Goal: Entertainment & Leisure: Browse casually

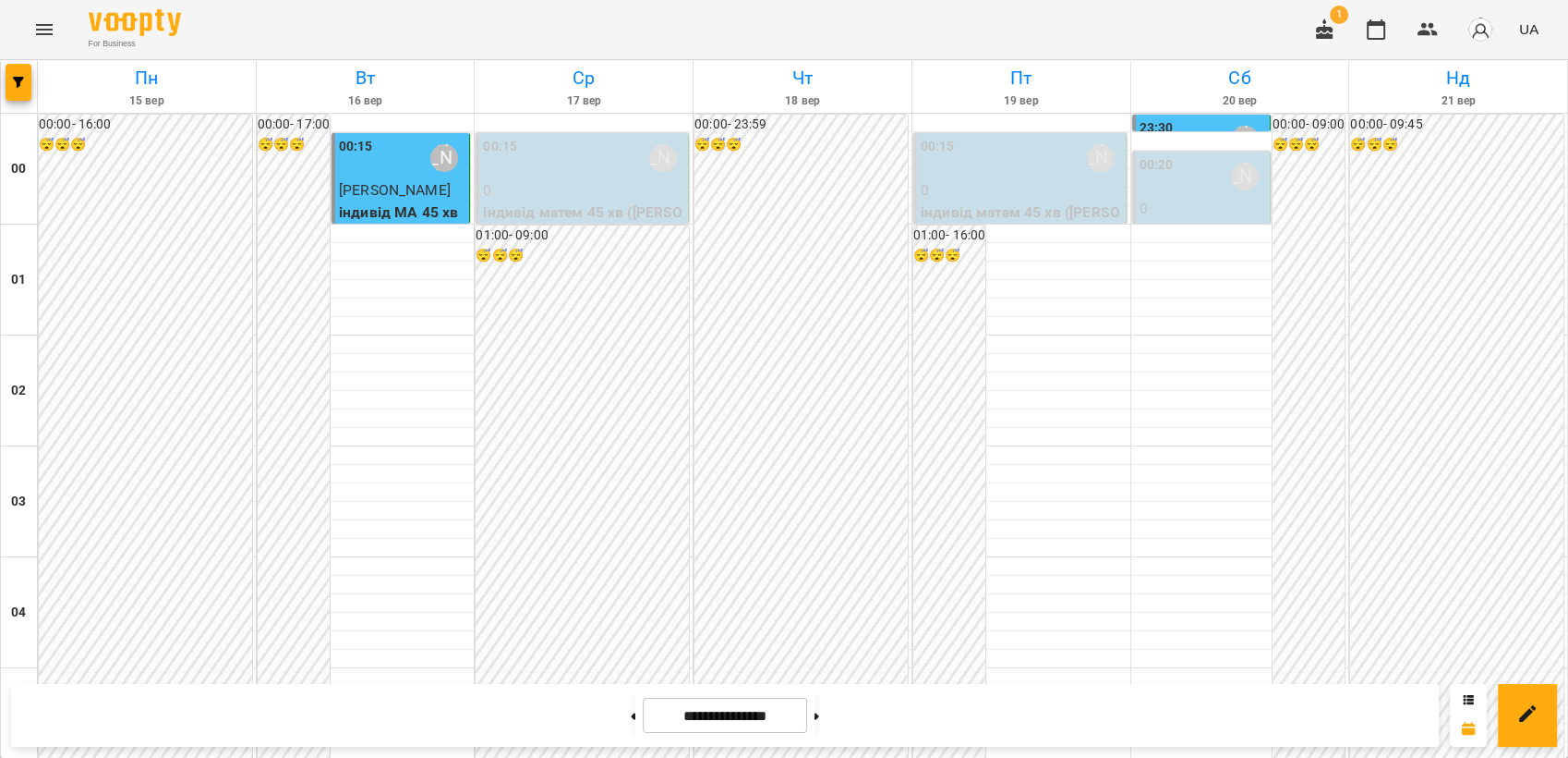
scroll to position [1026, 0]
click at [47, 32] on icon "Menu" at bounding box center [44, 29] width 23 height 23
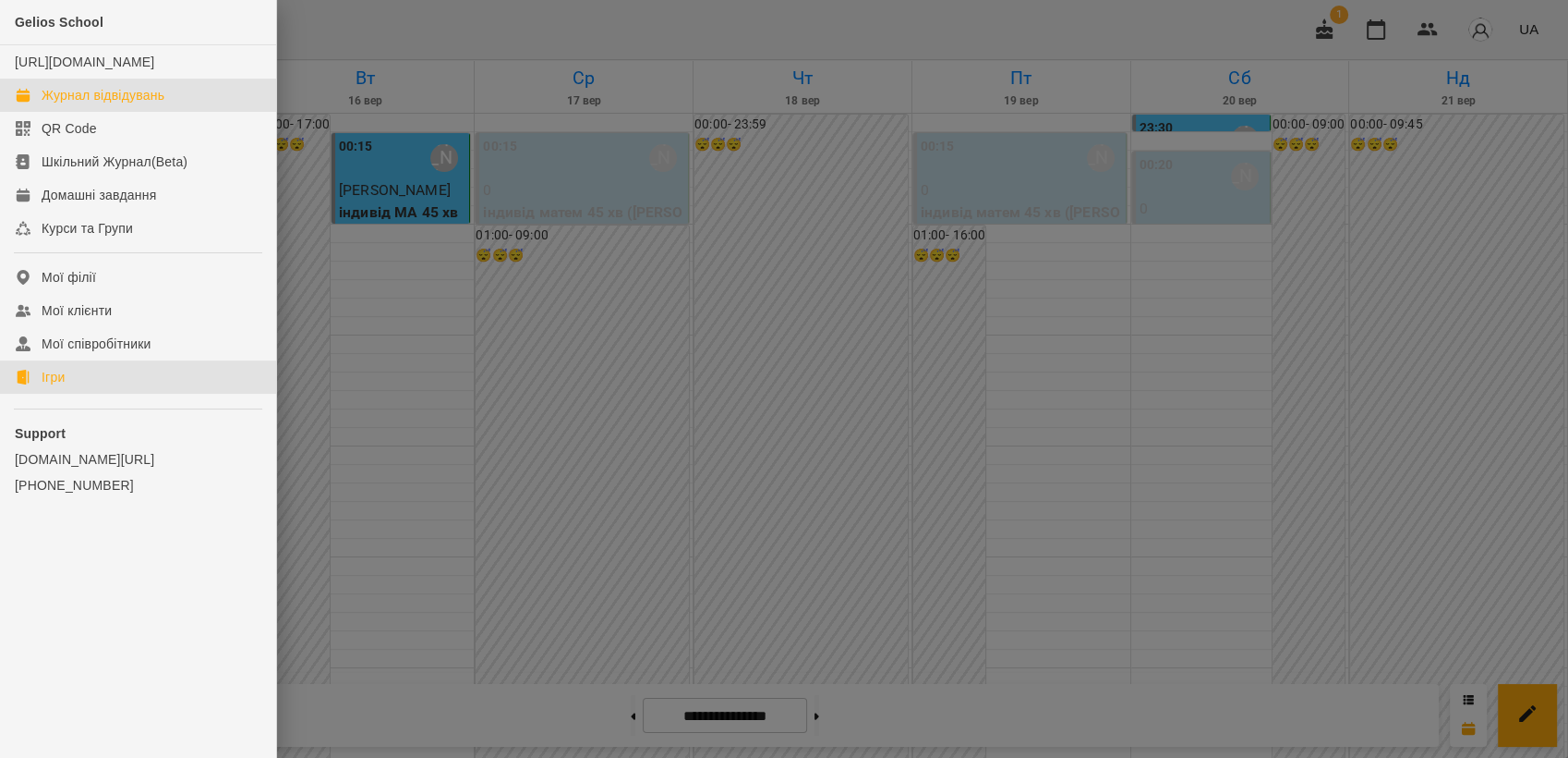
click at [88, 385] on link "Ігри" at bounding box center [138, 377] width 276 height 33
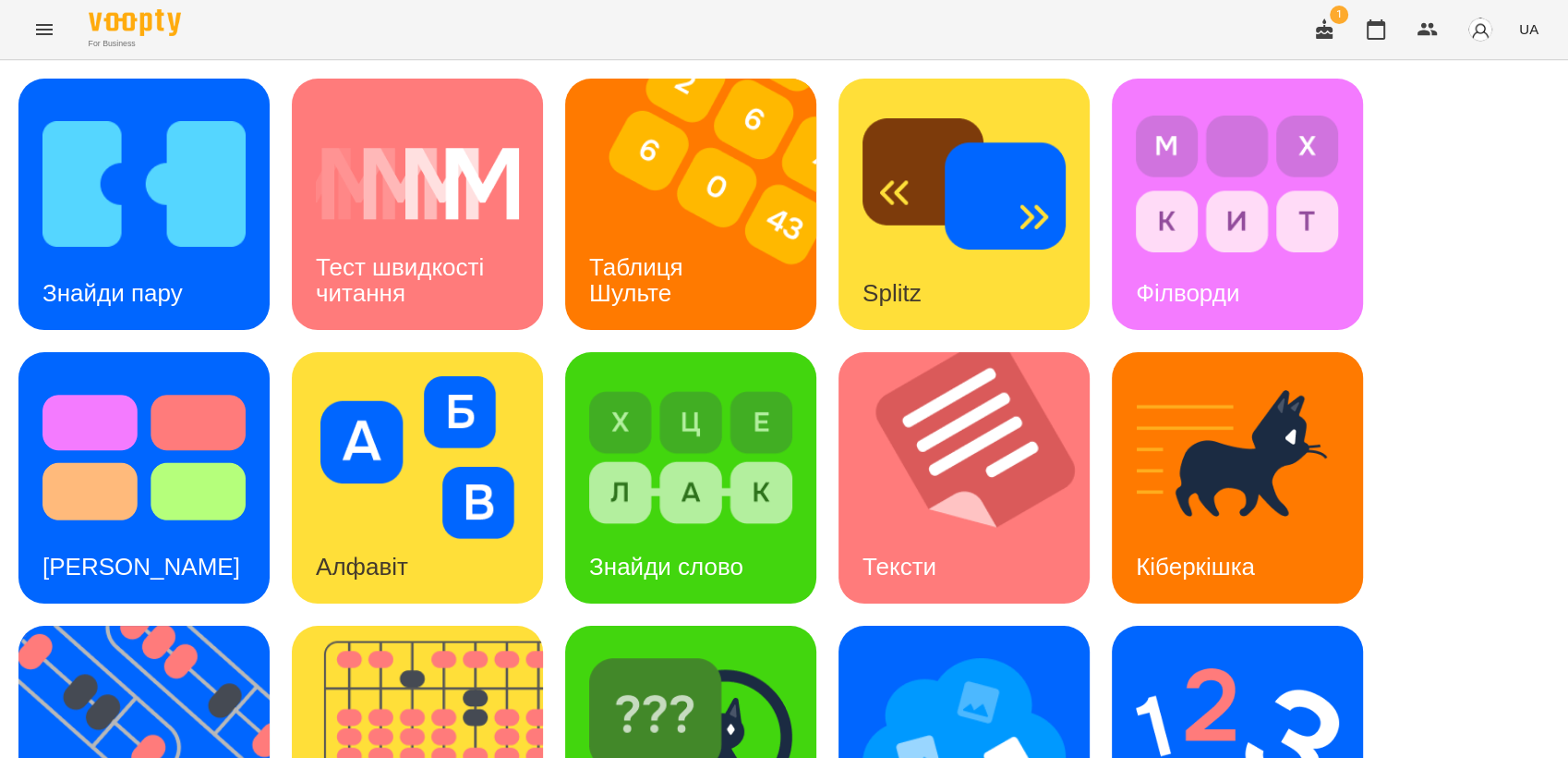
scroll to position [308, 0]
click at [115, 626] on img at bounding box center [156, 751] width 274 height 252
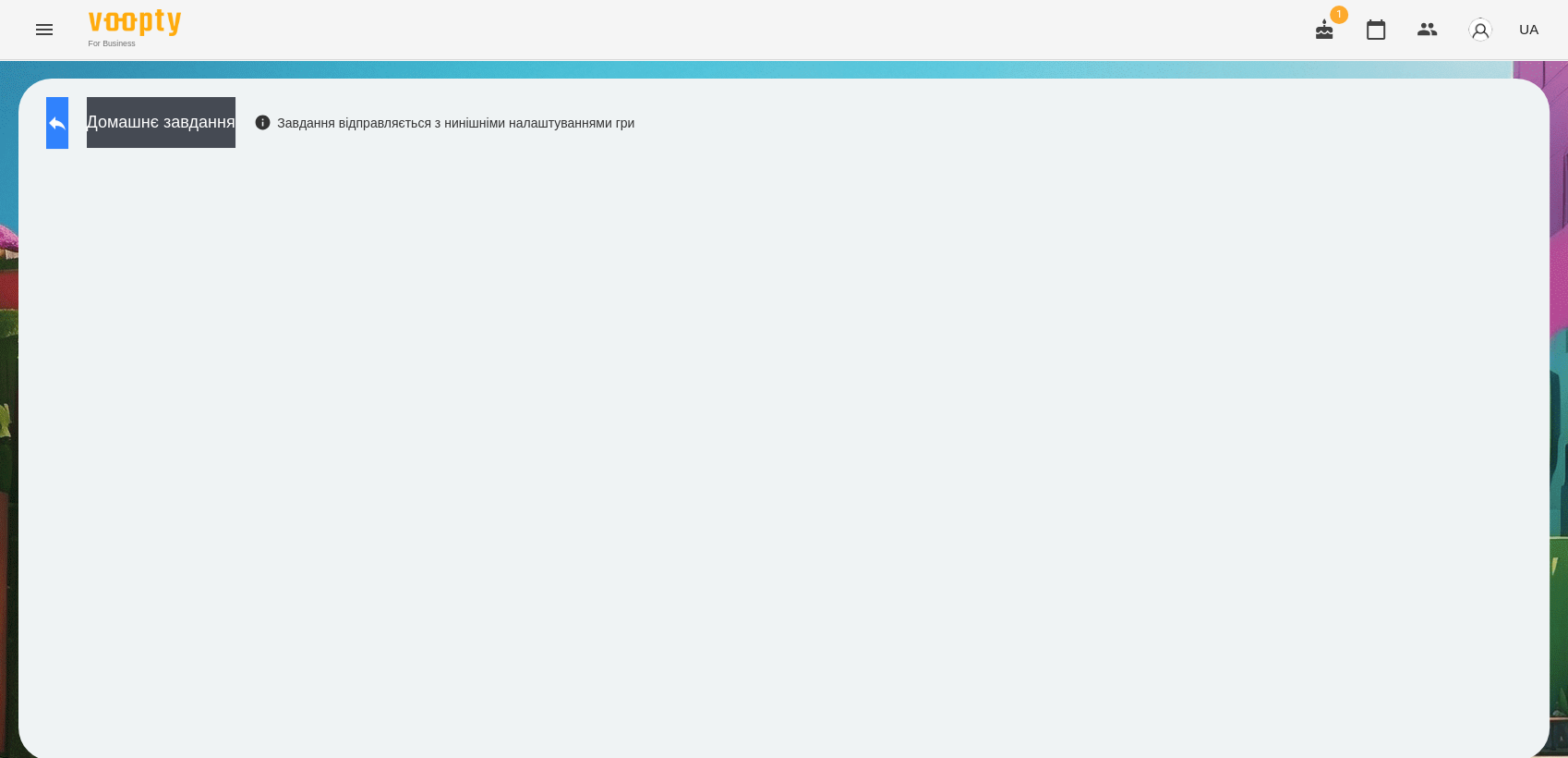
click at [51, 122] on button at bounding box center [57, 122] width 23 height 52
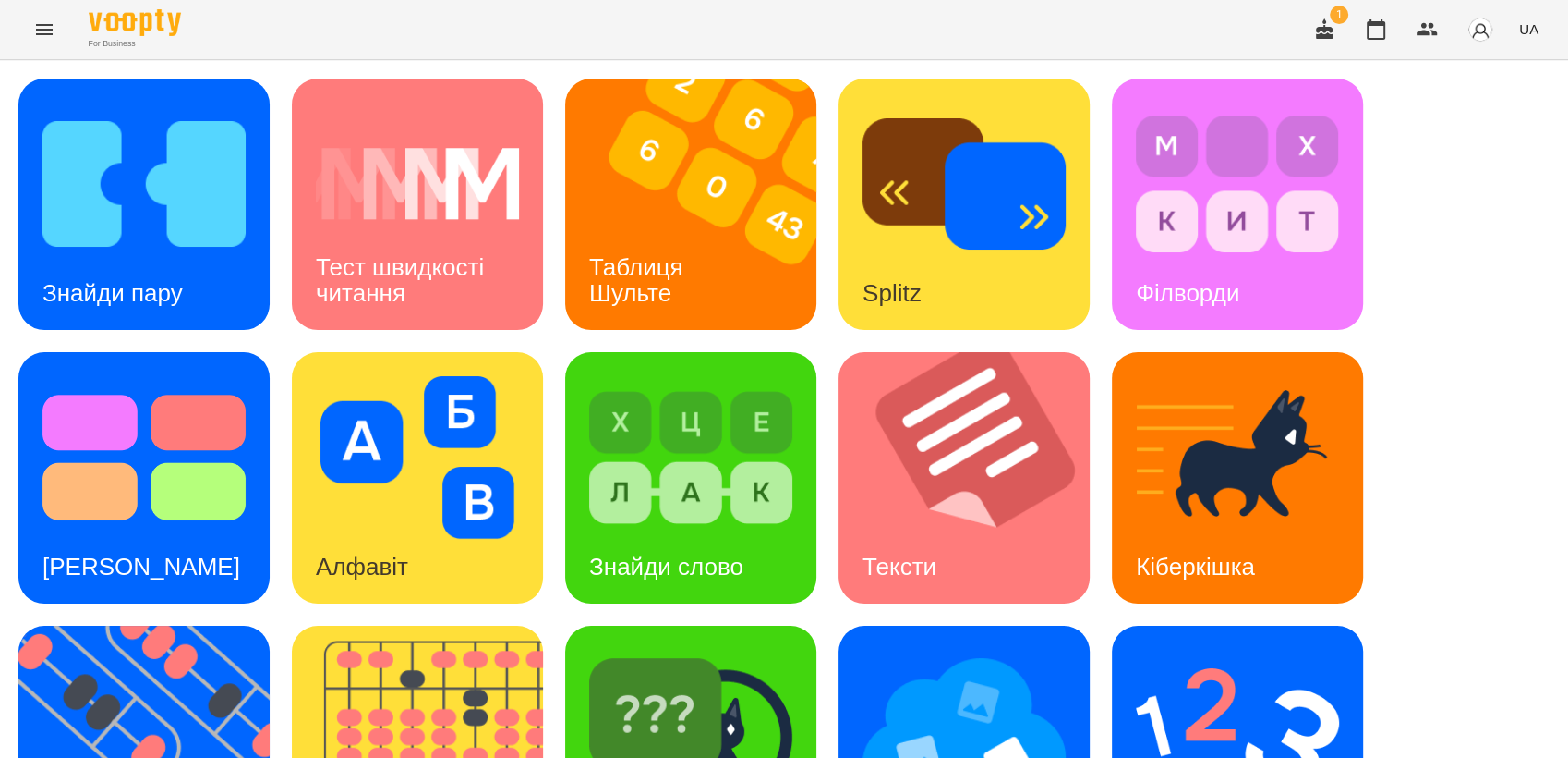
scroll to position [308, 0]
click at [1170, 649] on img at bounding box center [1238, 731] width 204 height 163
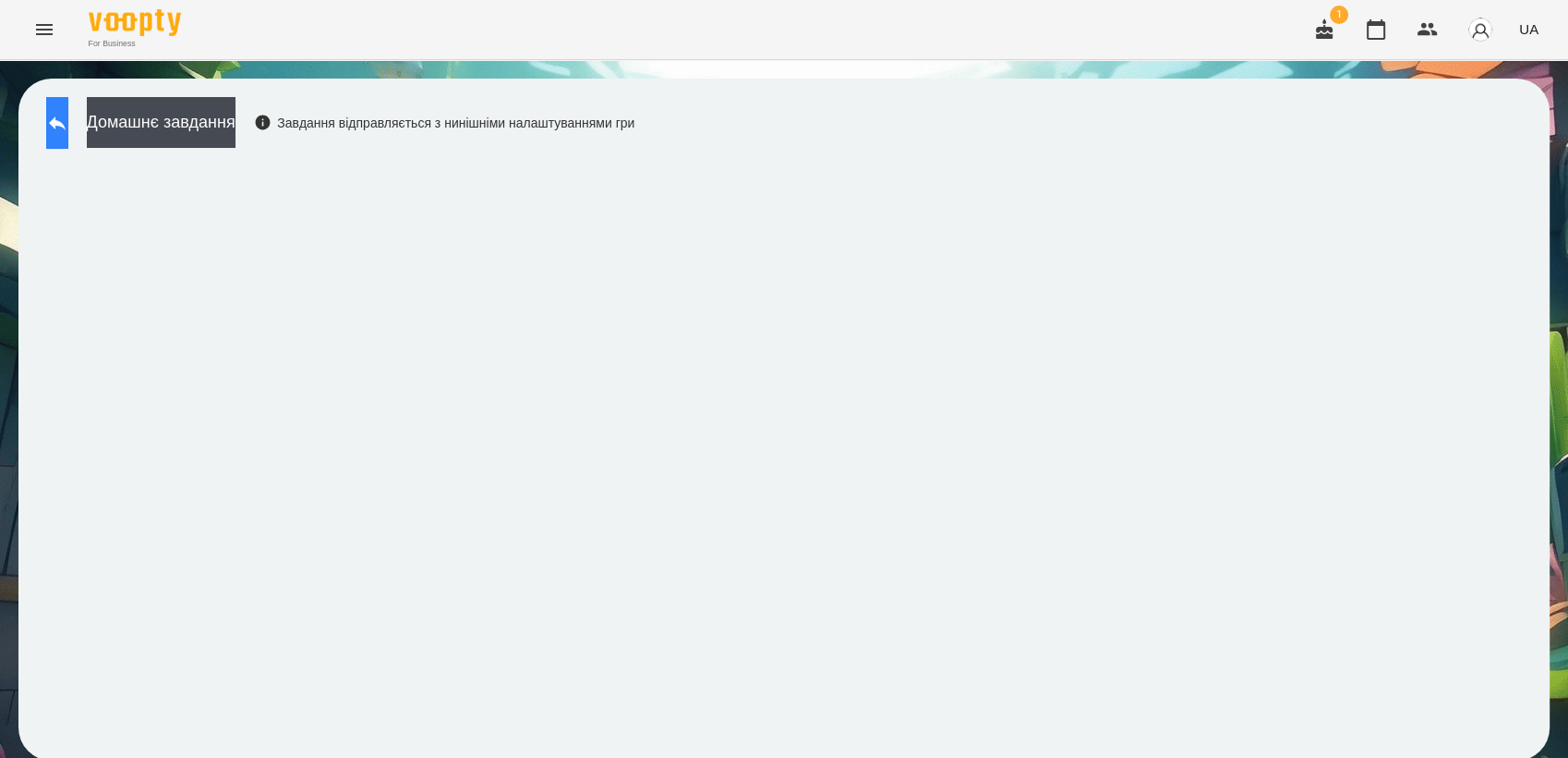
click at [60, 127] on button at bounding box center [57, 122] width 23 height 52
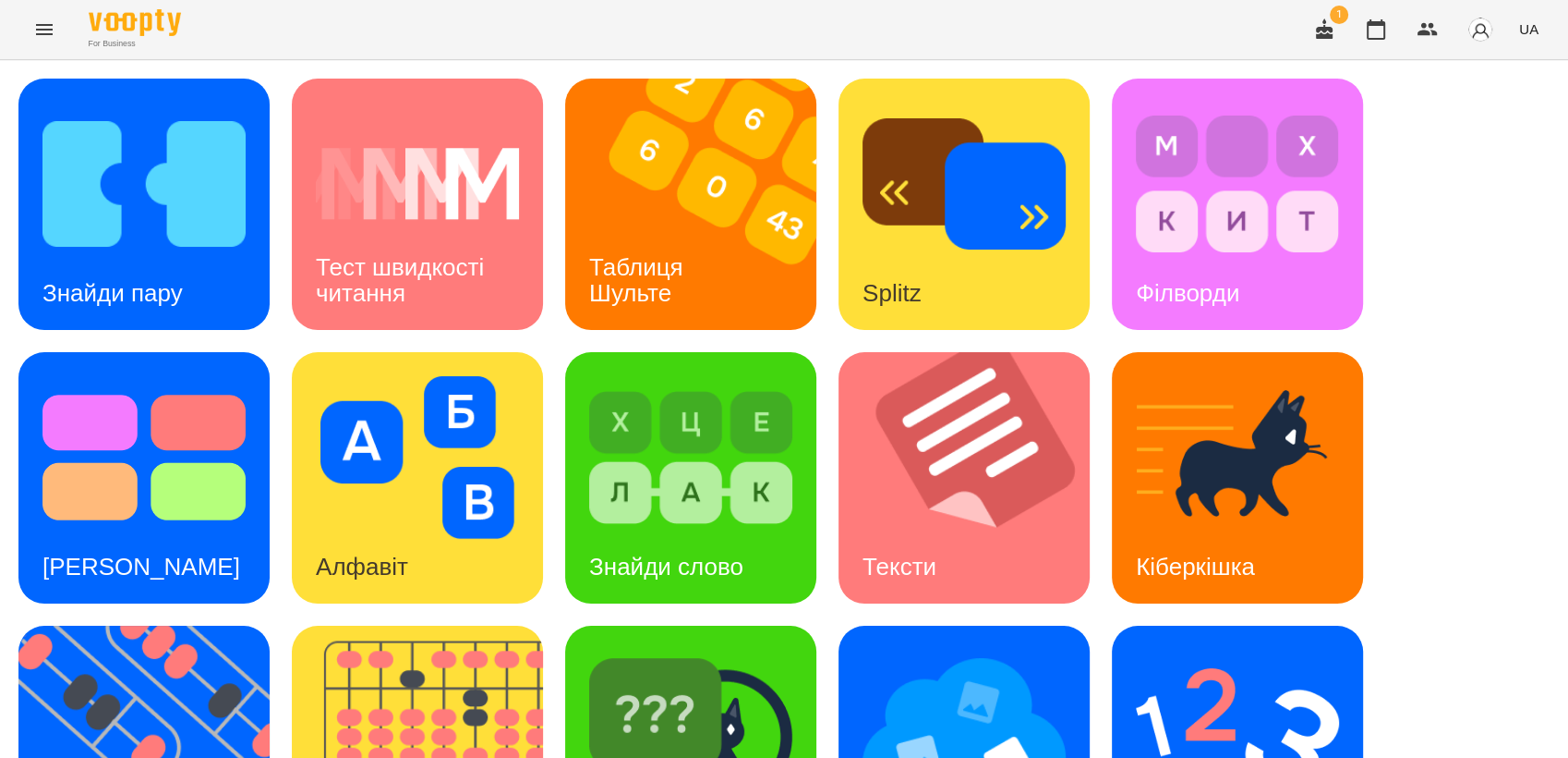
scroll to position [205, 0]
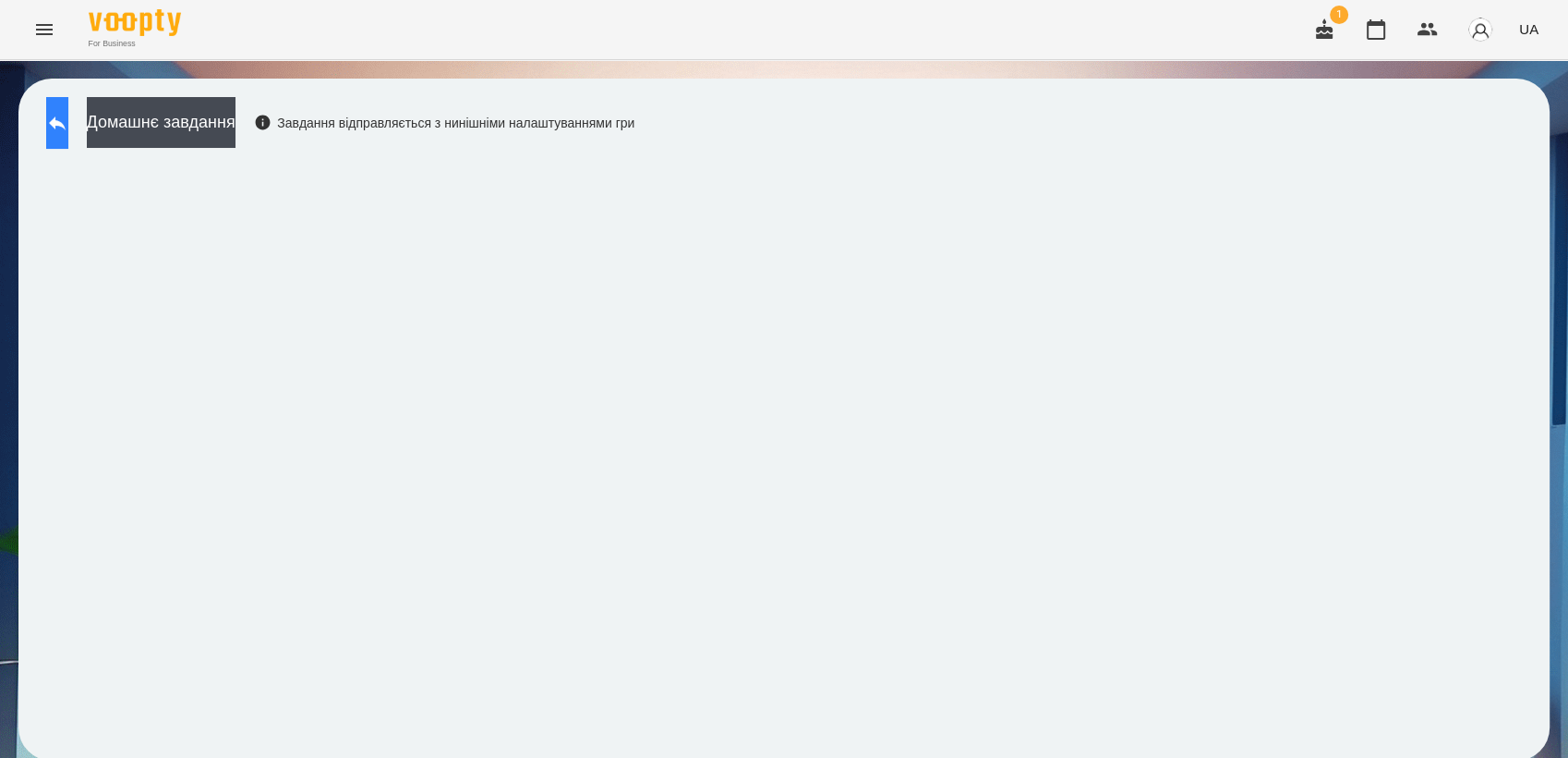
click at [52, 136] on button at bounding box center [57, 122] width 23 height 52
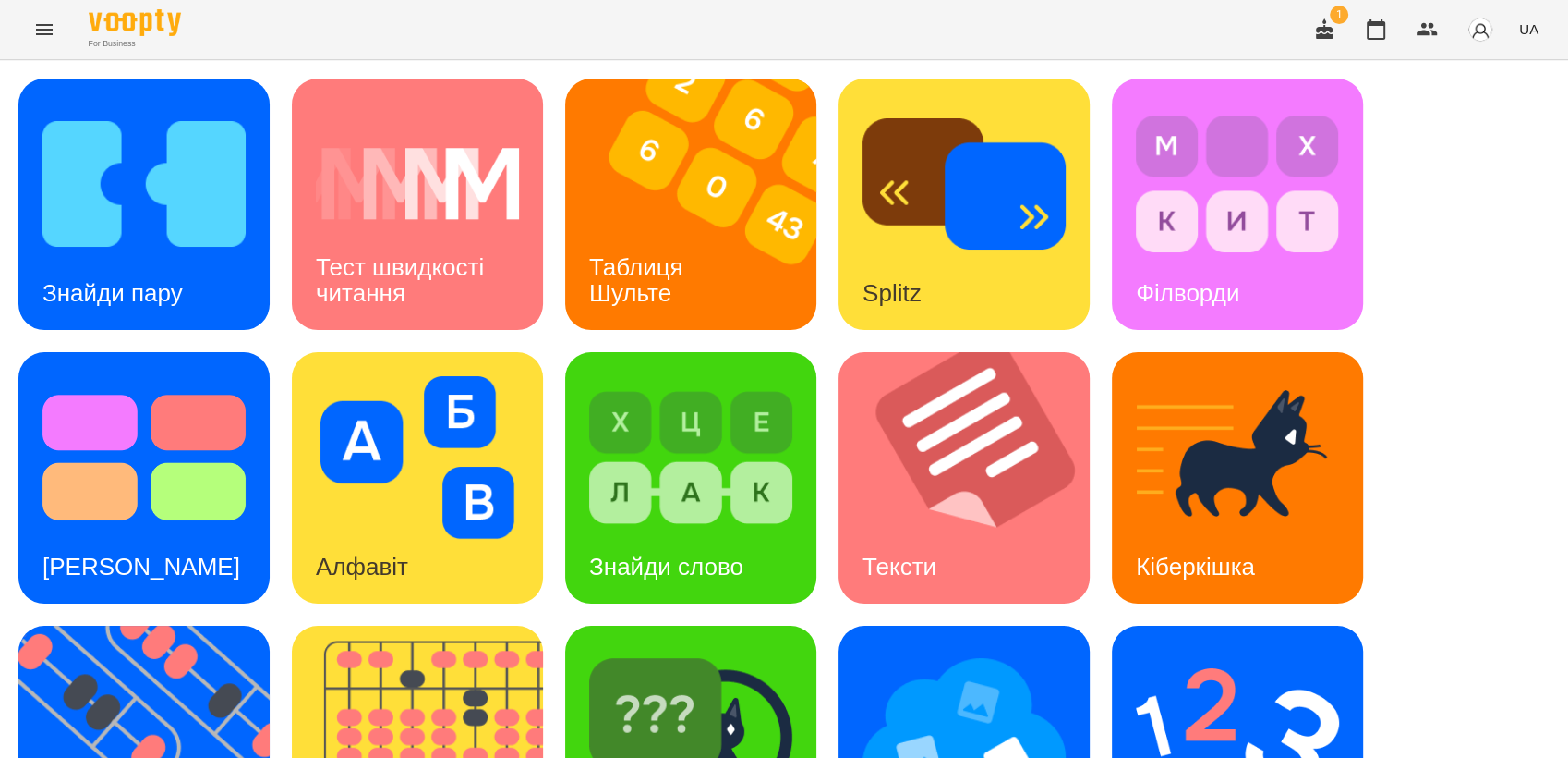
scroll to position [308, 0]
click at [946, 649] on img at bounding box center [964, 731] width 204 height 163
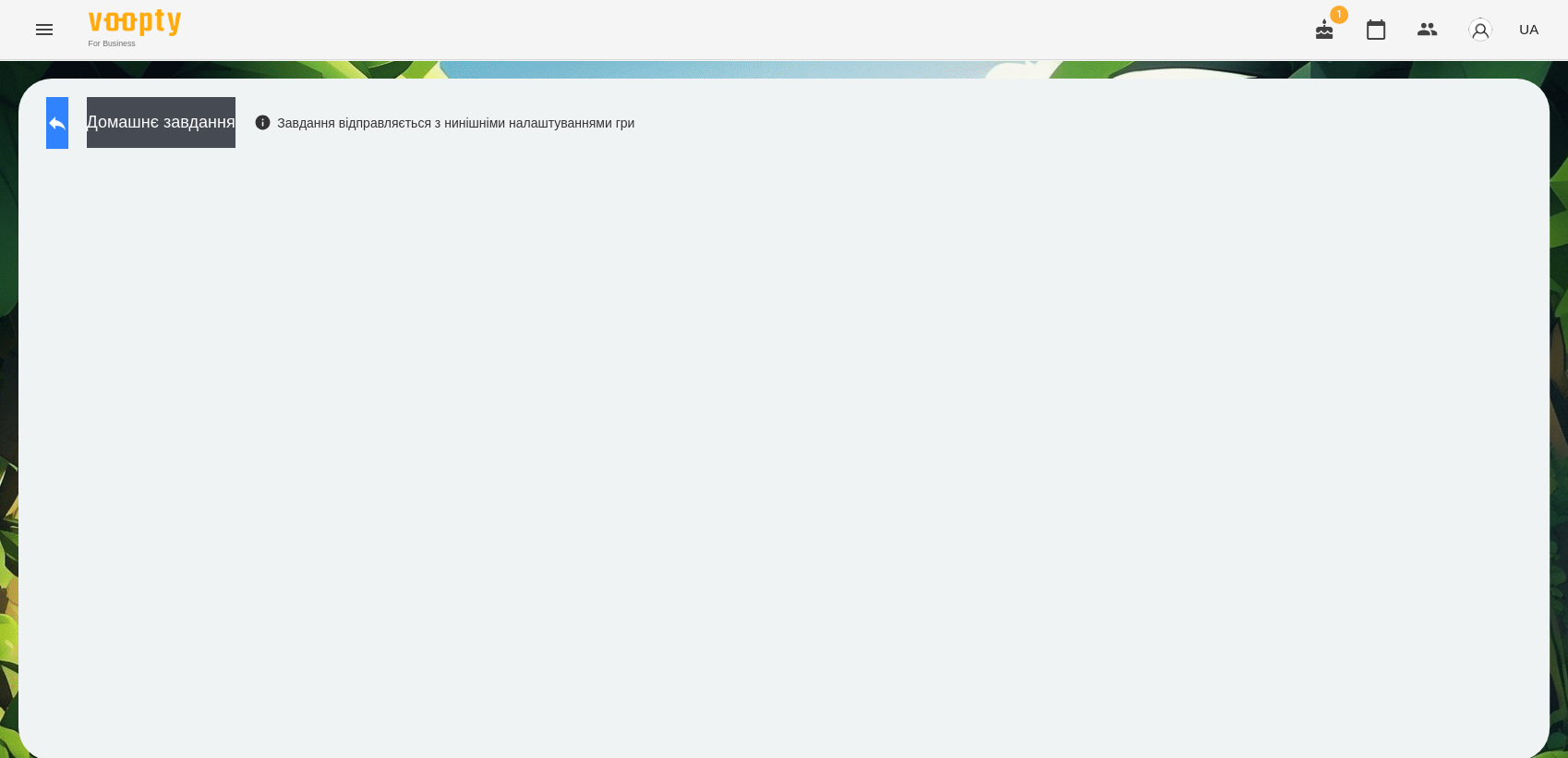
click at [69, 131] on icon at bounding box center [57, 122] width 23 height 23
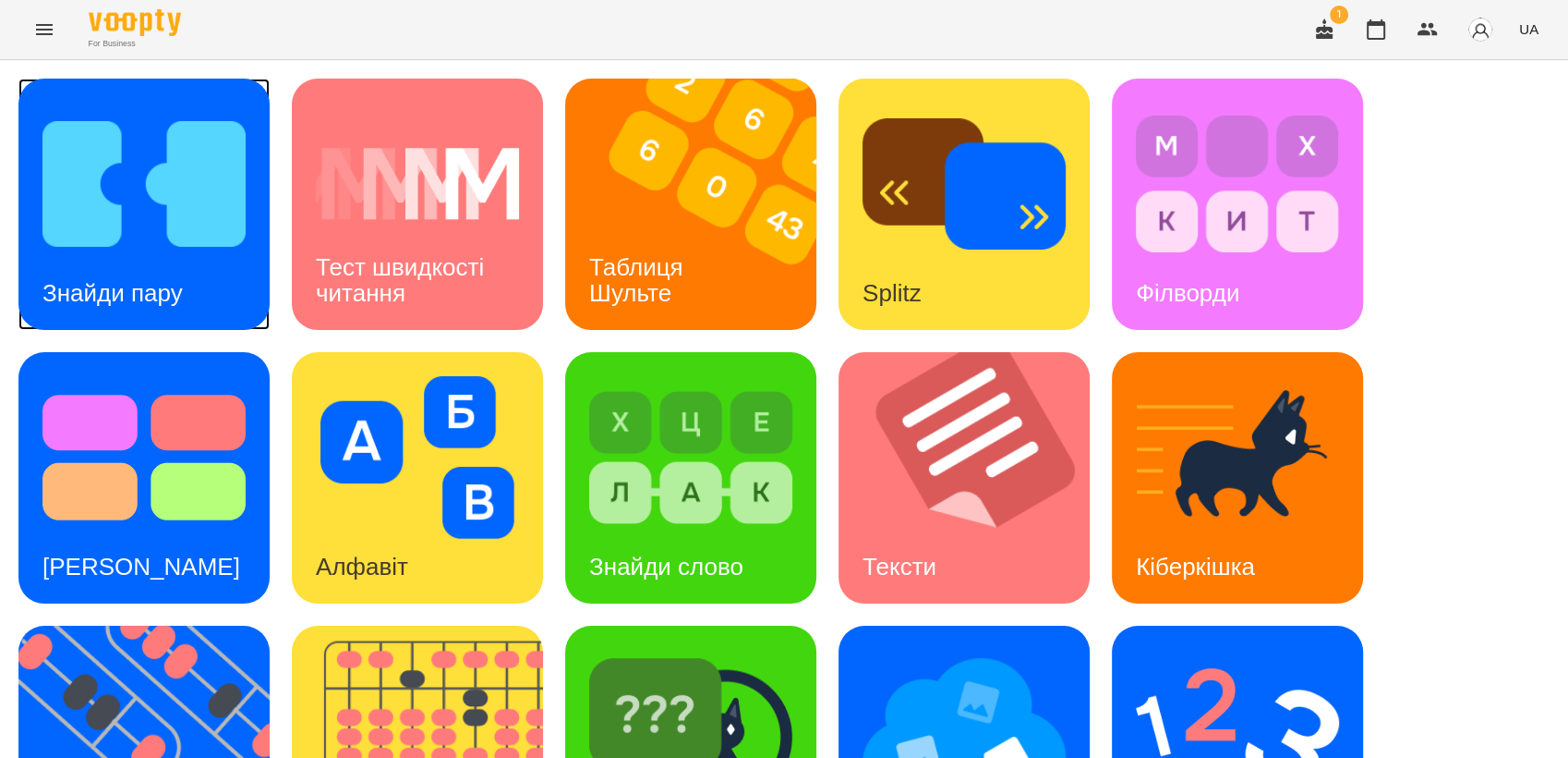
click at [148, 218] on img at bounding box center [144, 184] width 204 height 163
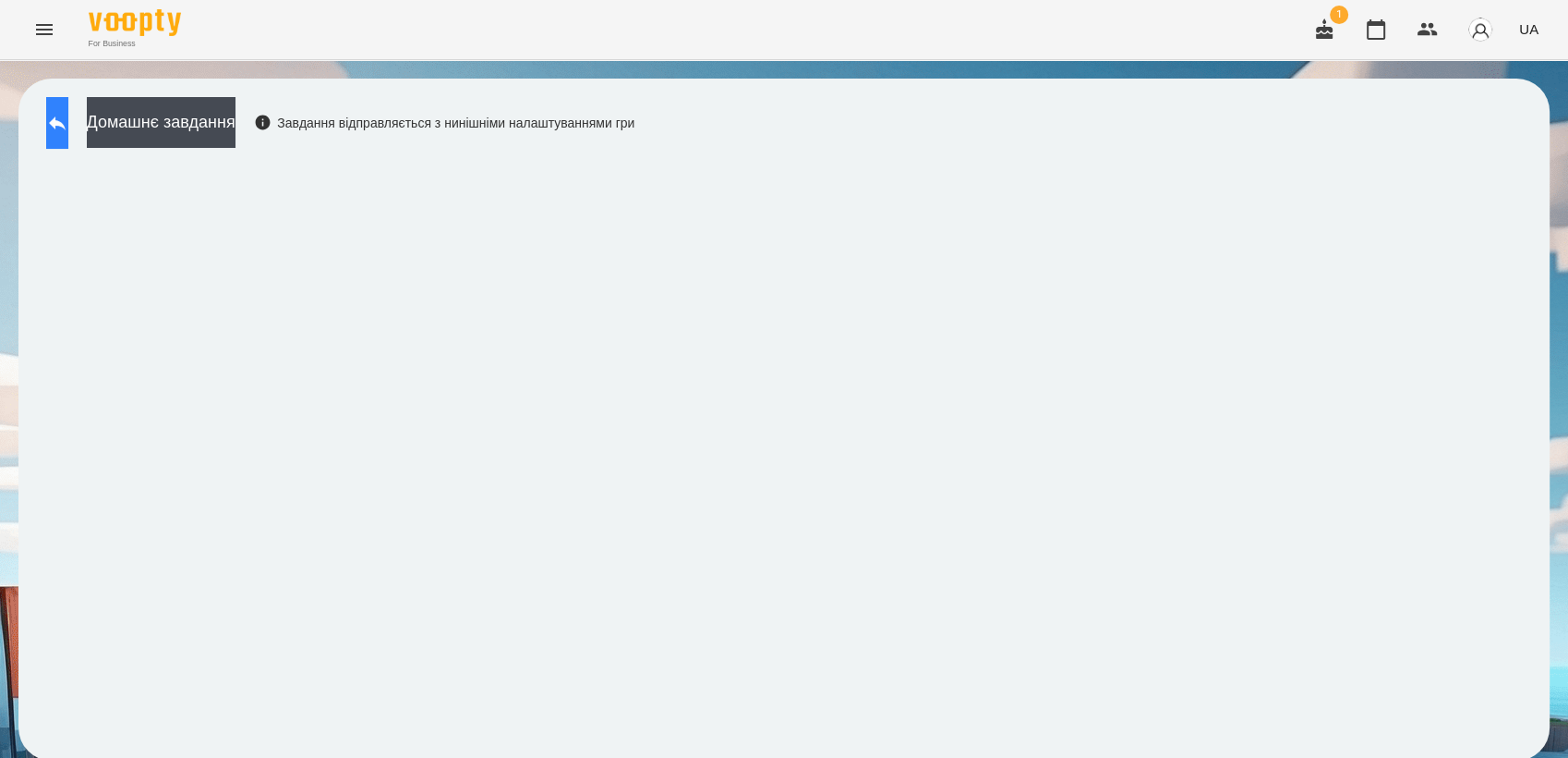
click at [69, 136] on button at bounding box center [57, 122] width 23 height 52
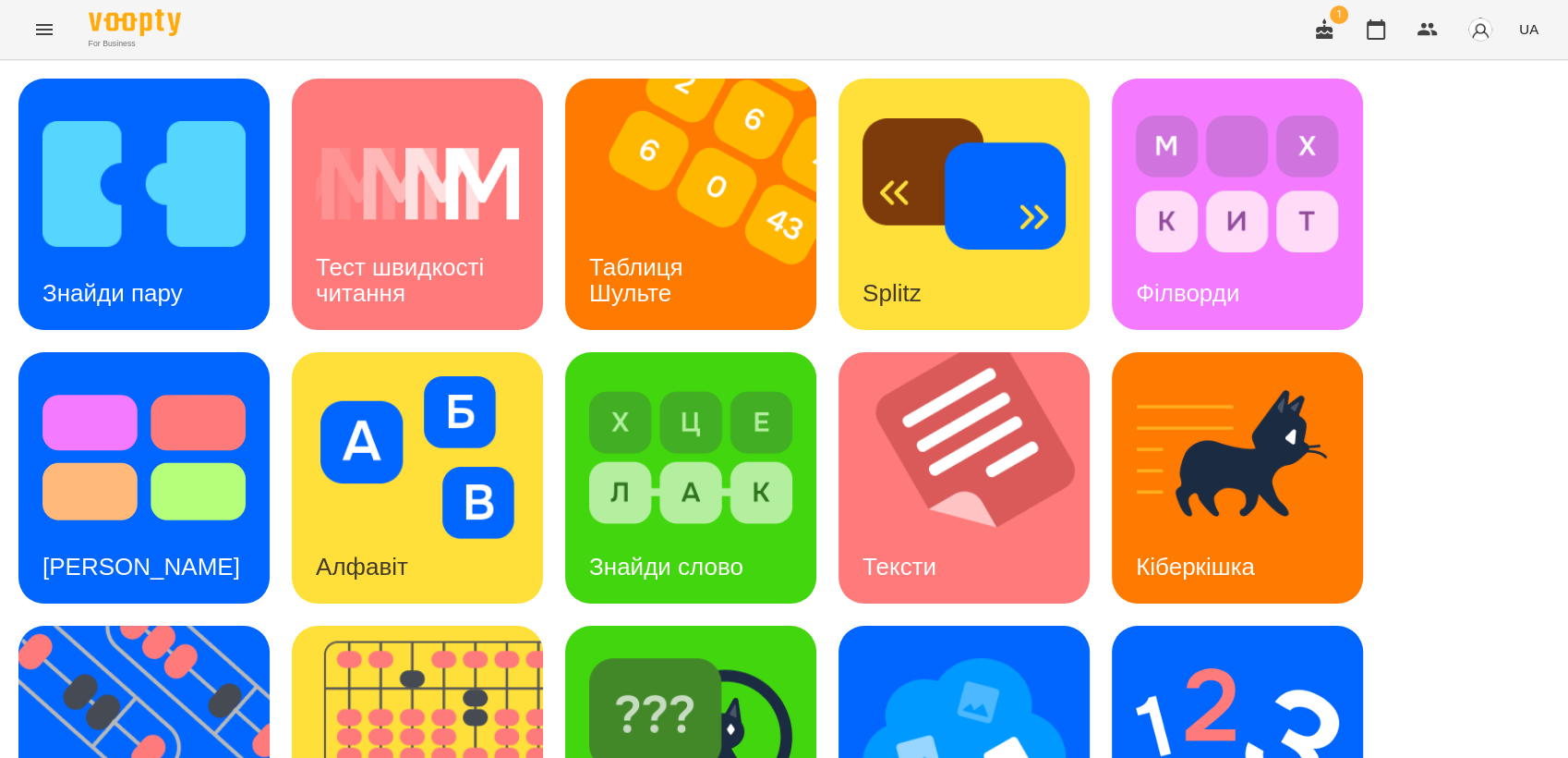
scroll to position [410, 0]
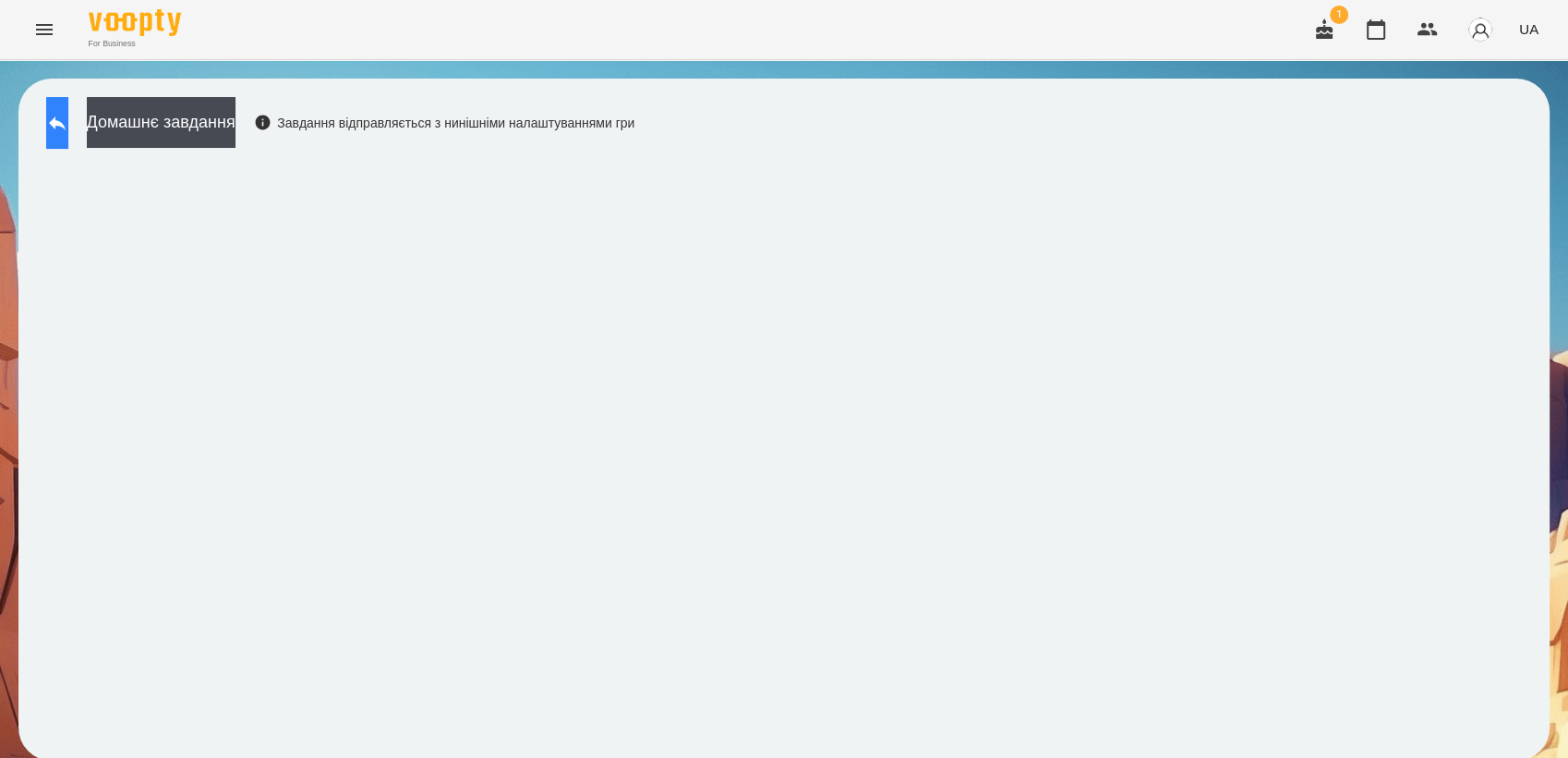
click at [69, 113] on icon at bounding box center [57, 122] width 23 height 23
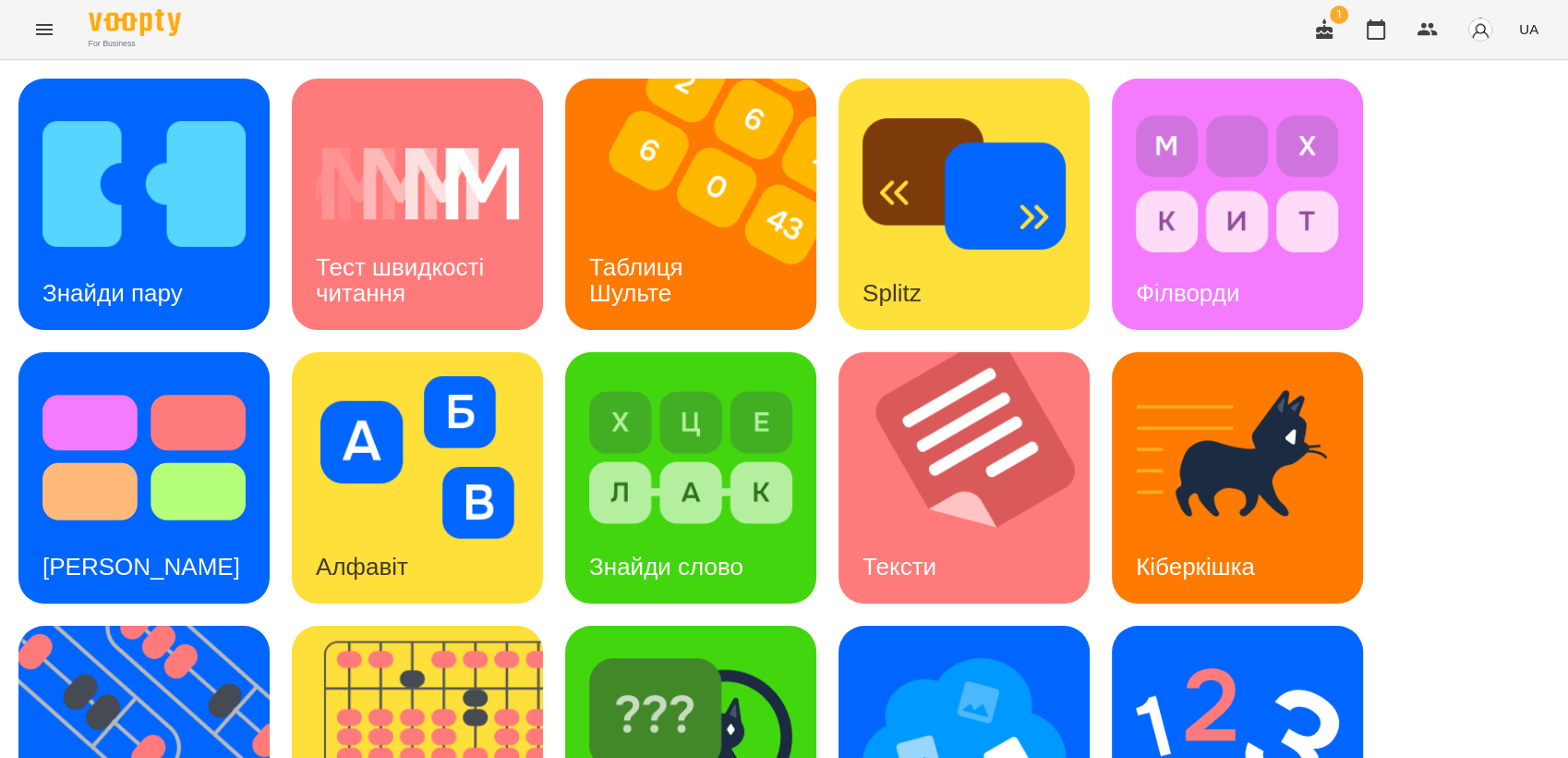
scroll to position [308, 0]
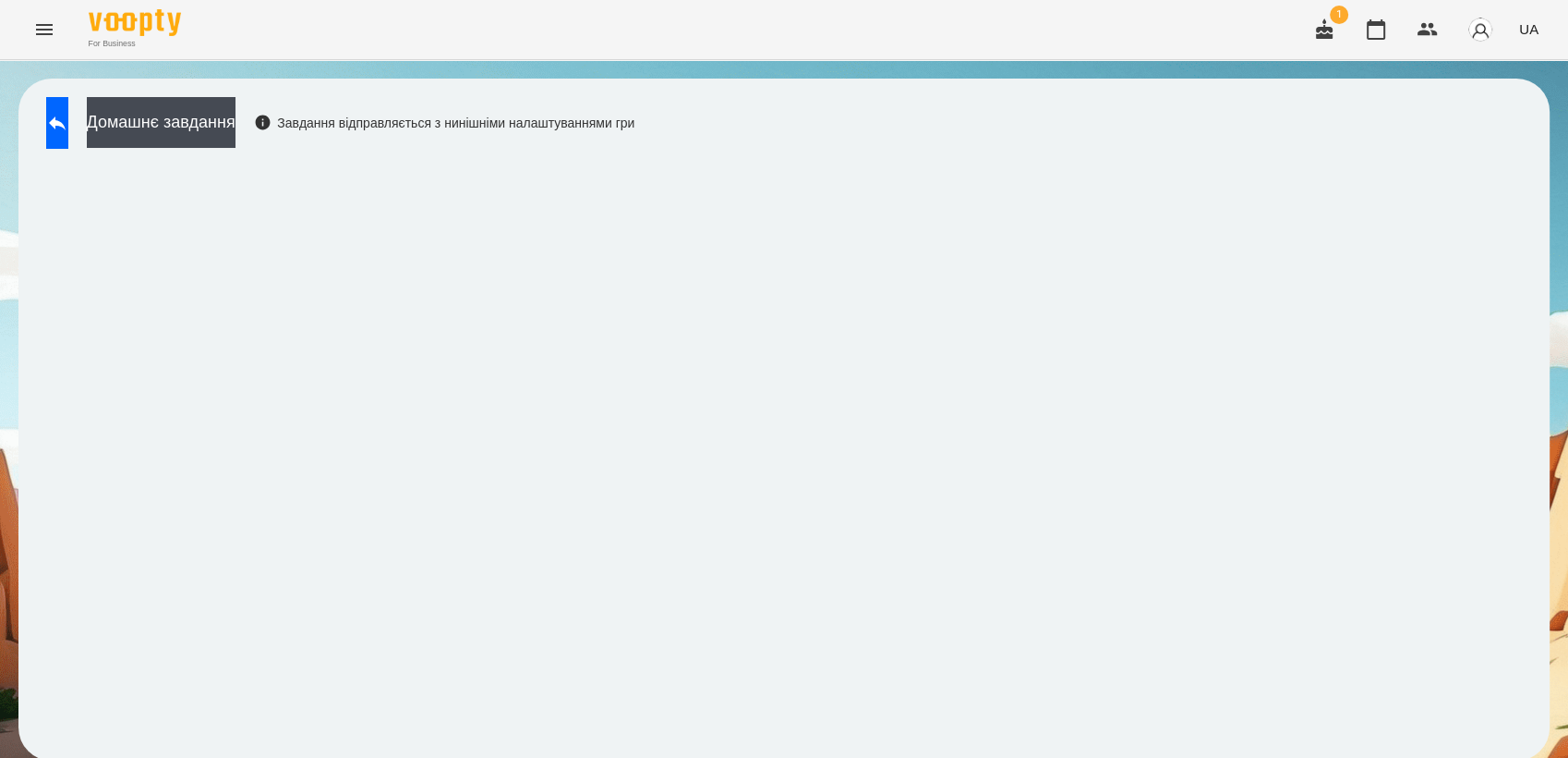
click at [41, 38] on icon "Menu" at bounding box center [44, 29] width 23 height 23
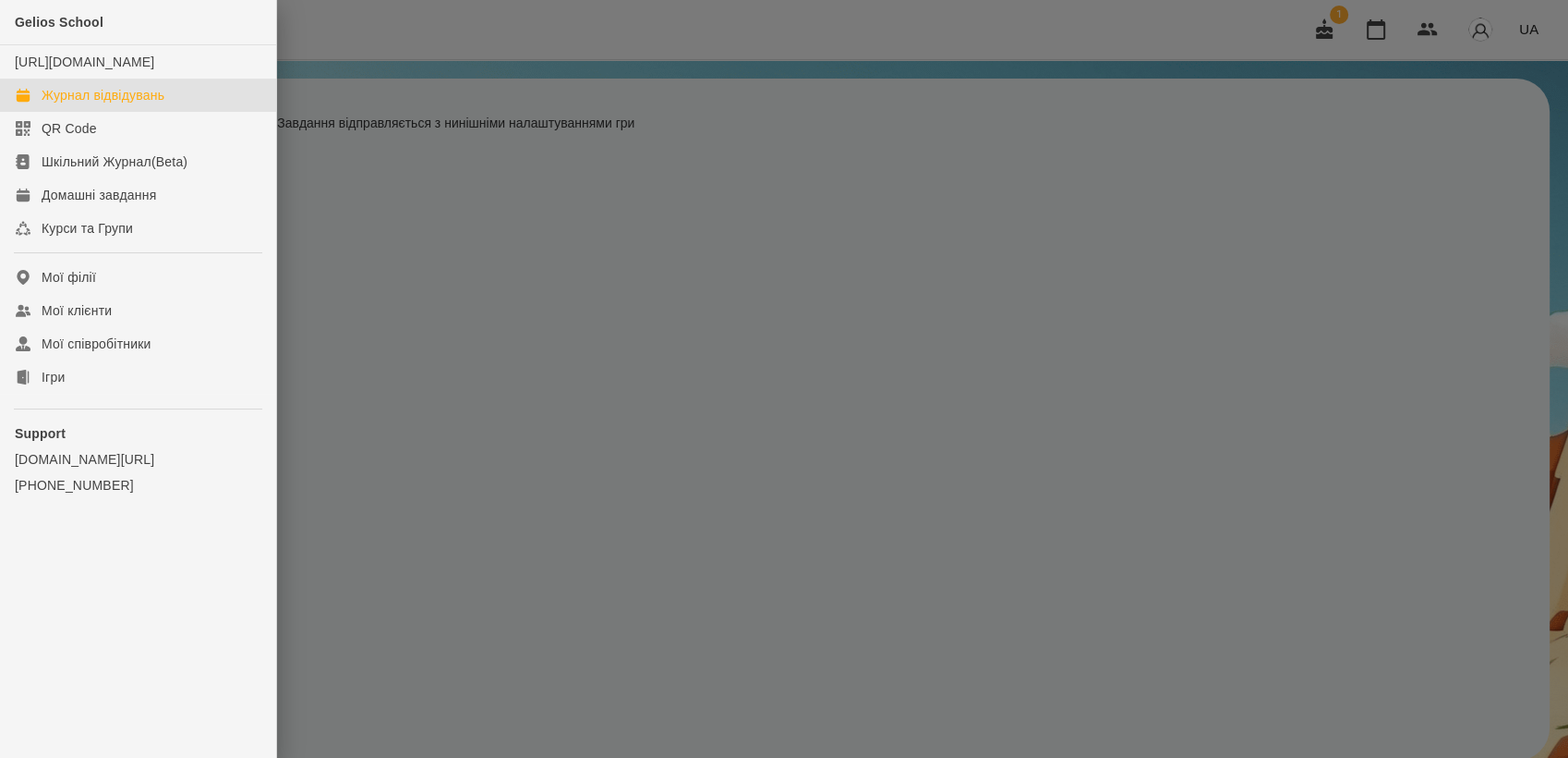
click at [112, 105] on div "Журнал відвідувань" at bounding box center [103, 95] width 123 height 19
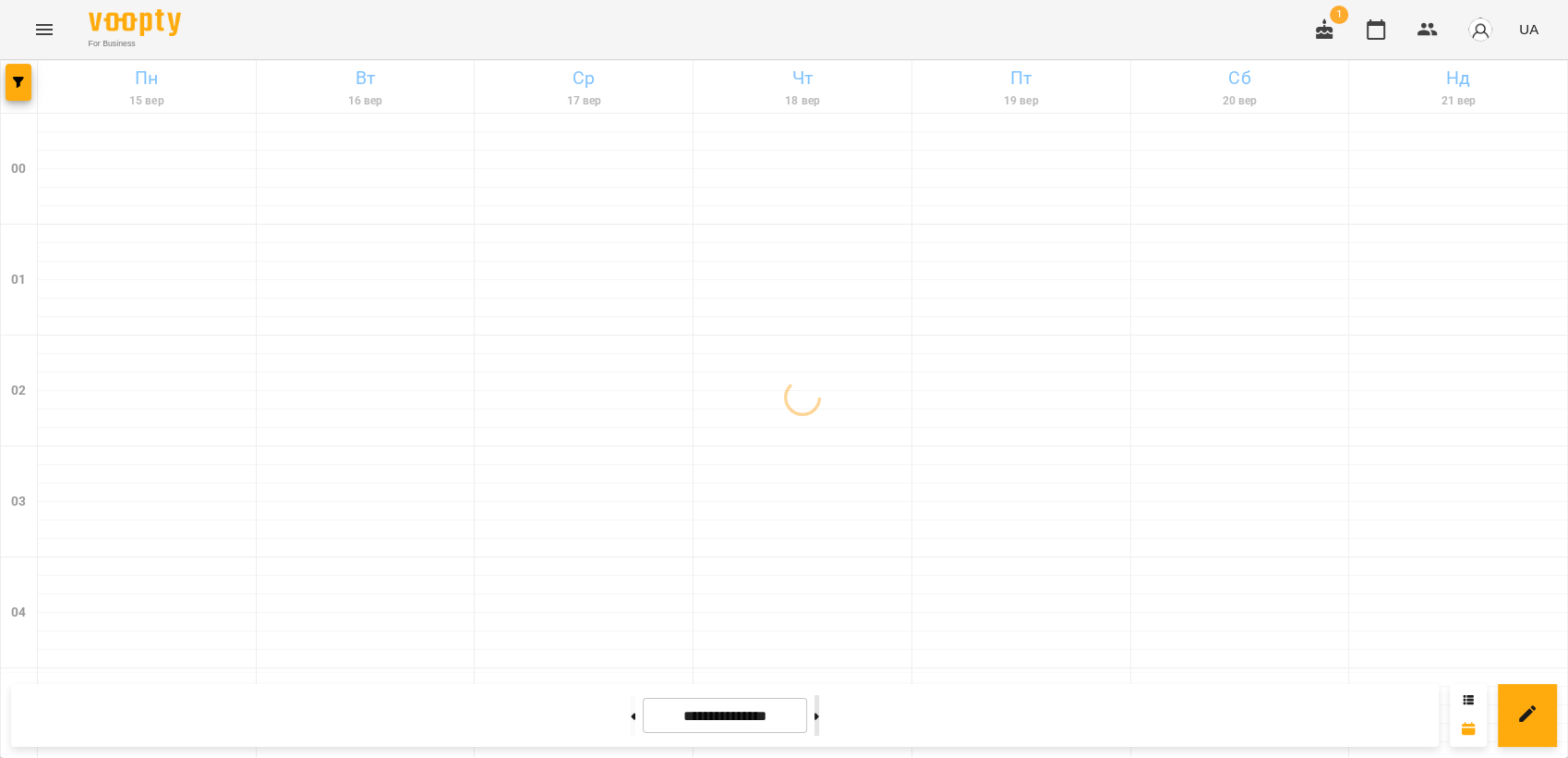
click at [819, 718] on icon at bounding box center [816, 717] width 5 height 8
type input "**********"
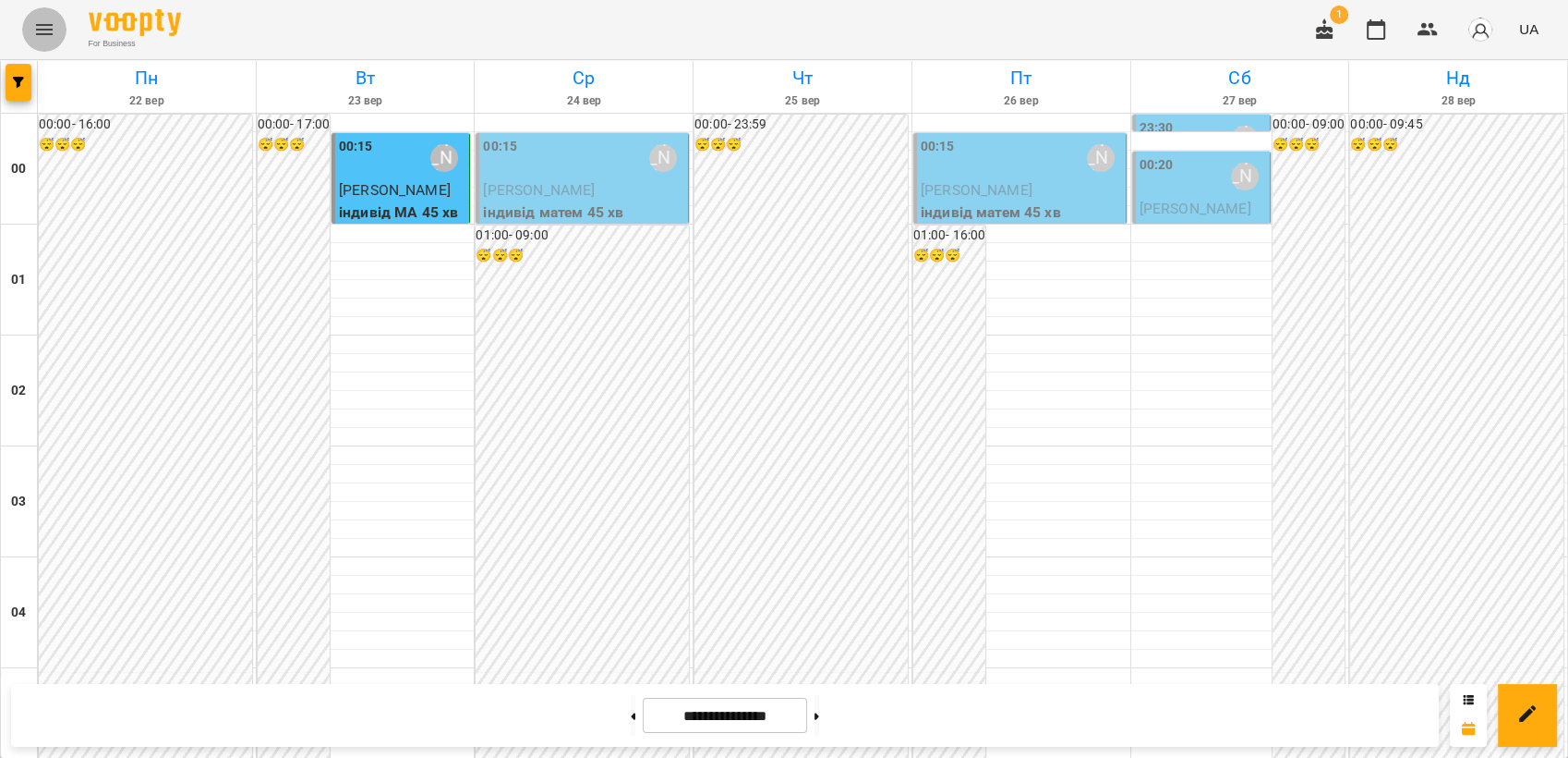
click at [41, 27] on icon "Menu" at bounding box center [44, 29] width 23 height 23
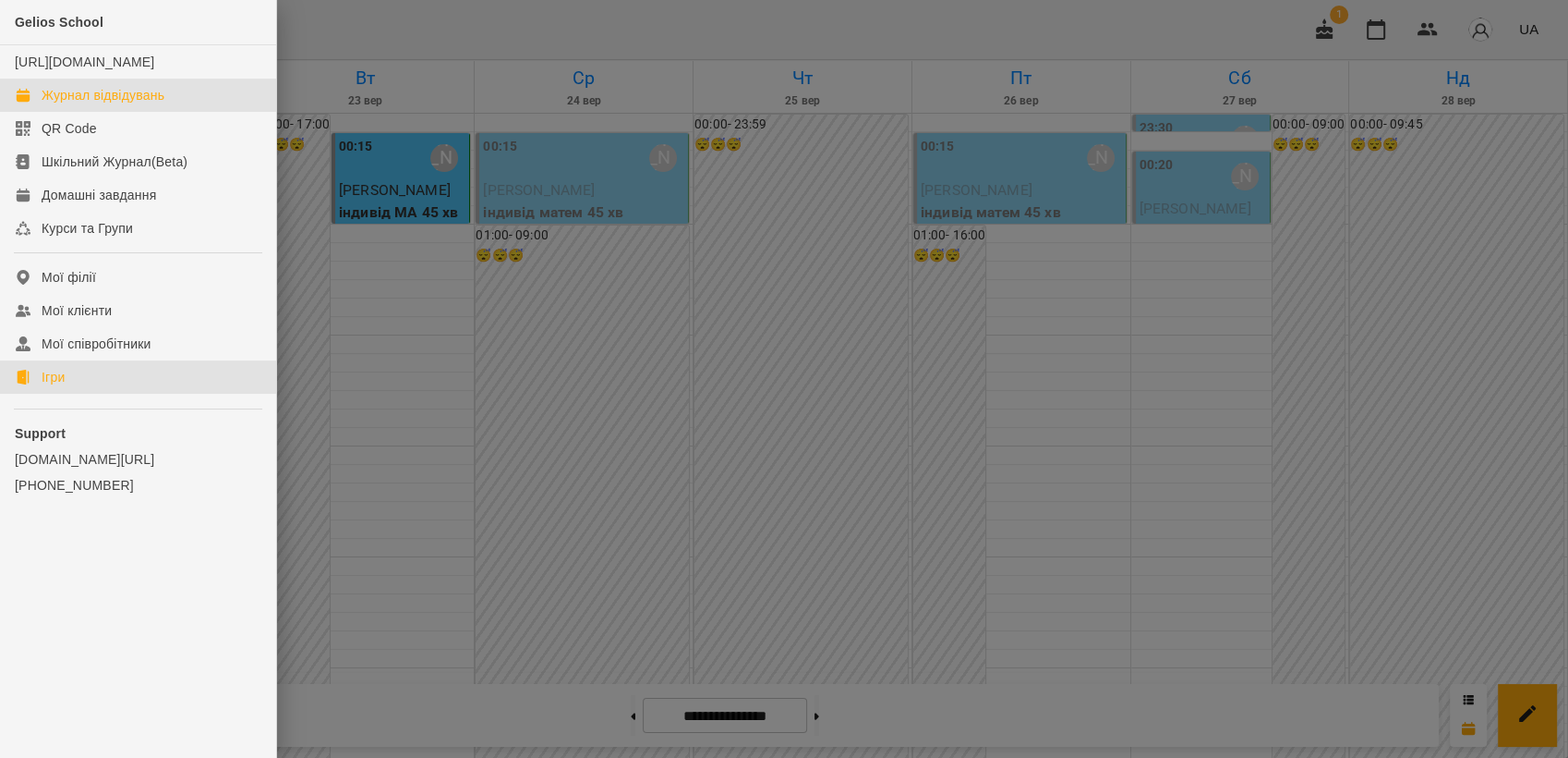
click at [90, 394] on link "Ігри" at bounding box center [138, 377] width 276 height 33
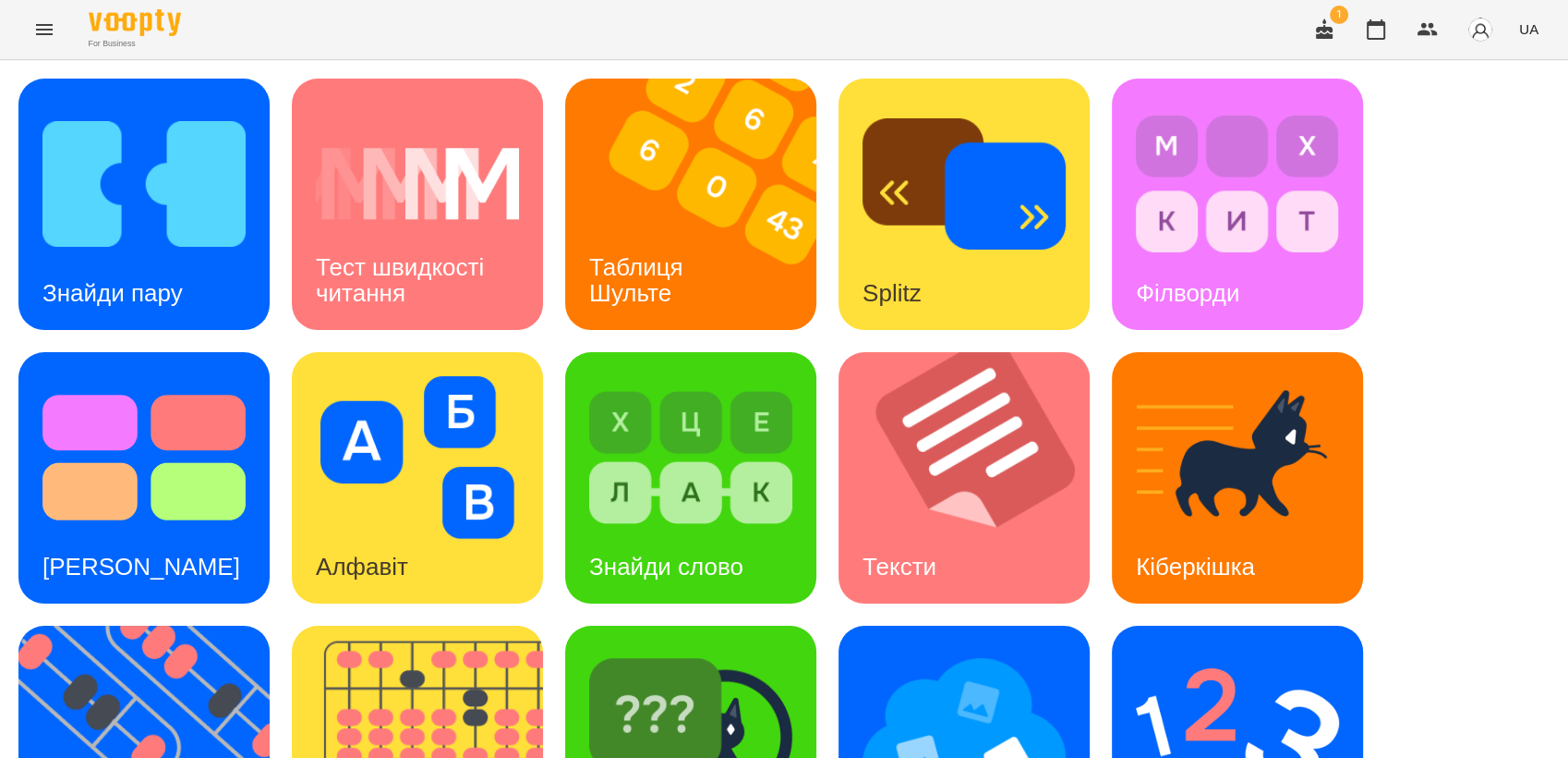
scroll to position [308, 0]
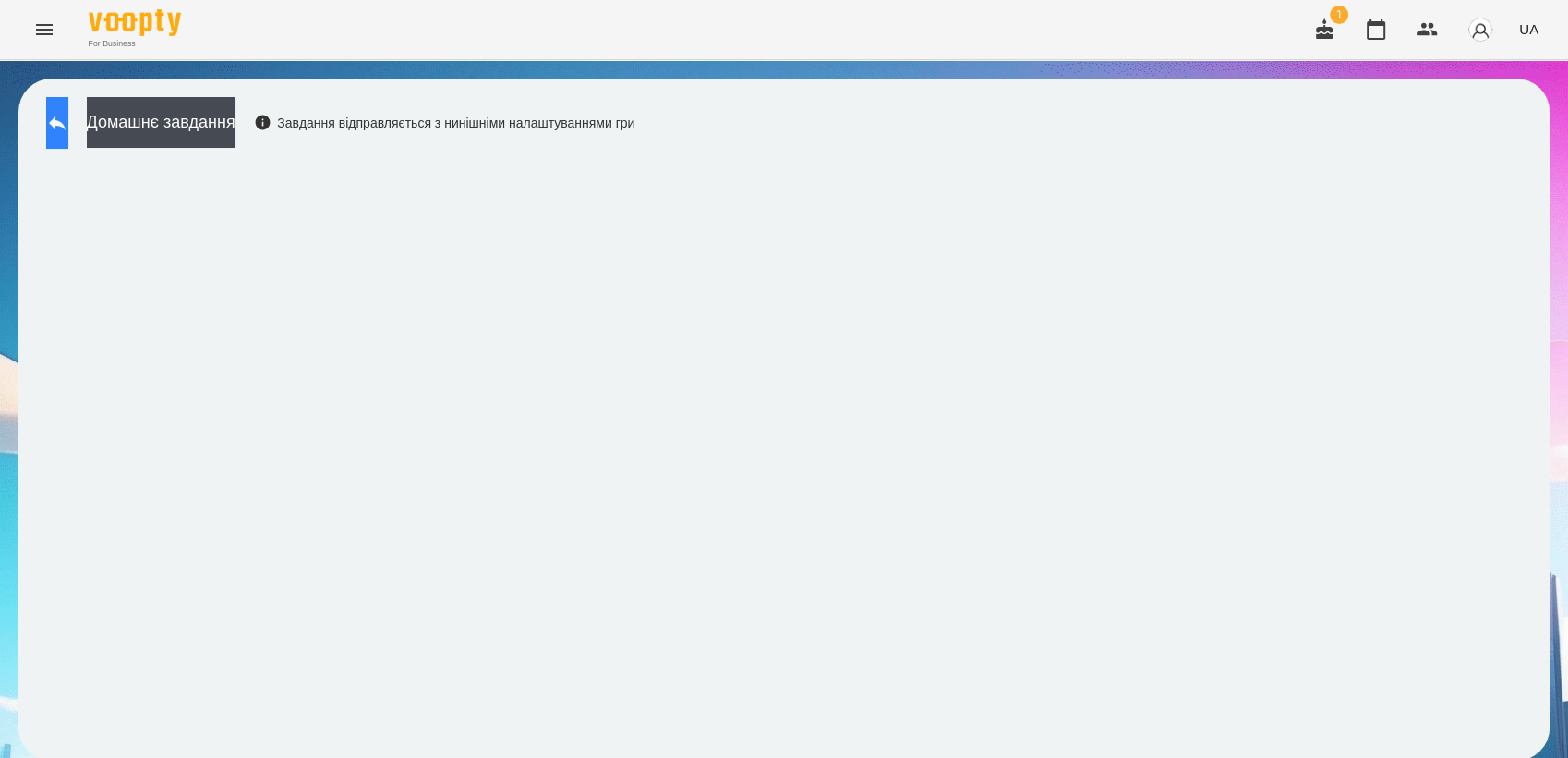
click at [69, 128] on button at bounding box center [57, 122] width 23 height 52
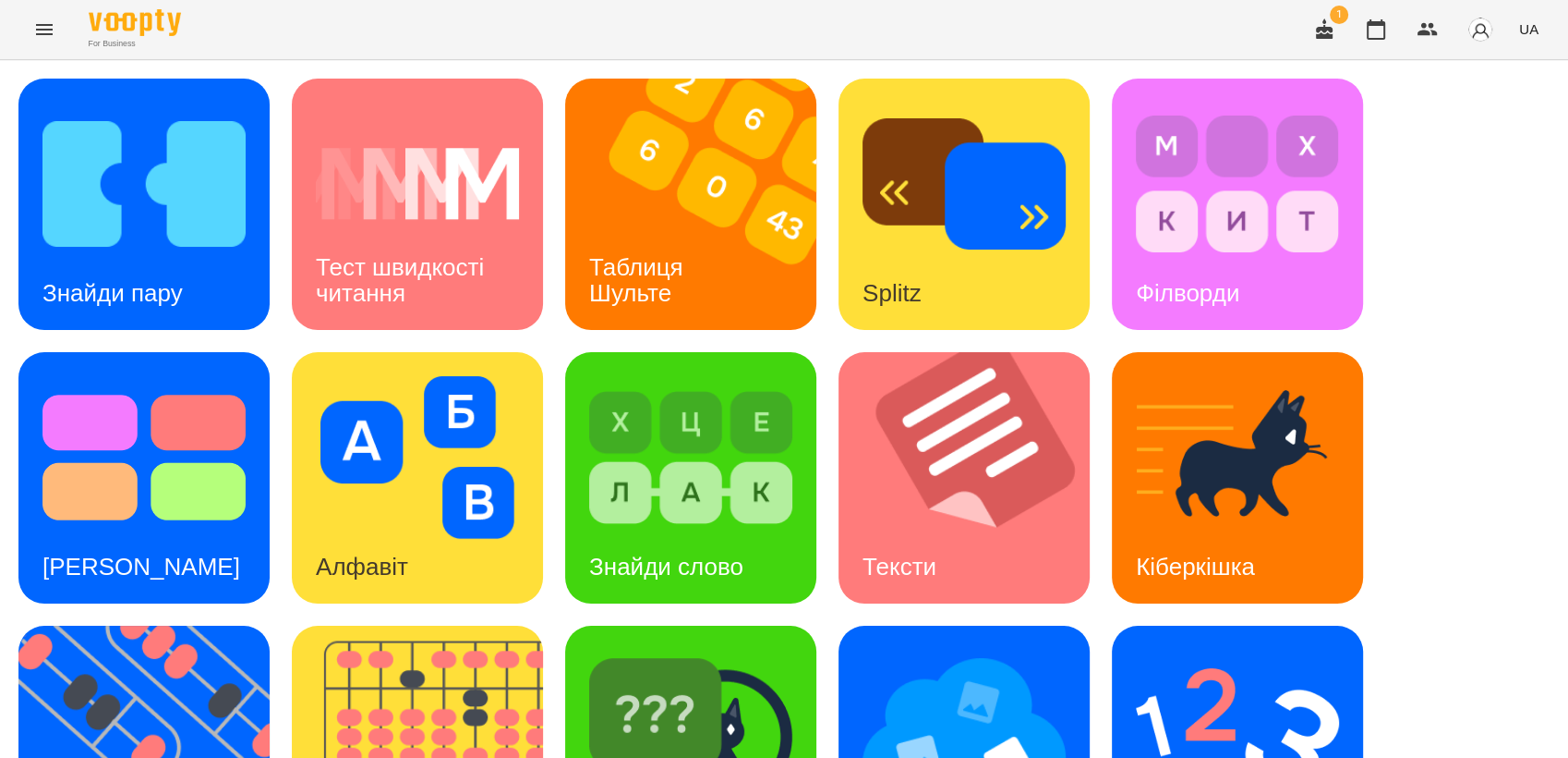
scroll to position [410, 0]
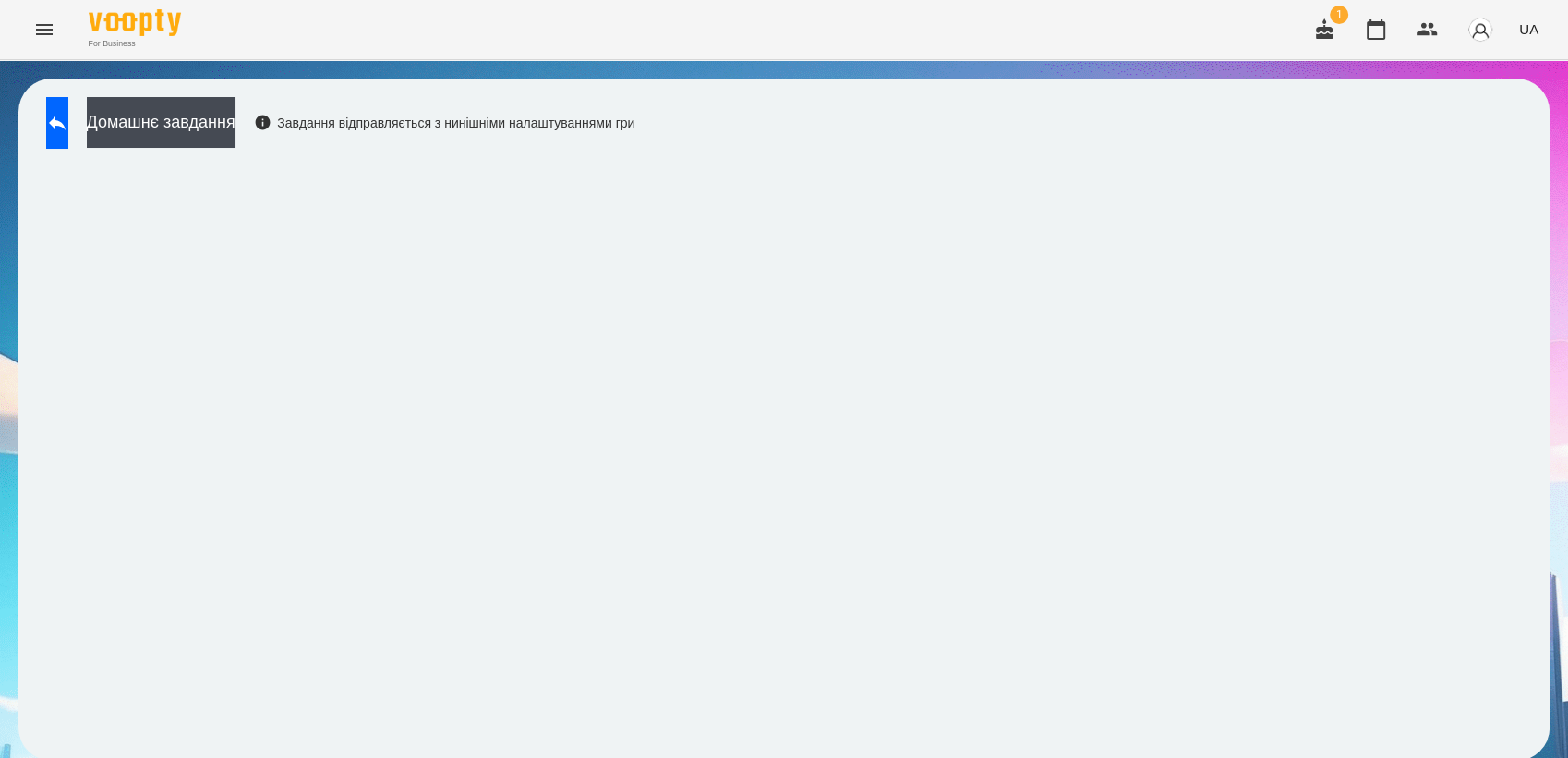
click at [1530, 34] on span "UA" at bounding box center [1529, 29] width 20 height 20
click at [1515, 147] on div "Русский" at bounding box center [1495, 138] width 94 height 33
click at [69, 137] on button at bounding box center [57, 122] width 23 height 52
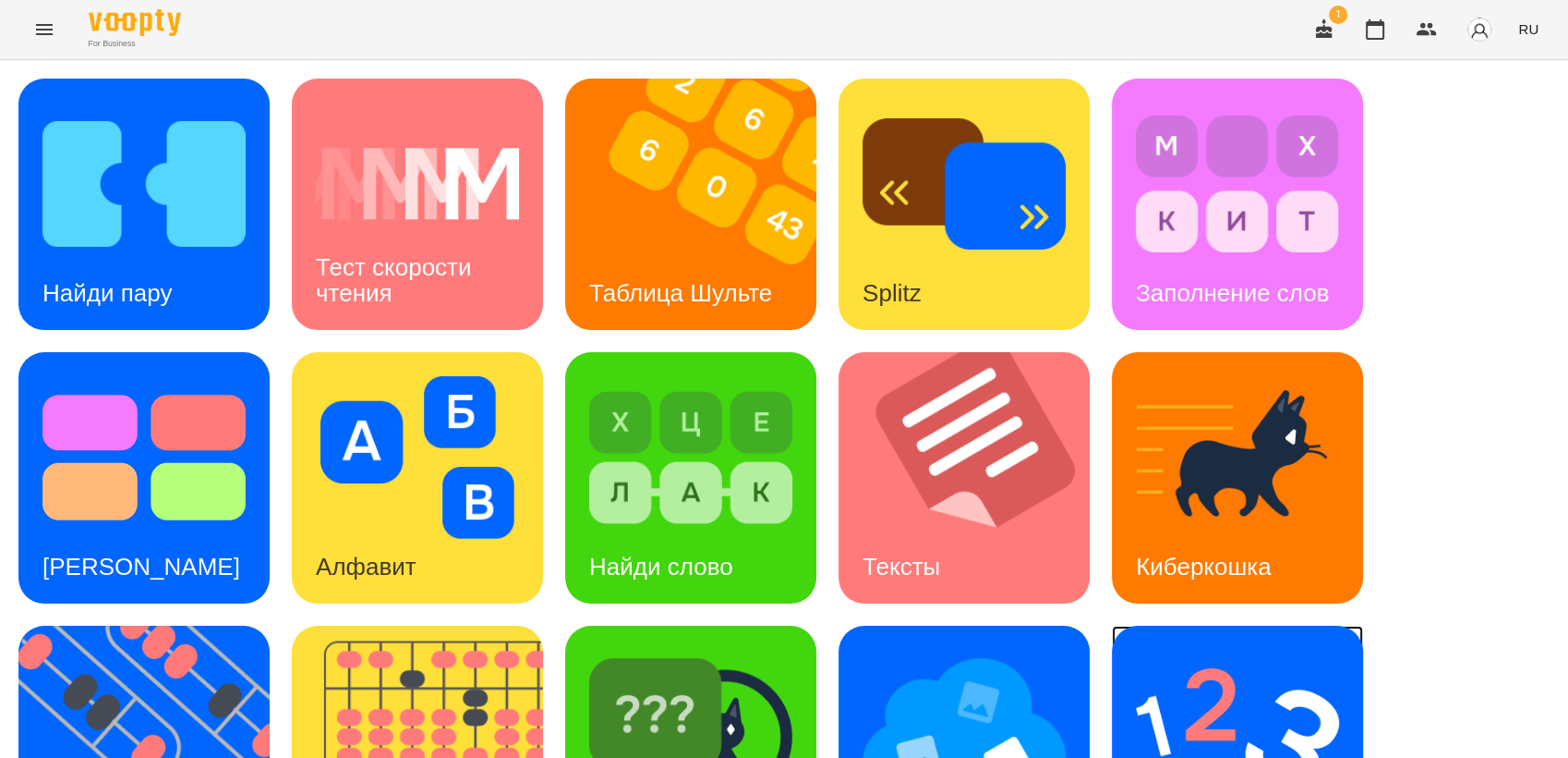
click at [1218, 698] on img at bounding box center [1238, 731] width 204 height 163
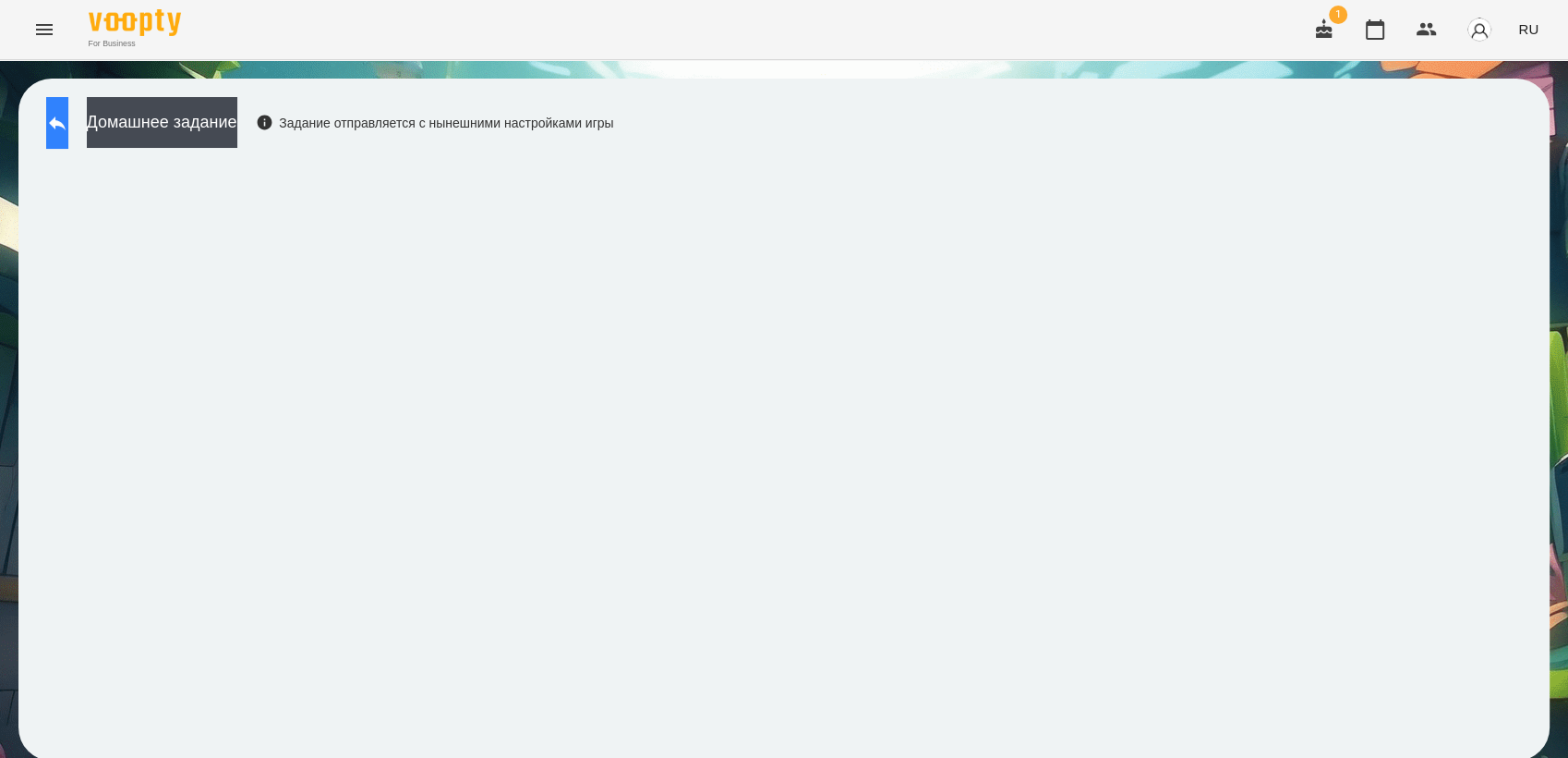
click at [69, 136] on button at bounding box center [57, 122] width 23 height 52
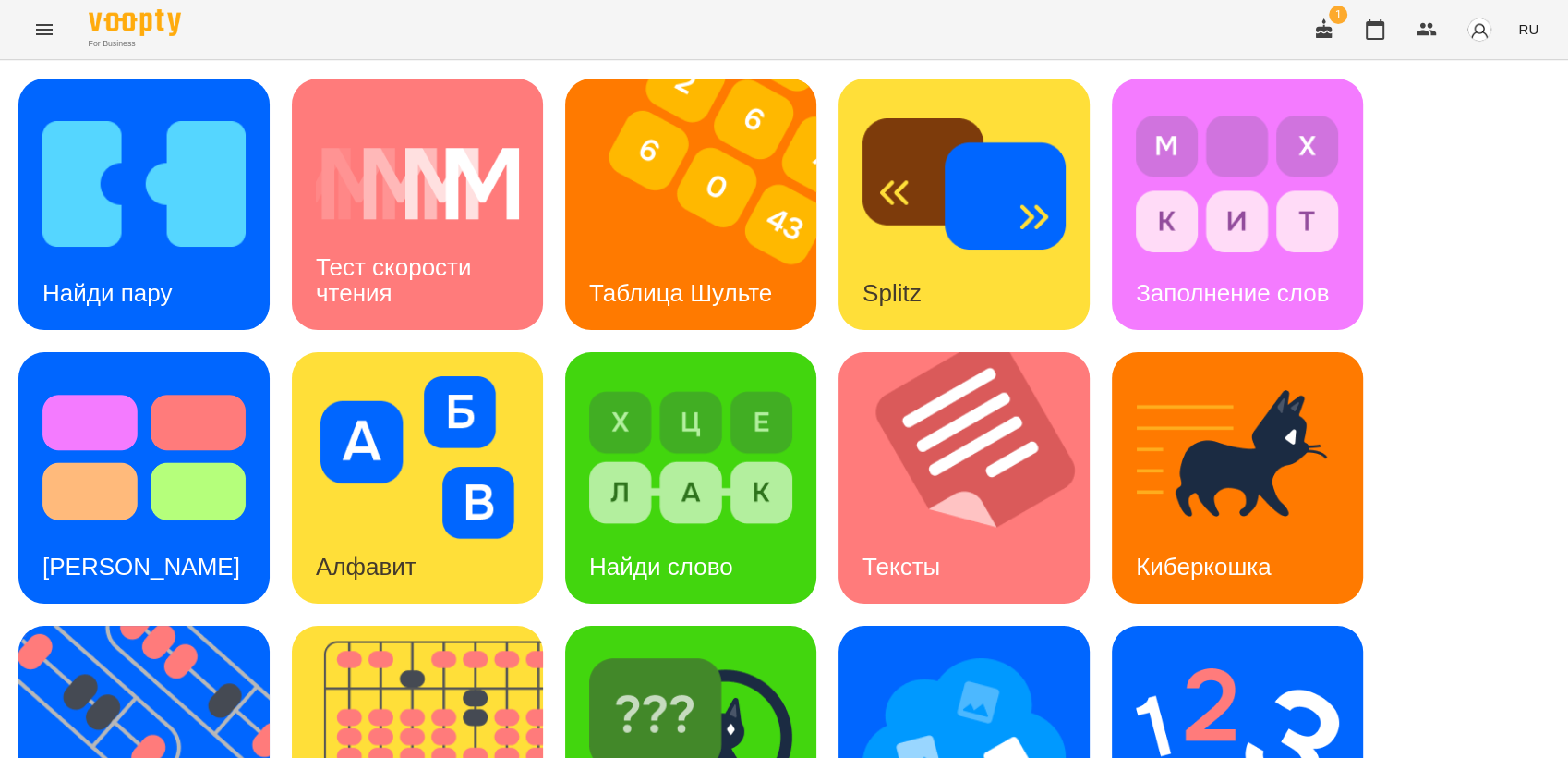
scroll to position [308, 0]
click at [695, 649] on img at bounding box center [691, 731] width 204 height 163
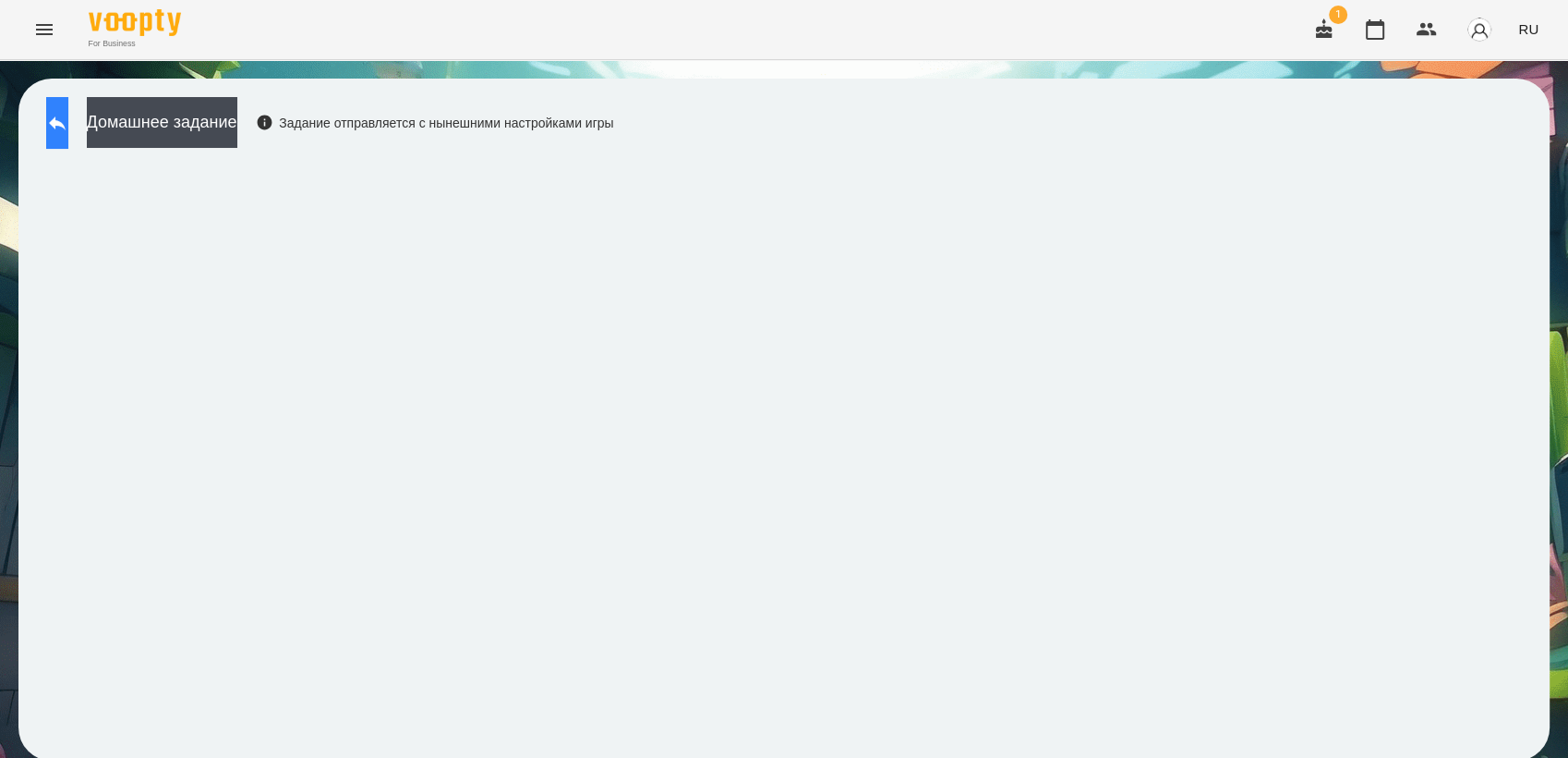
click at [57, 123] on button at bounding box center [57, 122] width 23 height 52
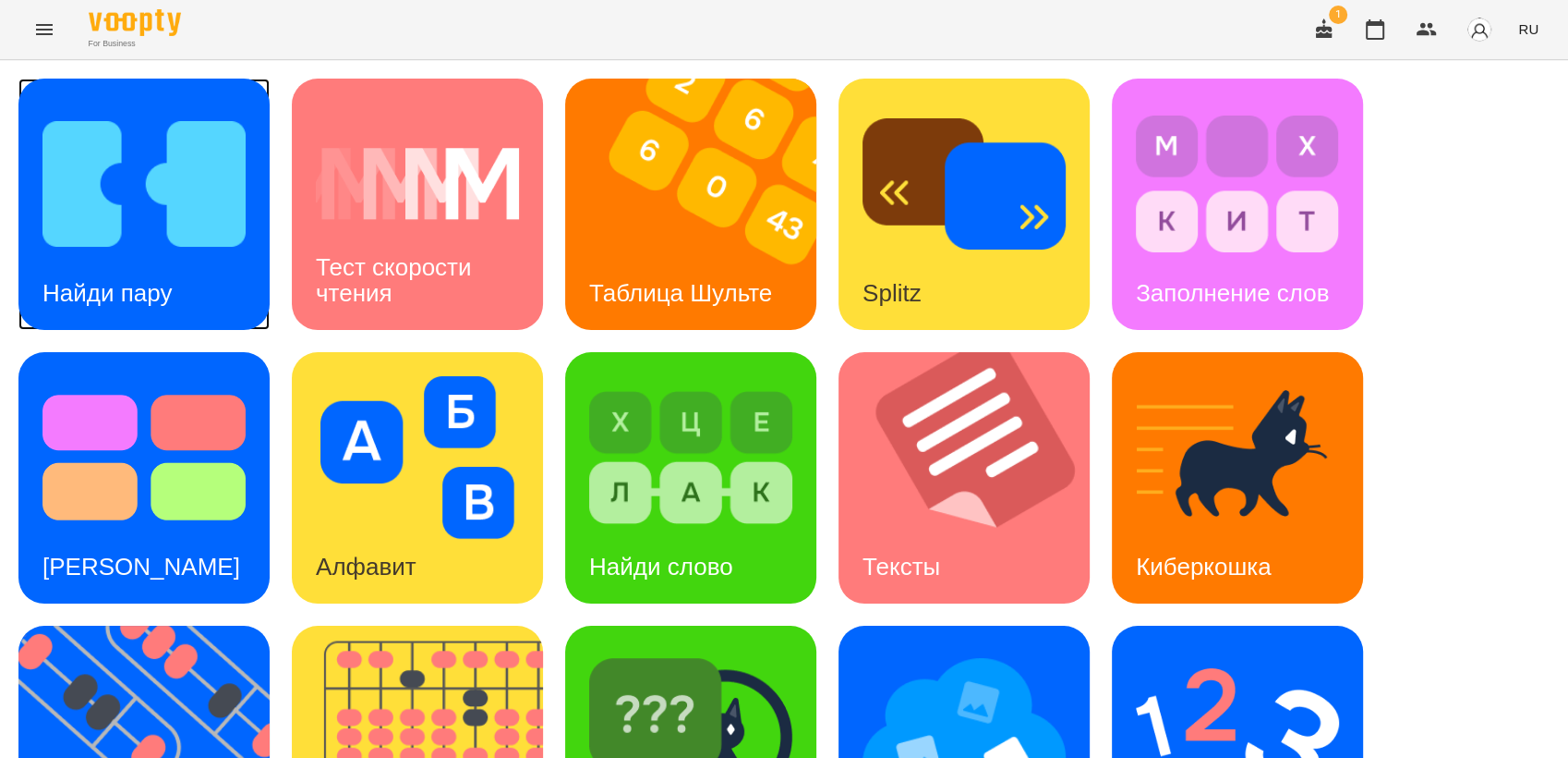
click at [111, 213] on img at bounding box center [144, 184] width 204 height 163
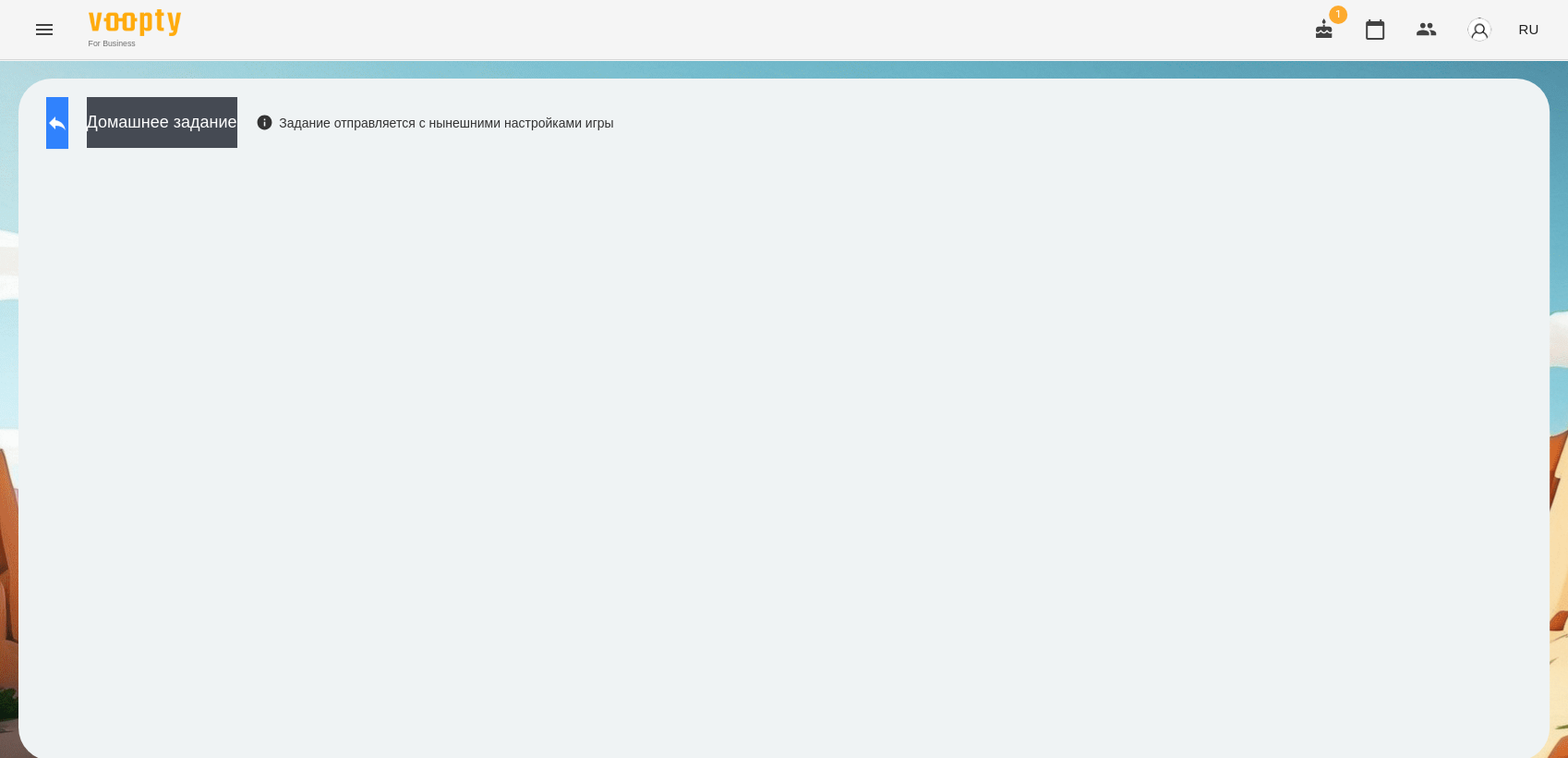
click at [69, 133] on icon at bounding box center [57, 122] width 23 height 23
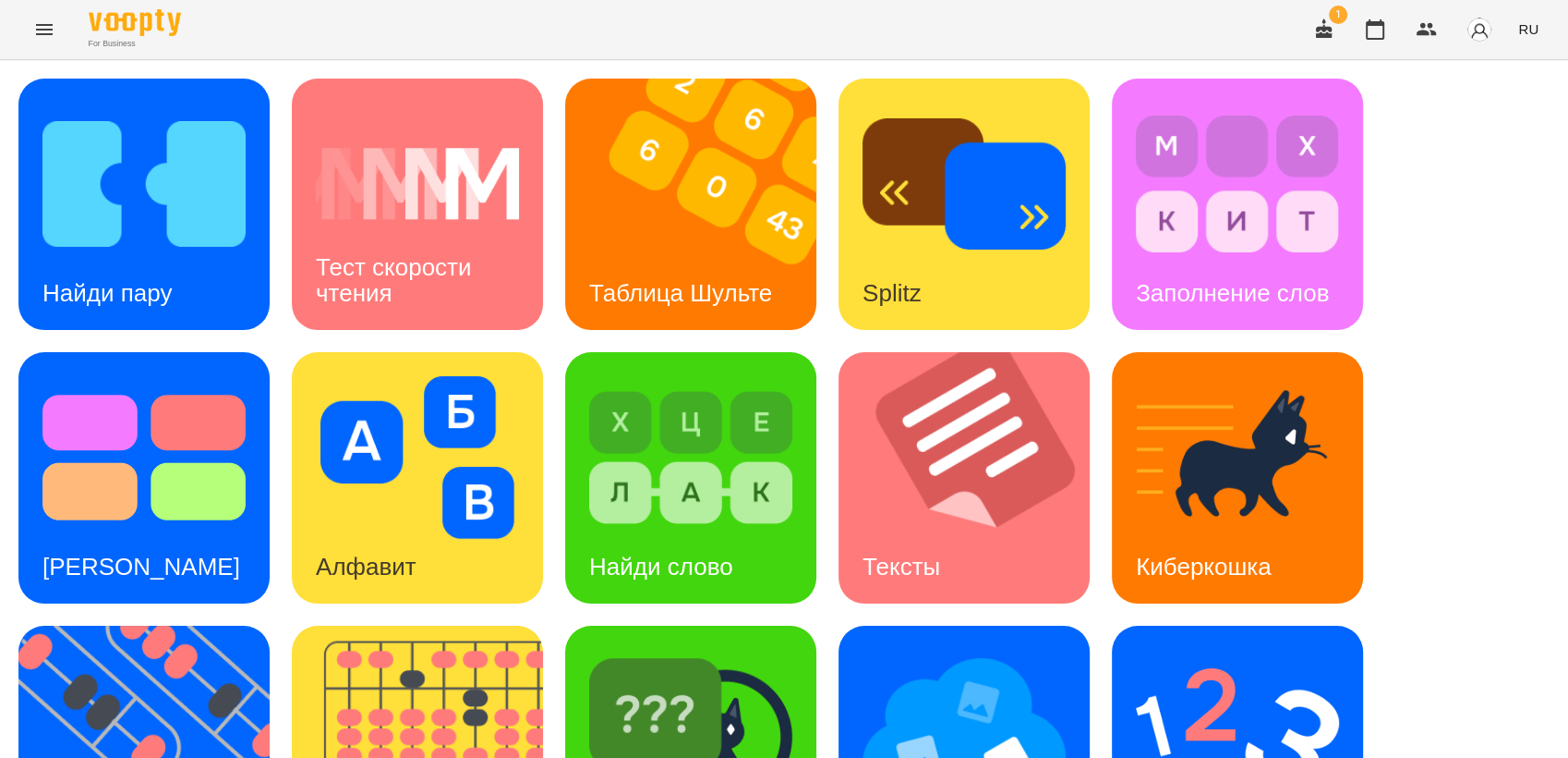
scroll to position [205, 0]
click at [1530, 32] on span "RU" at bounding box center [1528, 29] width 21 height 20
click at [1485, 109] on div "Українська" at bounding box center [1495, 105] width 94 height 33
click at [185, 626] on img at bounding box center [156, 751] width 274 height 252
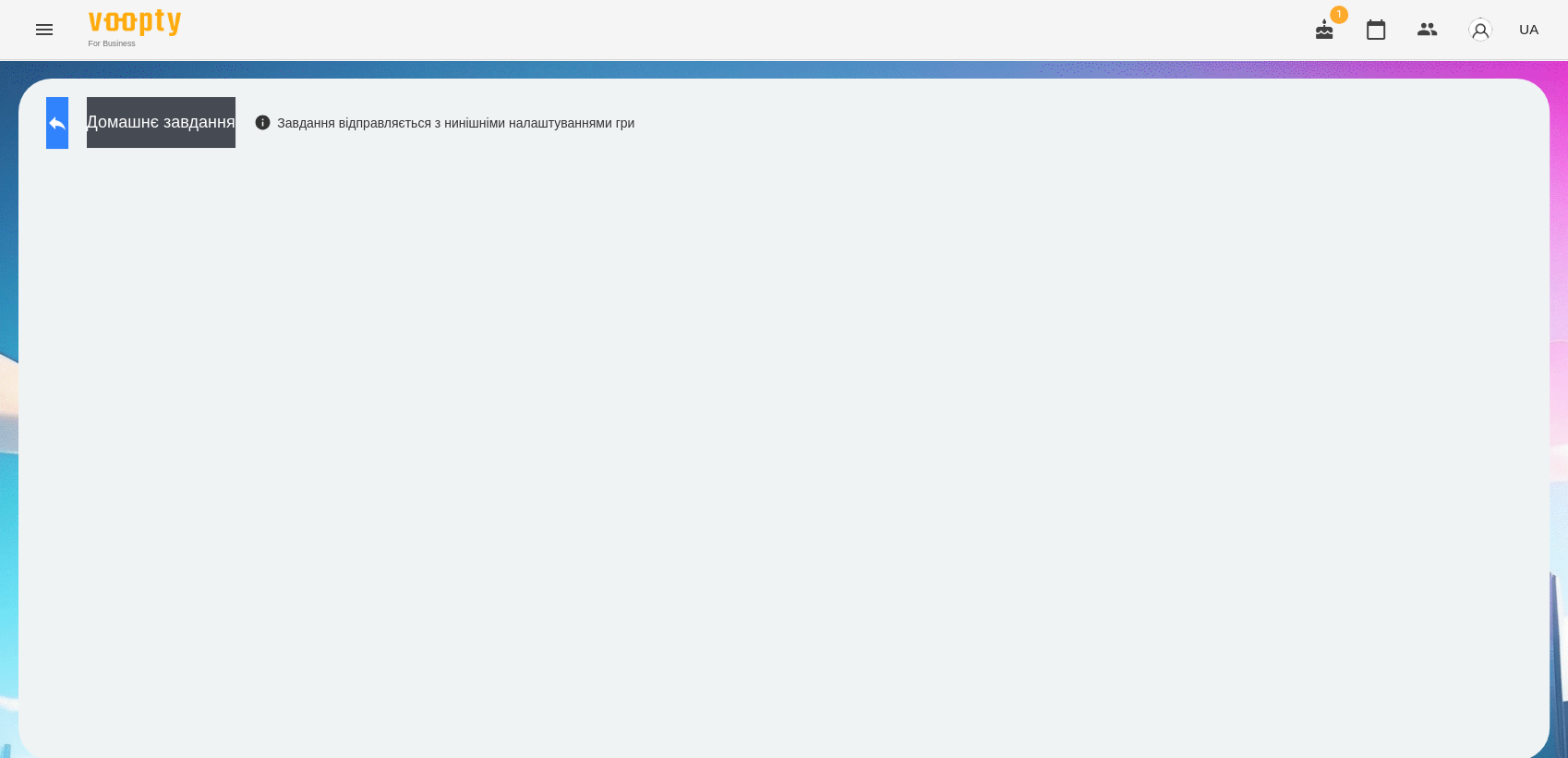
click at [69, 134] on button at bounding box center [57, 122] width 23 height 52
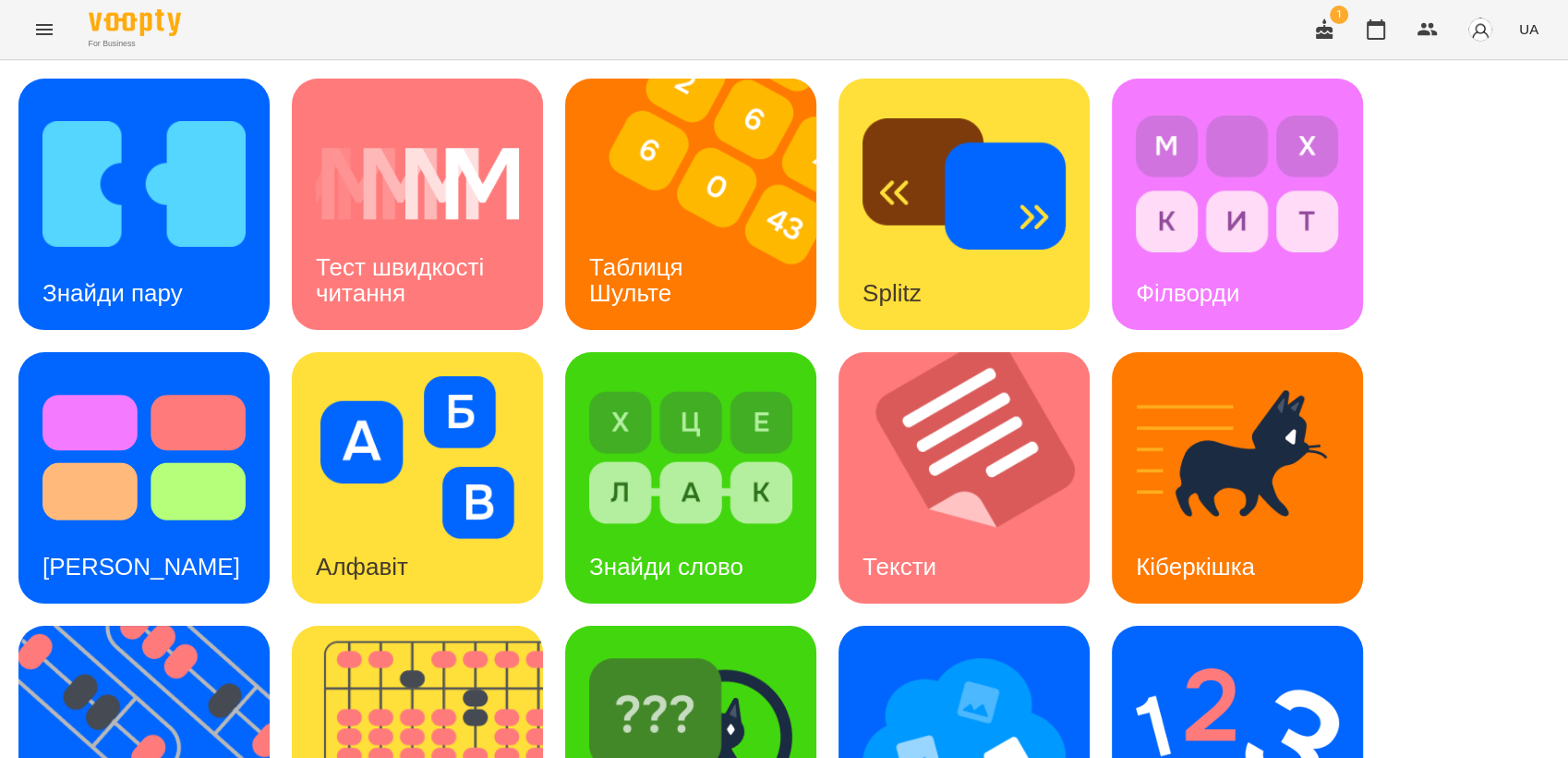
scroll to position [410, 0]
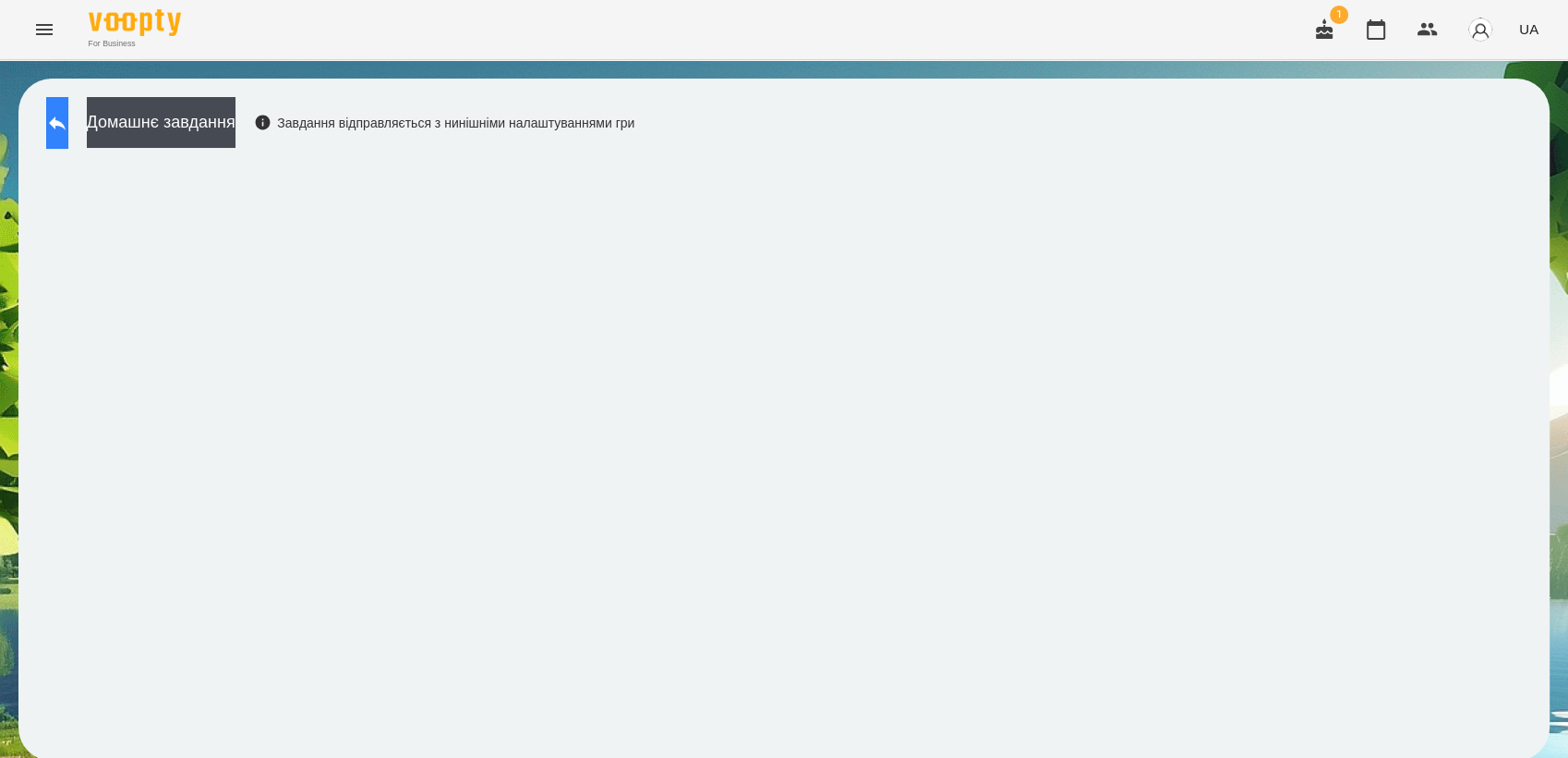
click at [46, 118] on button at bounding box center [57, 122] width 23 height 52
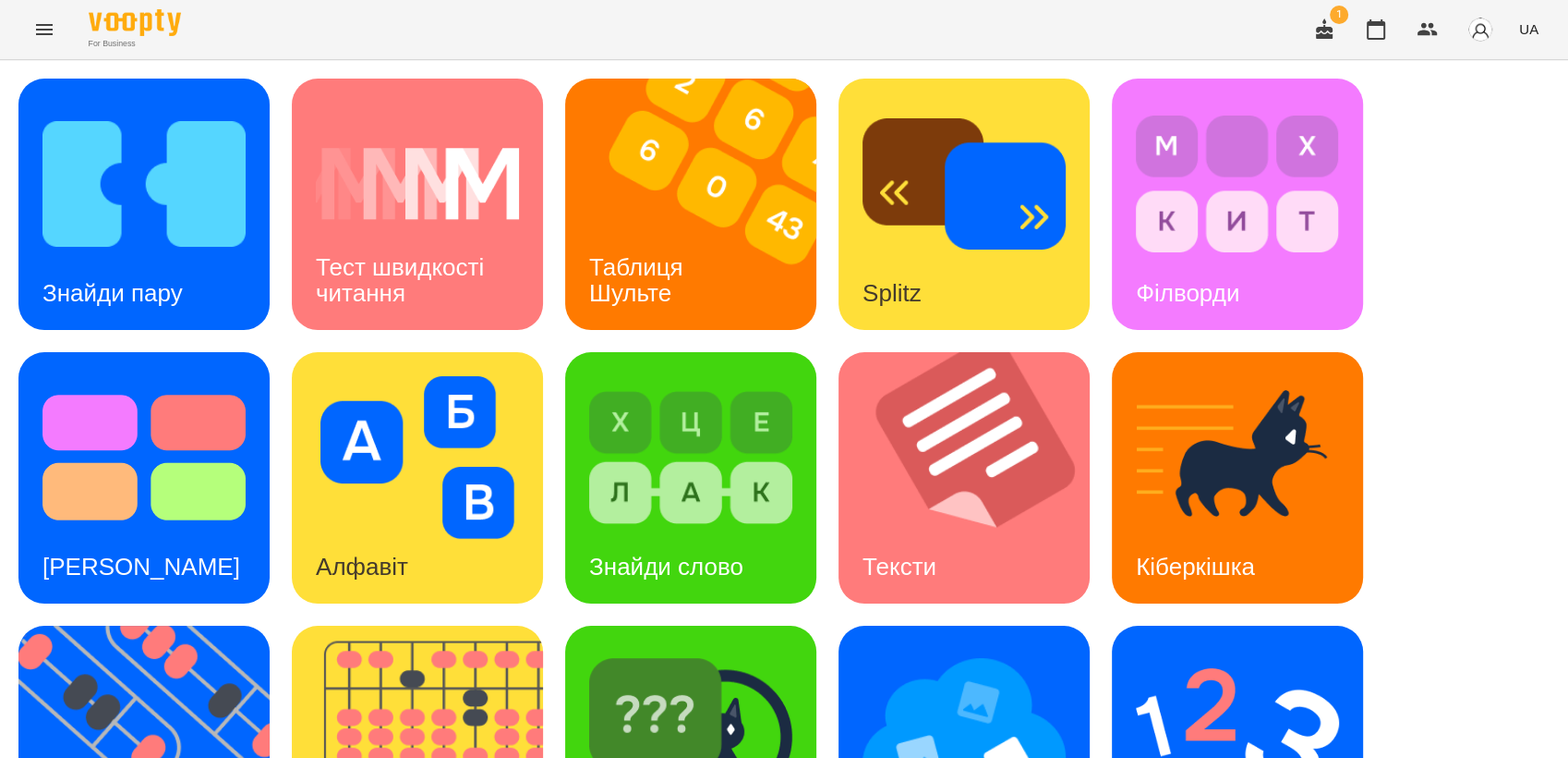
scroll to position [103, 0]
click at [1194, 649] on img at bounding box center [1238, 731] width 204 height 163
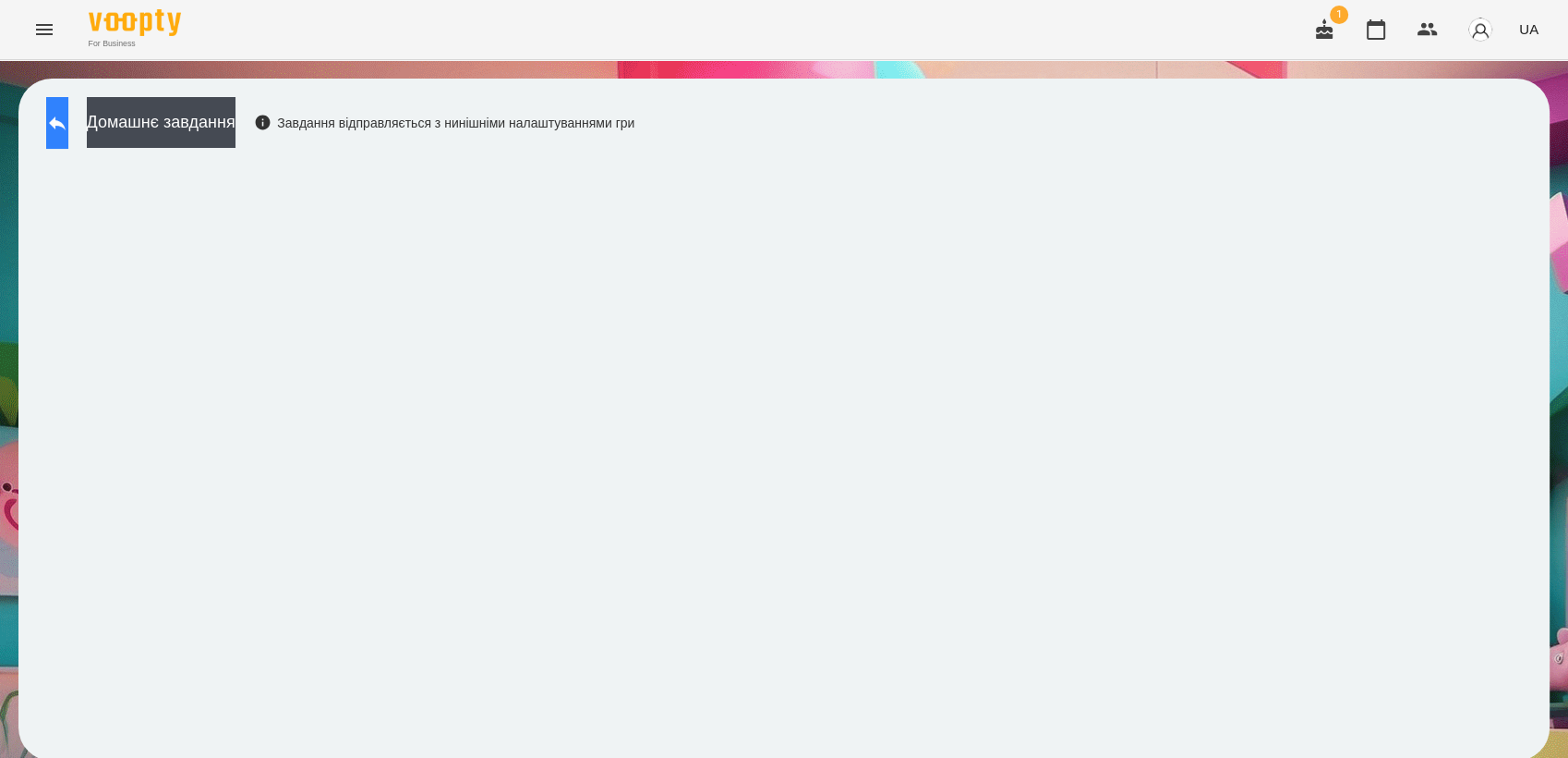
click at [69, 115] on icon at bounding box center [57, 122] width 23 height 23
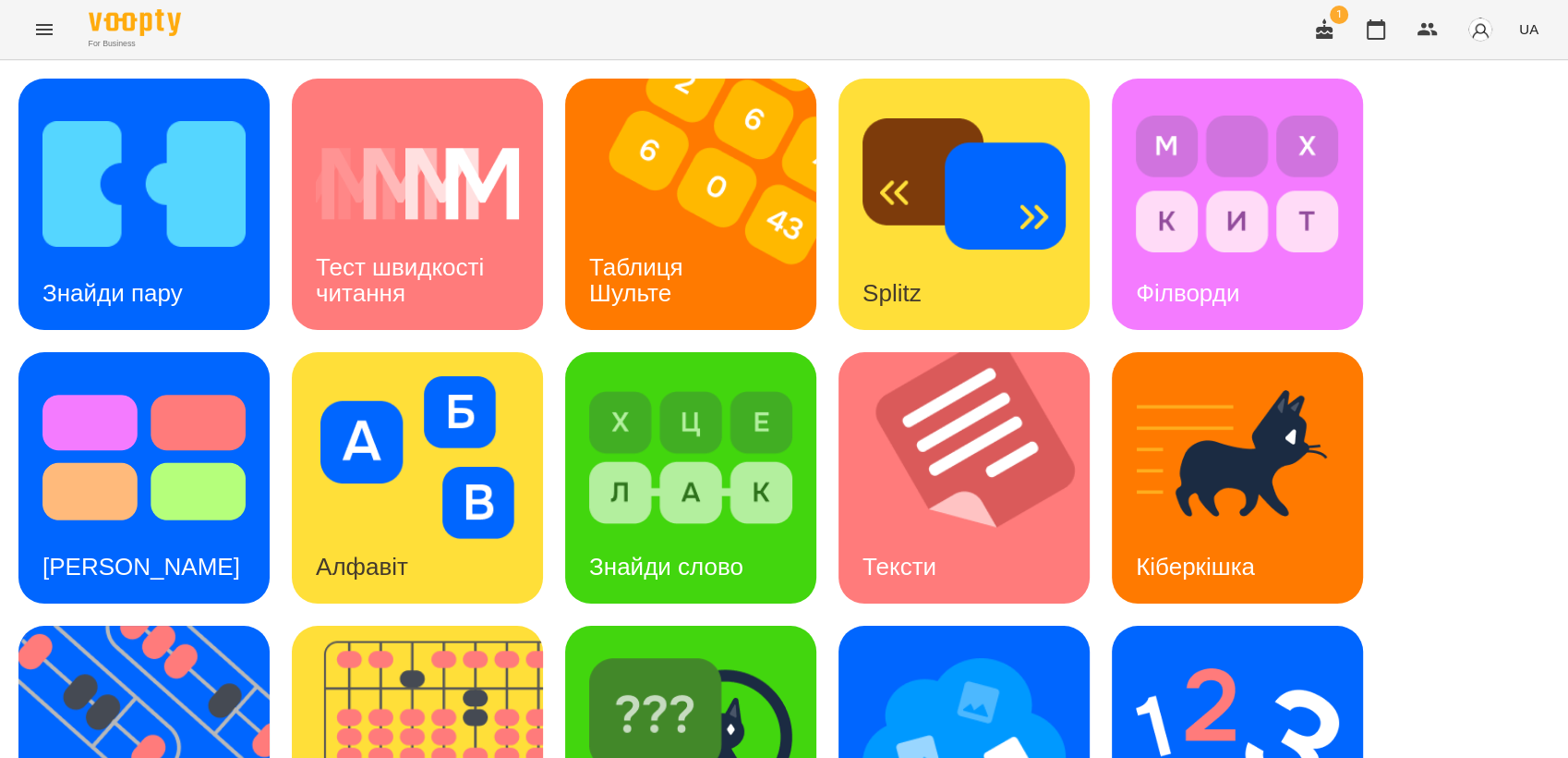
scroll to position [410, 0]
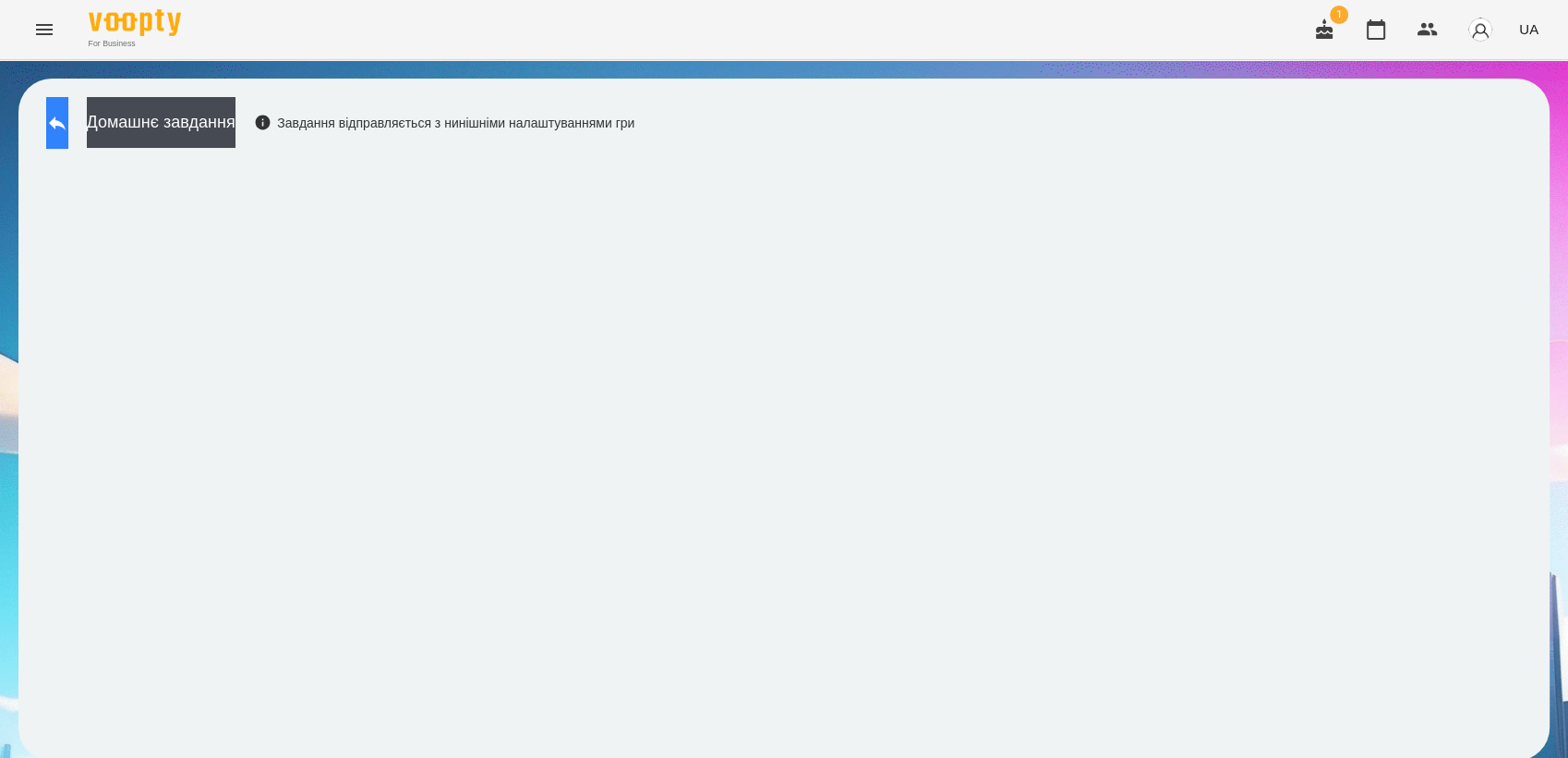
click at [69, 114] on button at bounding box center [57, 122] width 23 height 52
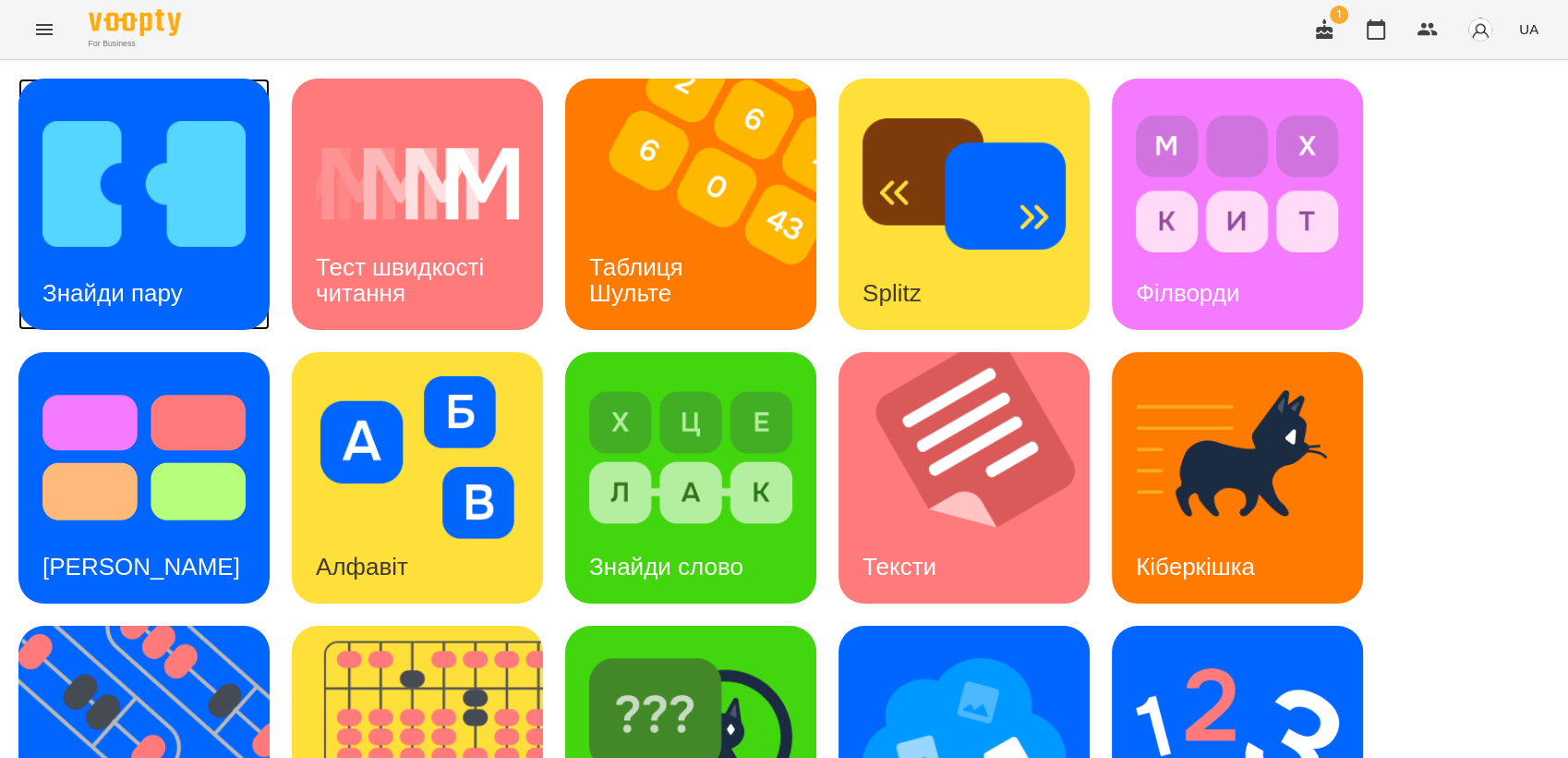
click at [118, 270] on div "Знайди пару" at bounding box center [113, 293] width 188 height 73
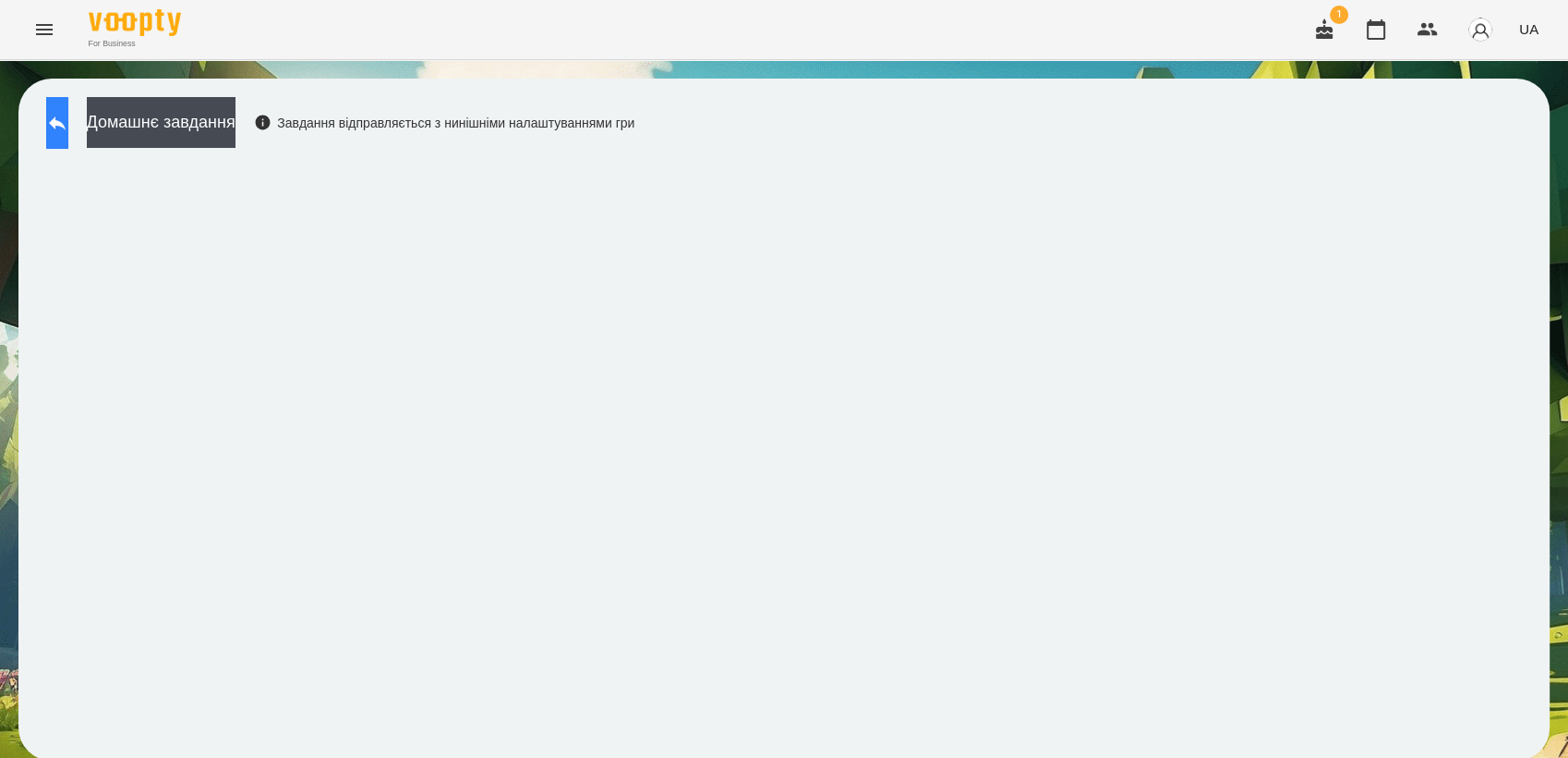
click at [69, 121] on icon at bounding box center [57, 122] width 23 height 23
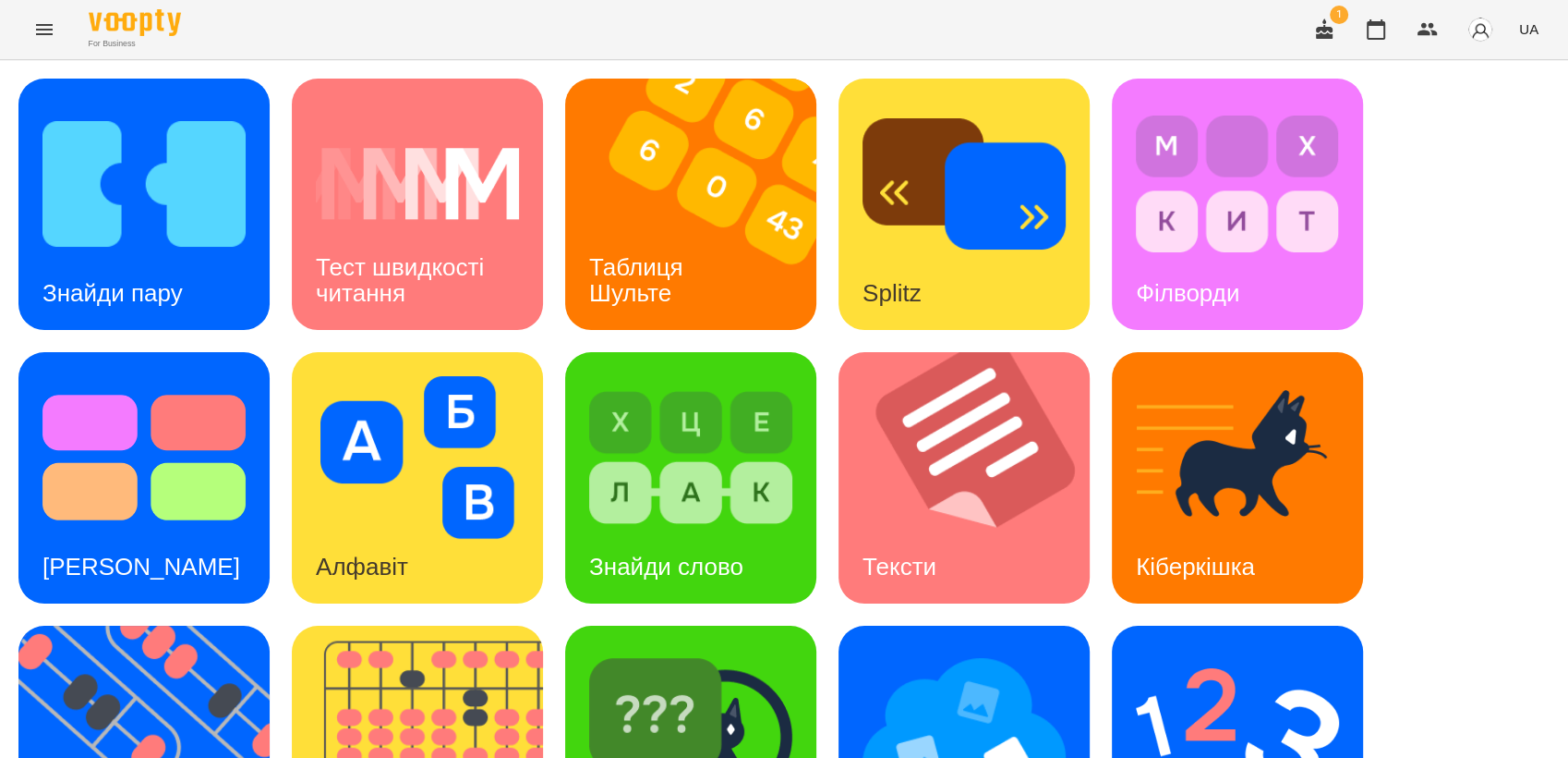
scroll to position [410, 0]
click at [745, 649] on img at bounding box center [691, 731] width 204 height 163
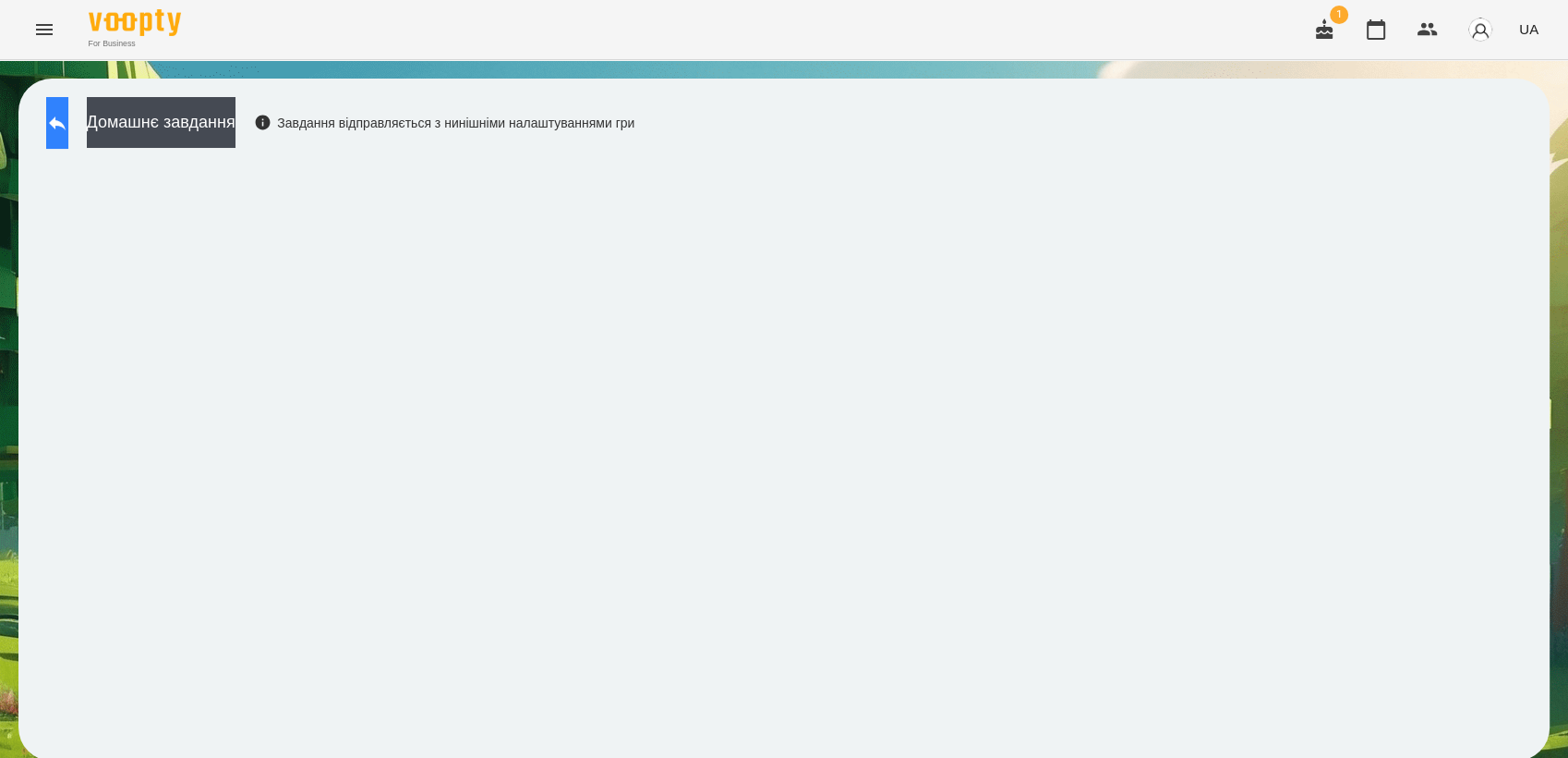
click at [62, 125] on button at bounding box center [57, 122] width 23 height 52
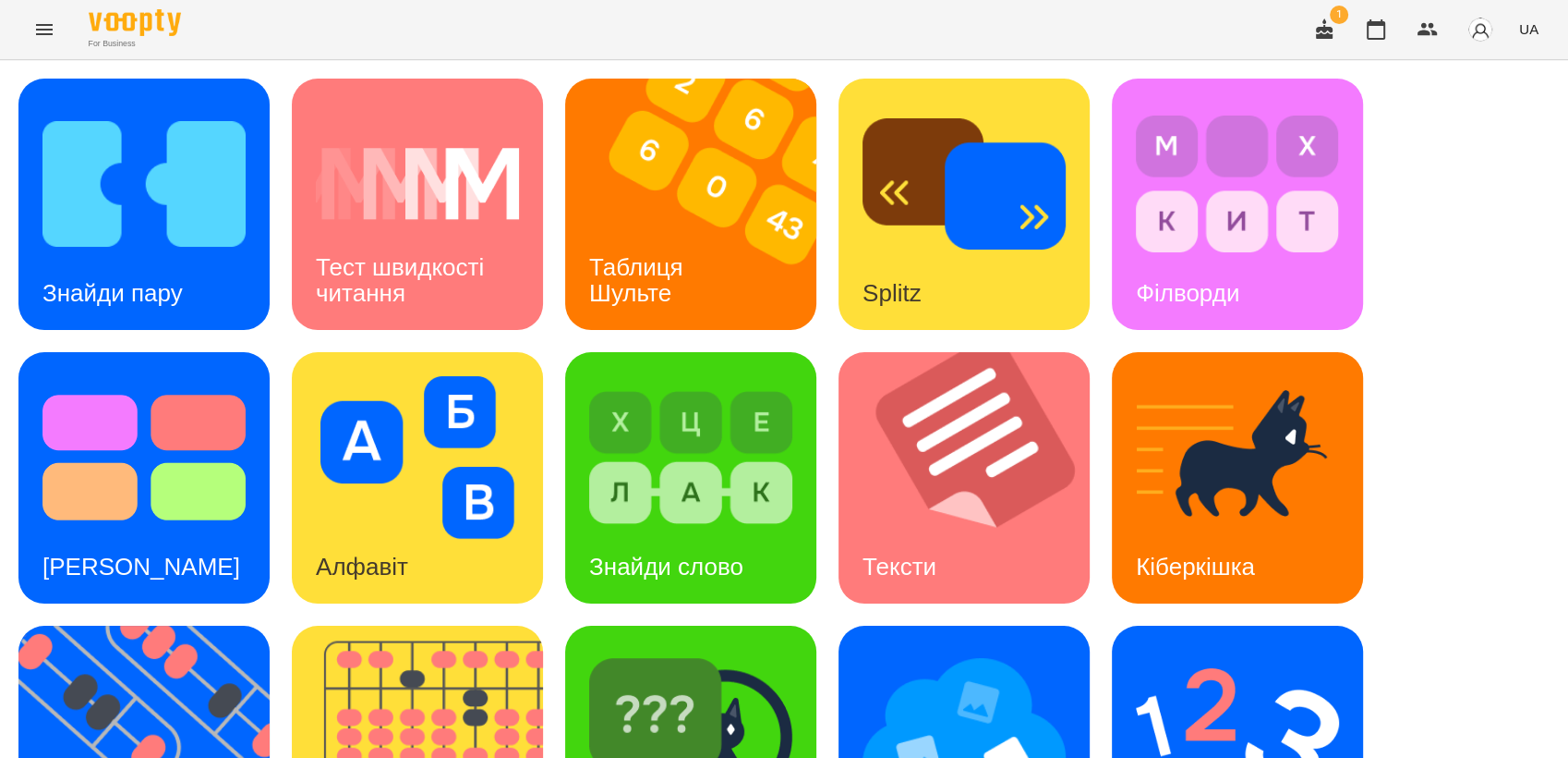
scroll to position [205, 0]
drag, startPoint x: 1104, startPoint y: 580, endPoint x: 1116, endPoint y: 585, distance: 13.0
click at [1105, 579] on div "Знайди пару Тест швидкості читання Таблиця [PERSON_NAME] Splitz Філворди Тест С…" at bounding box center [784, 614] width 1532 height 1072
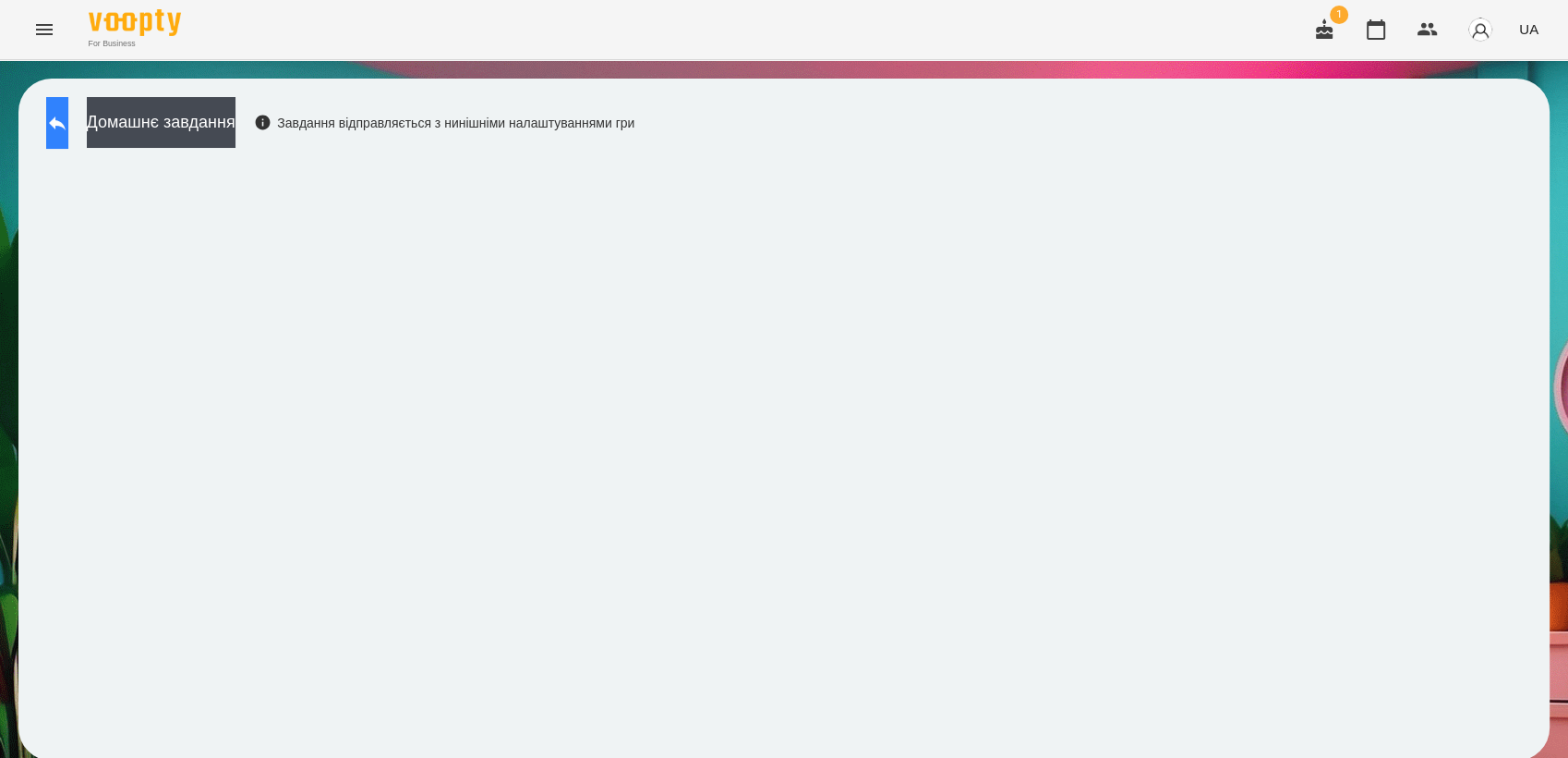
click at [69, 115] on icon at bounding box center [57, 122] width 23 height 23
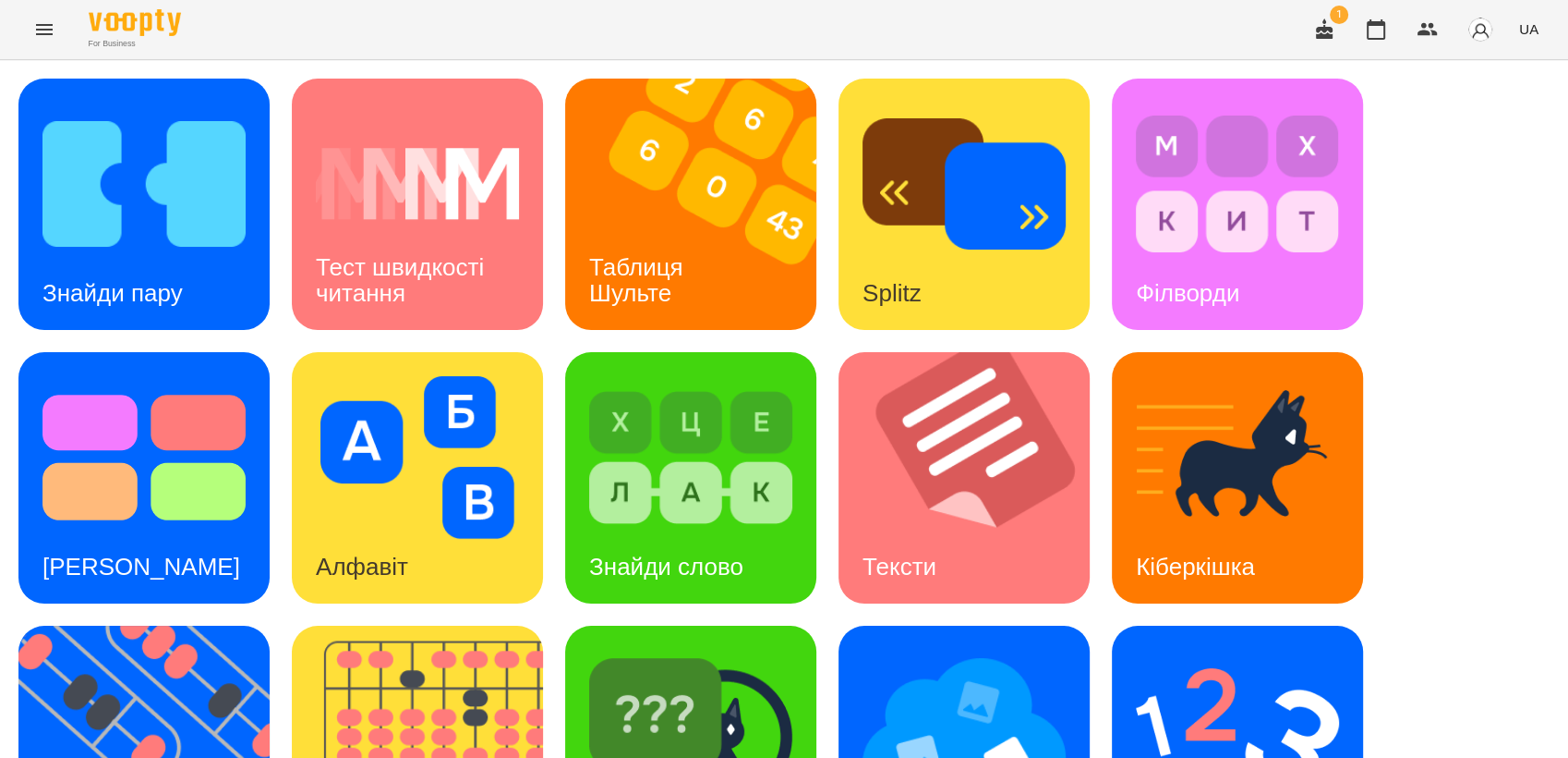
scroll to position [308, 0]
click at [103, 626] on img at bounding box center [156, 751] width 274 height 252
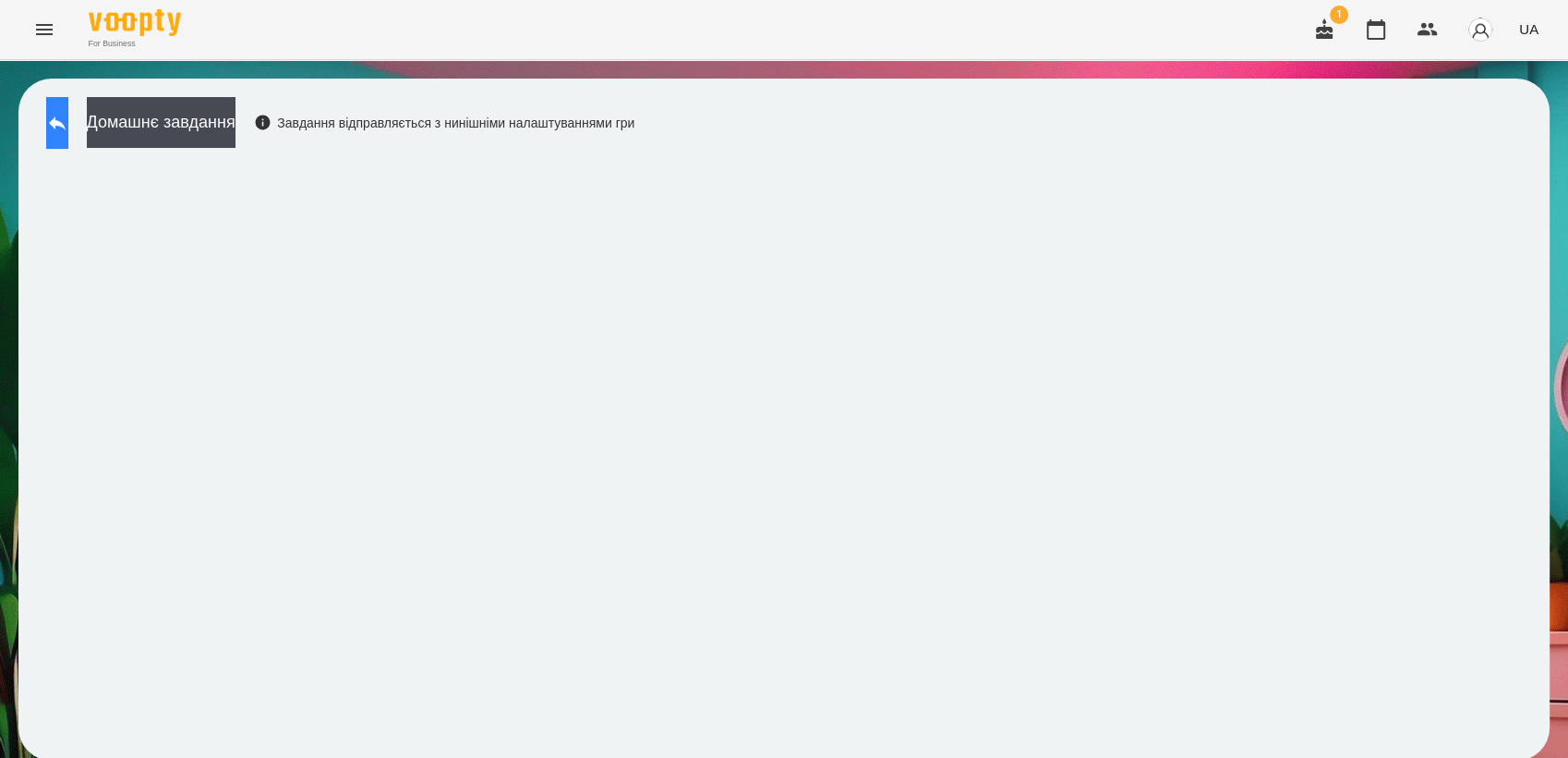
click at [67, 129] on icon at bounding box center [57, 122] width 23 height 23
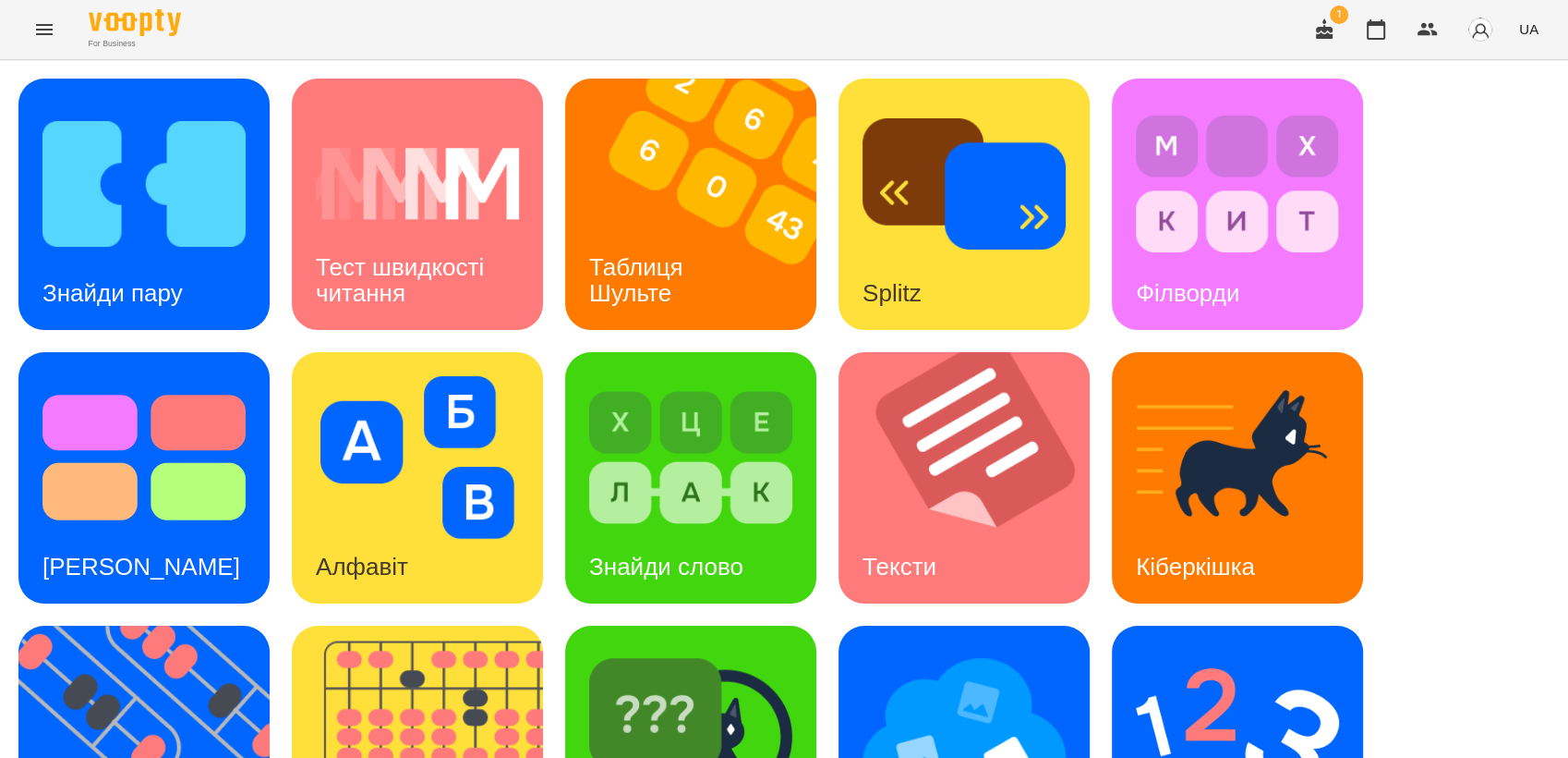
scroll to position [205, 0]
click at [159, 626] on img at bounding box center [156, 751] width 274 height 252
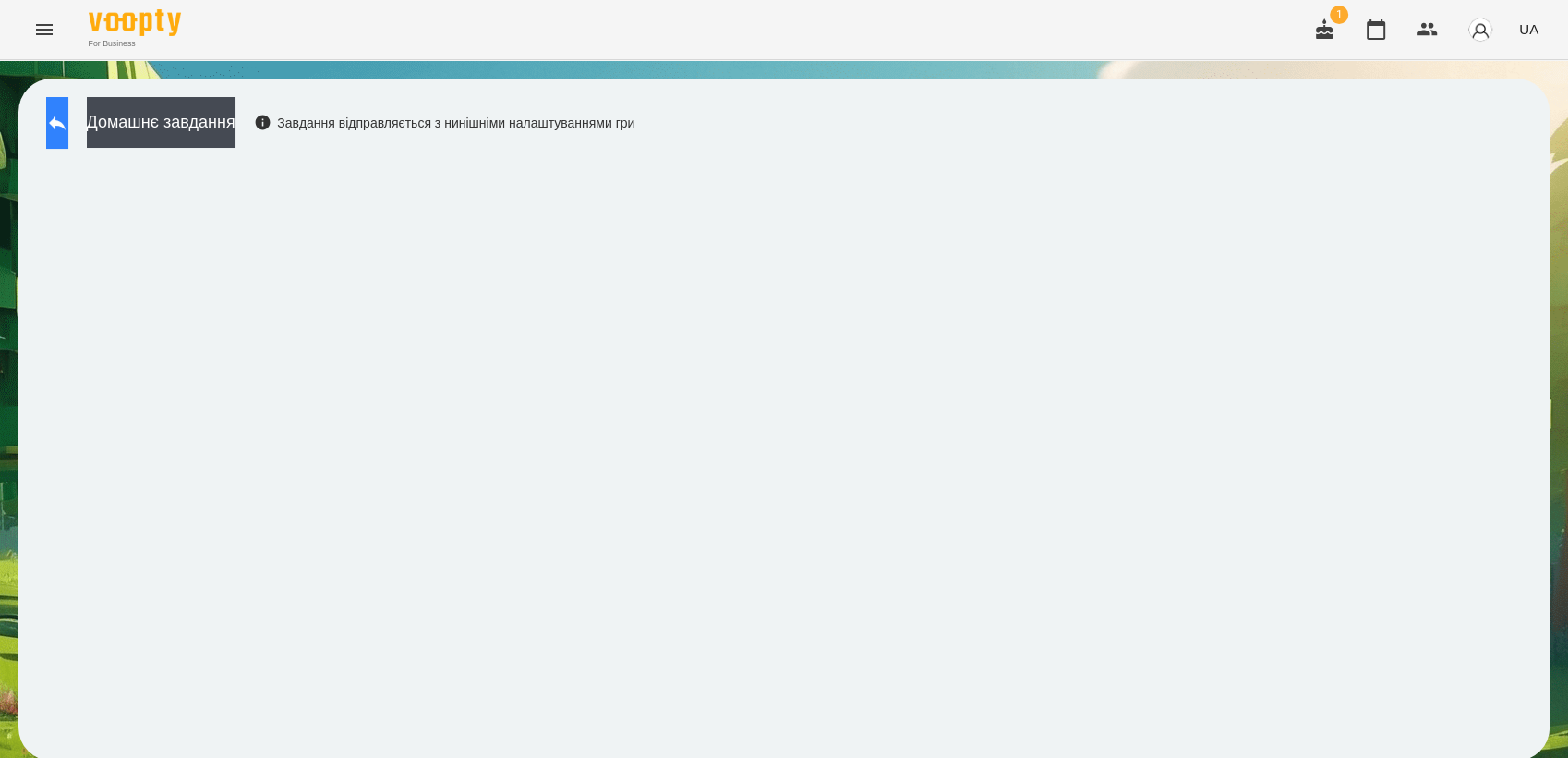
click at [69, 130] on icon at bounding box center [57, 122] width 23 height 23
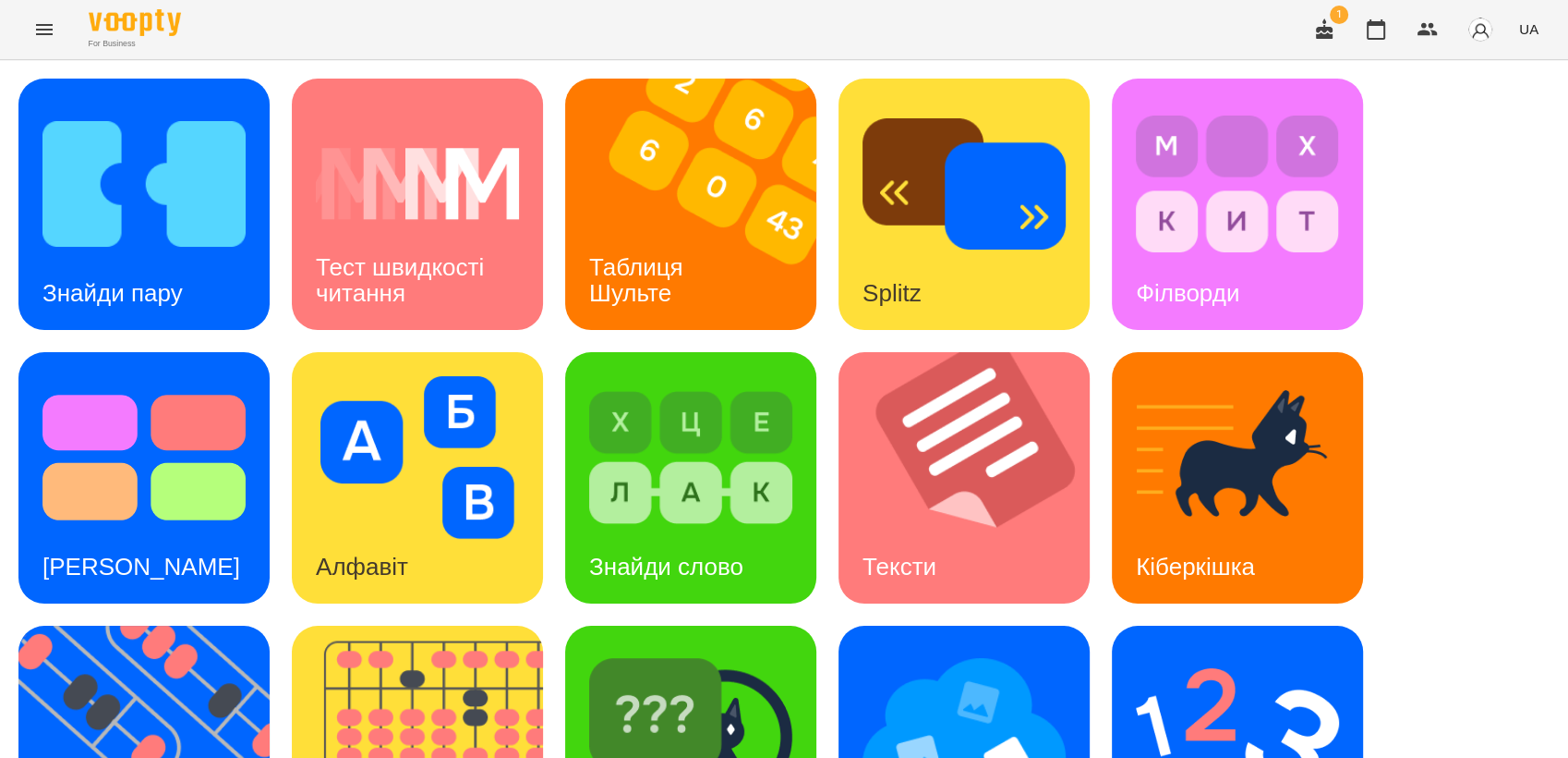
scroll to position [308, 0]
click at [1239, 649] on img at bounding box center [1238, 731] width 204 height 163
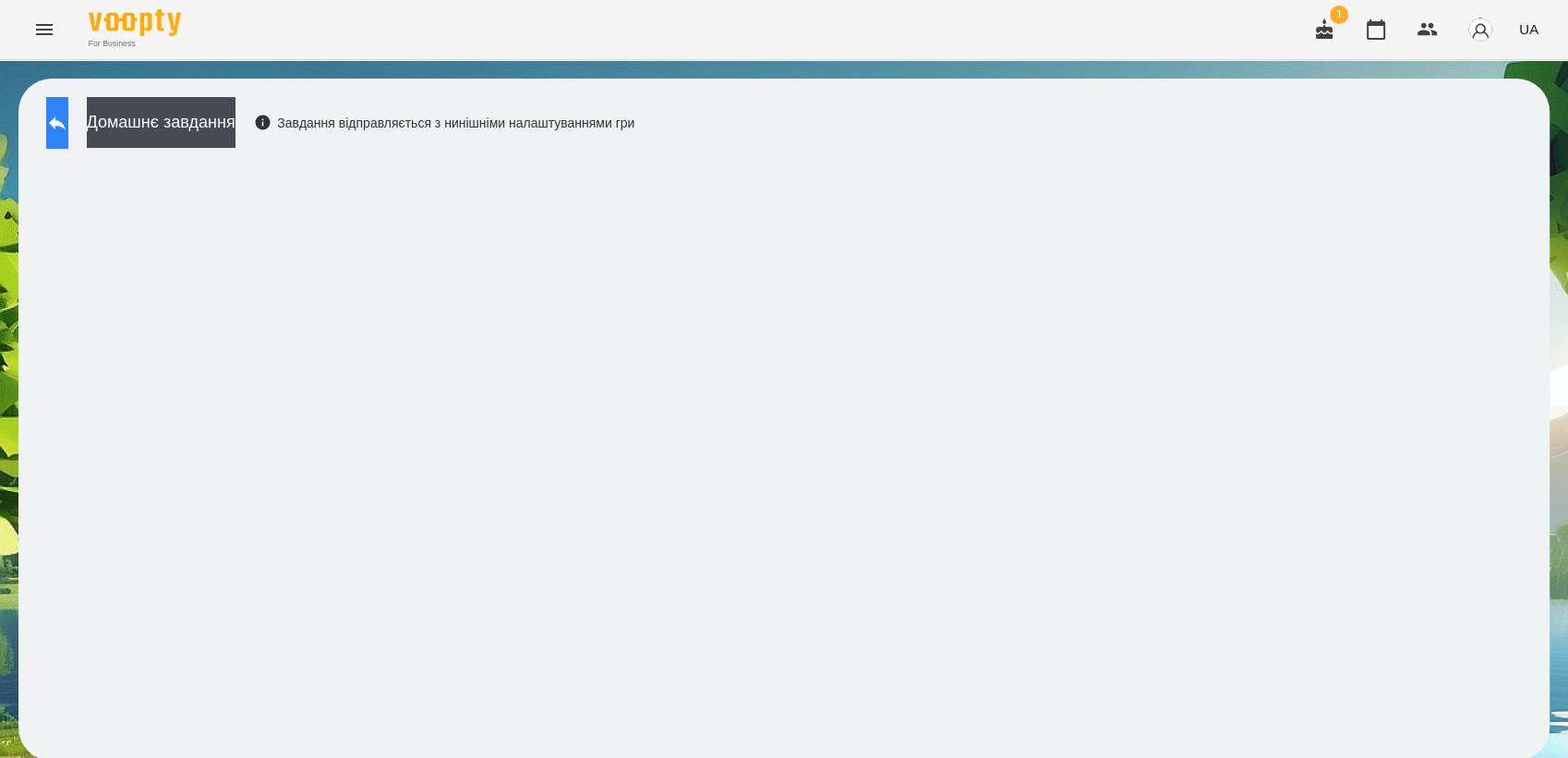
click at [69, 129] on icon at bounding box center [57, 122] width 23 height 23
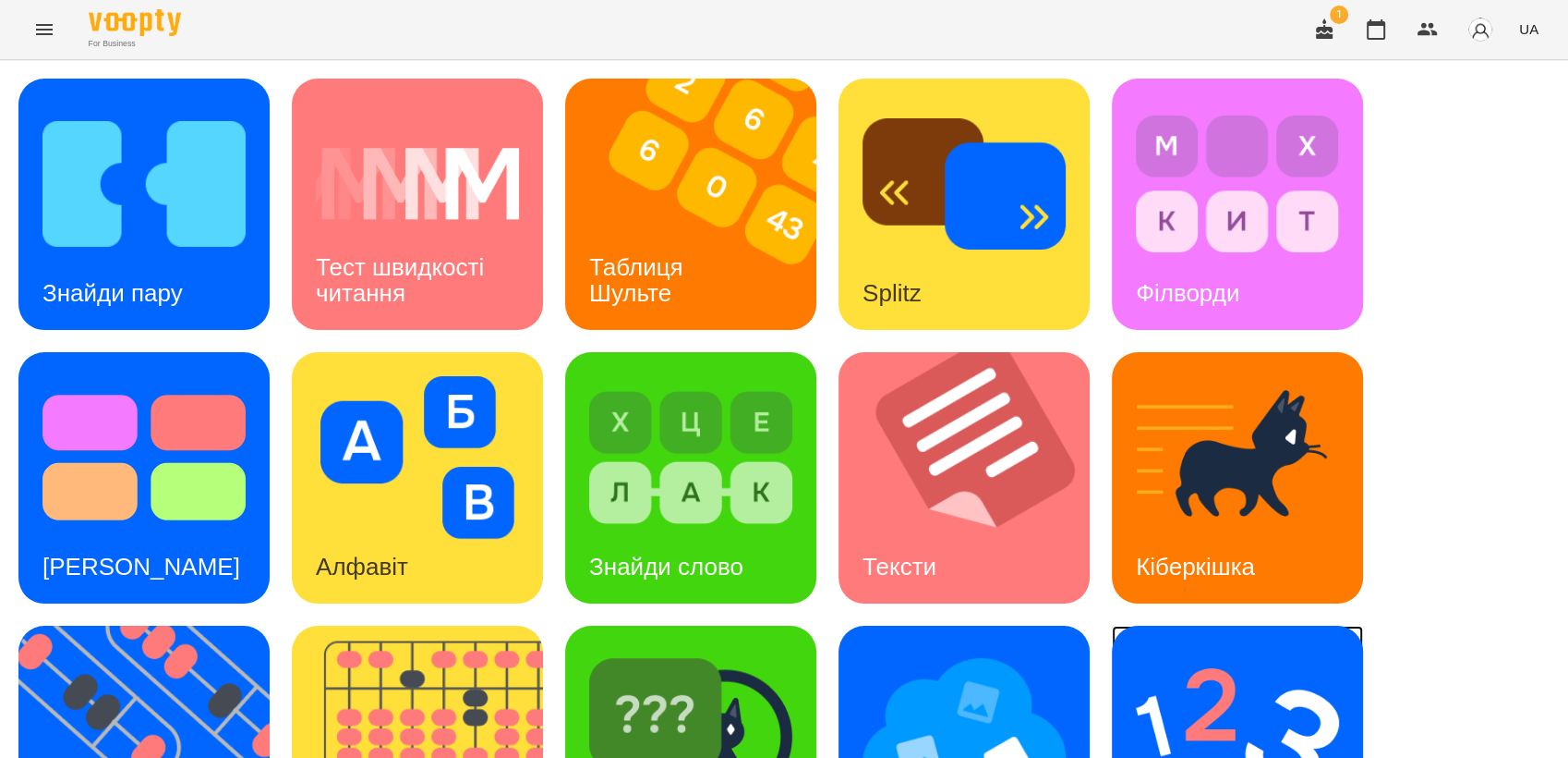
click at [1270, 706] on img at bounding box center [1238, 731] width 204 height 163
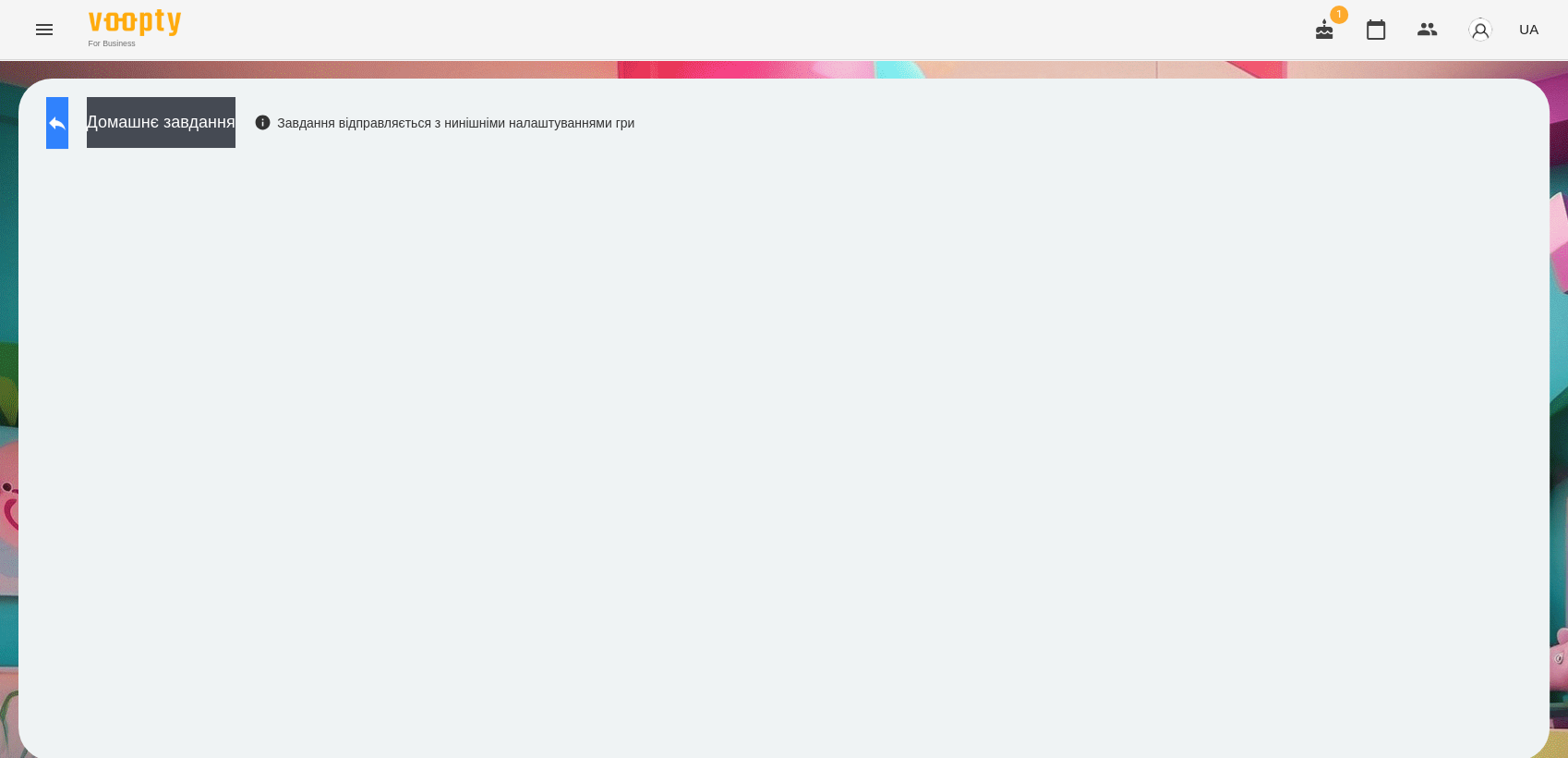
click at [62, 121] on button at bounding box center [57, 122] width 23 height 52
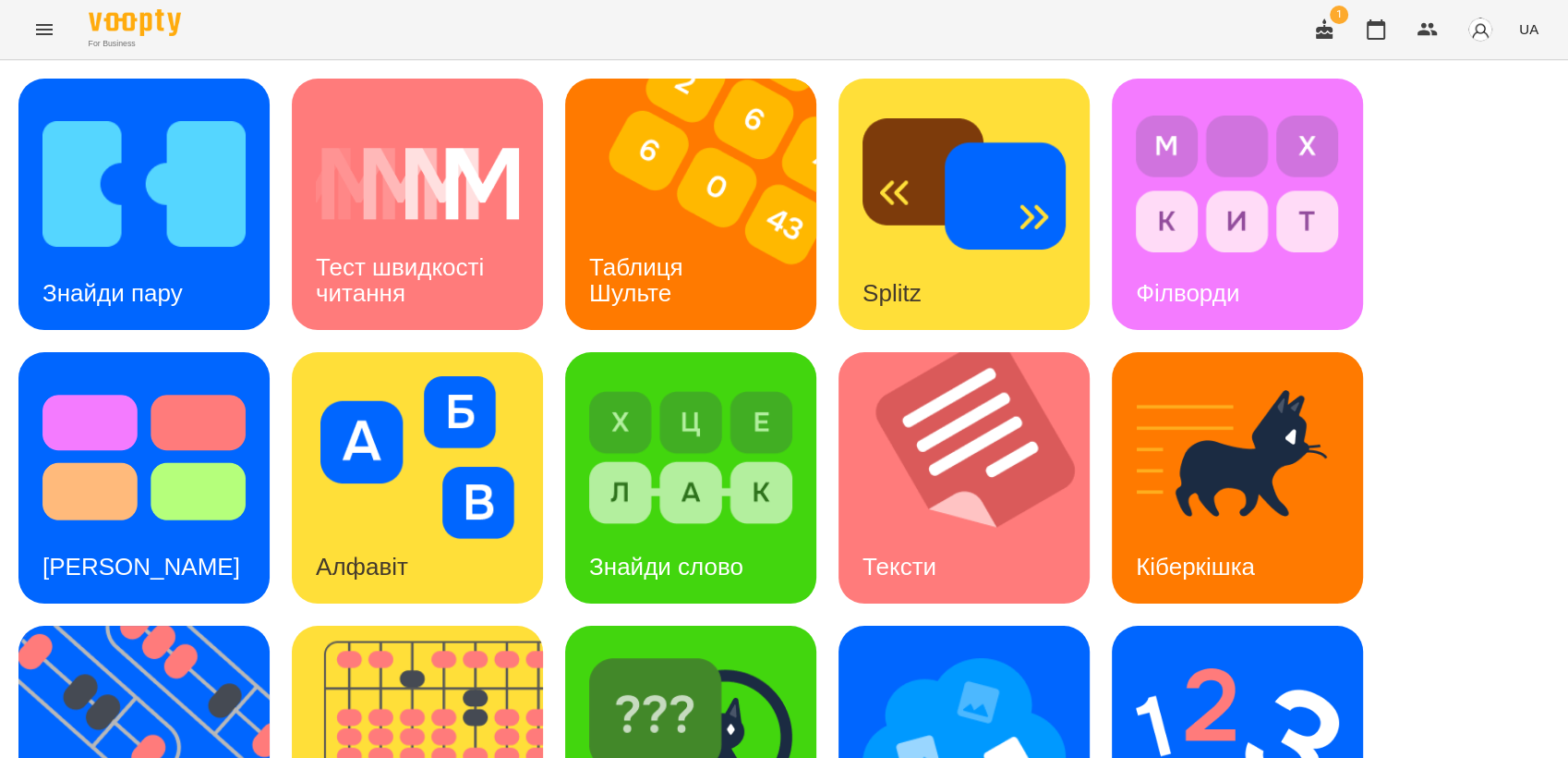
scroll to position [205, 0]
click at [711, 649] on img at bounding box center [691, 731] width 204 height 163
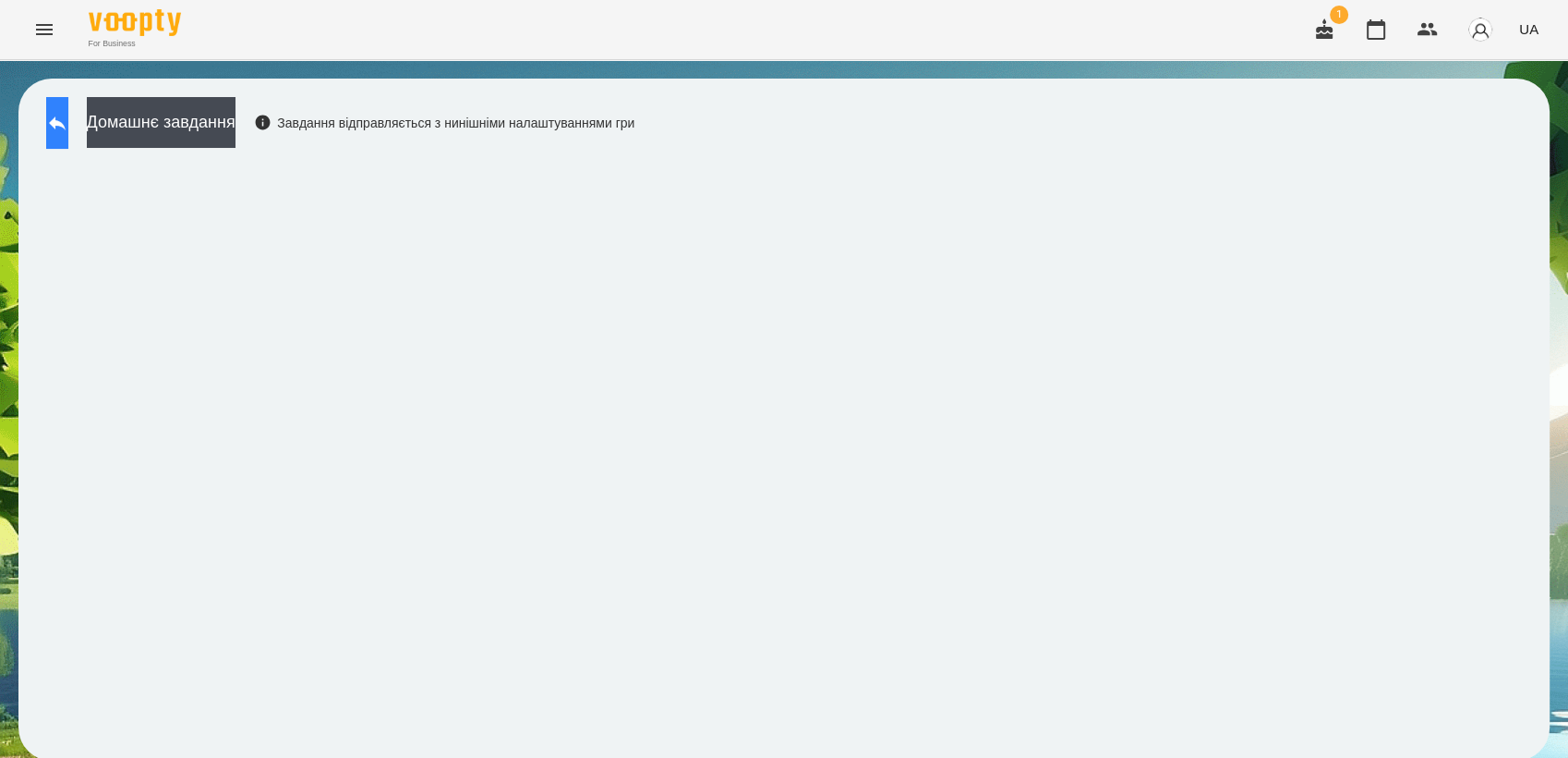
click at [69, 132] on icon at bounding box center [57, 122] width 23 height 23
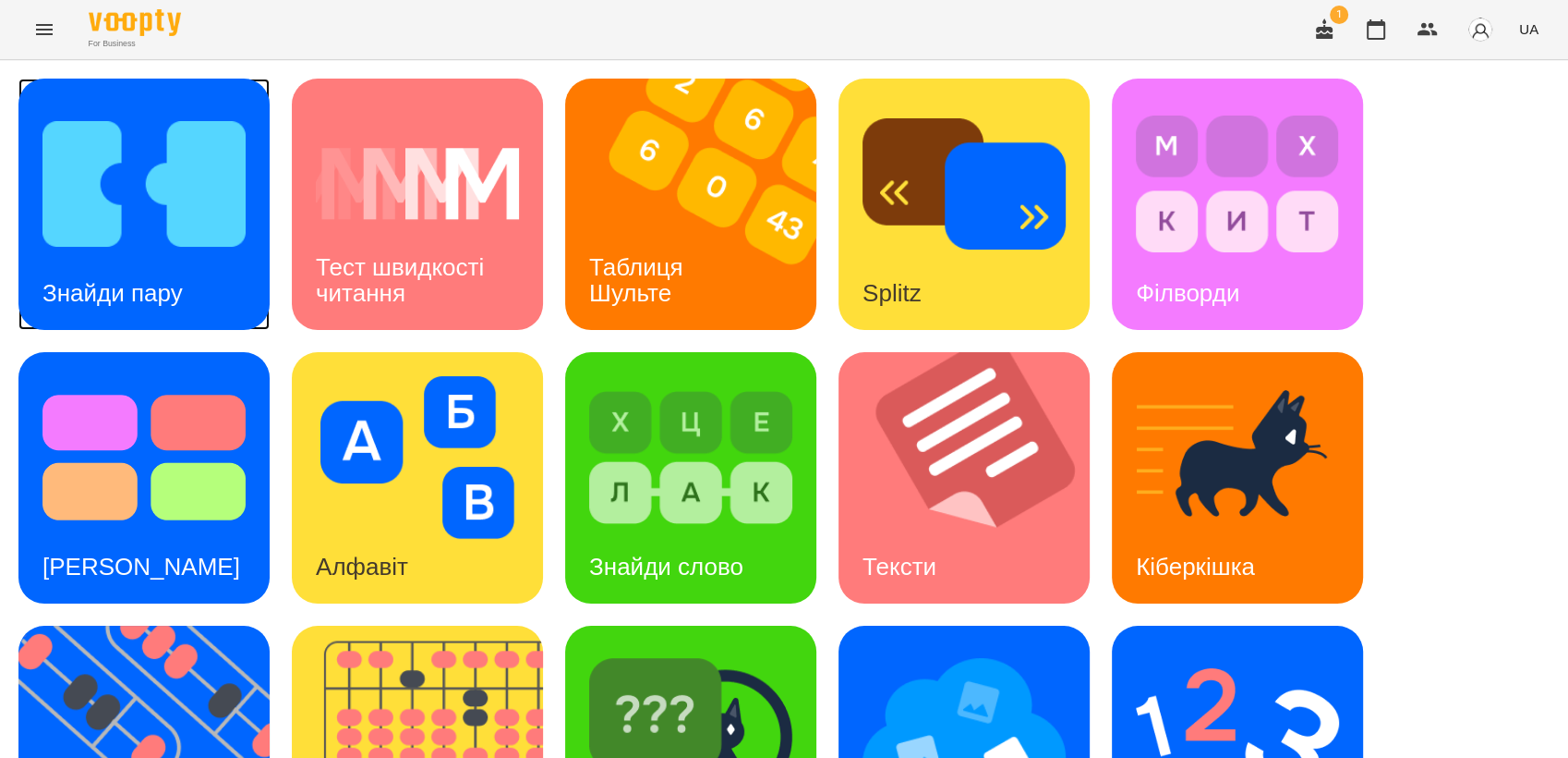
click at [113, 274] on div "Знайди пару" at bounding box center [113, 293] width 188 height 73
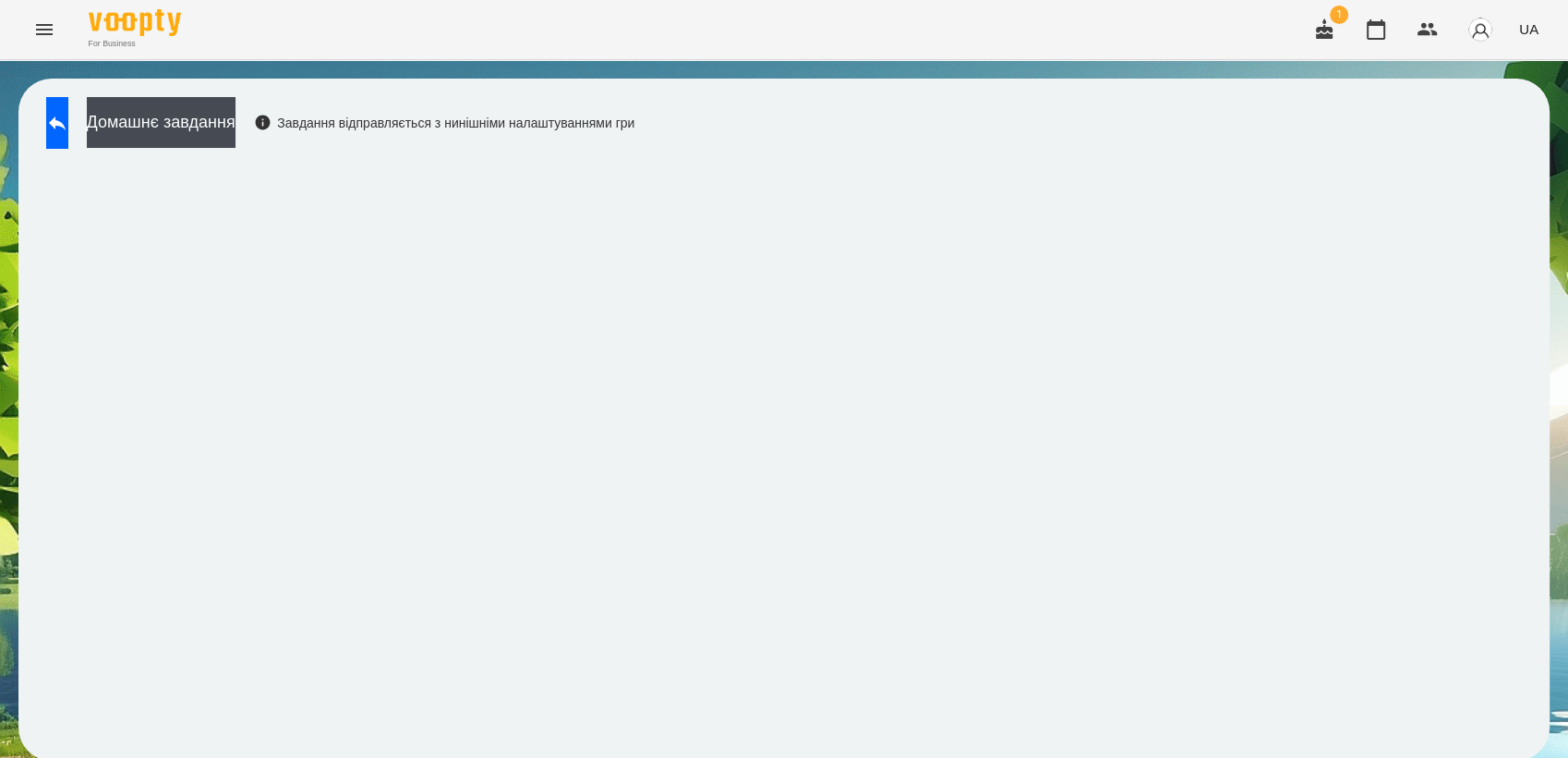
scroll to position [2, 0]
click at [66, 120] on icon at bounding box center [57, 123] width 17 height 14
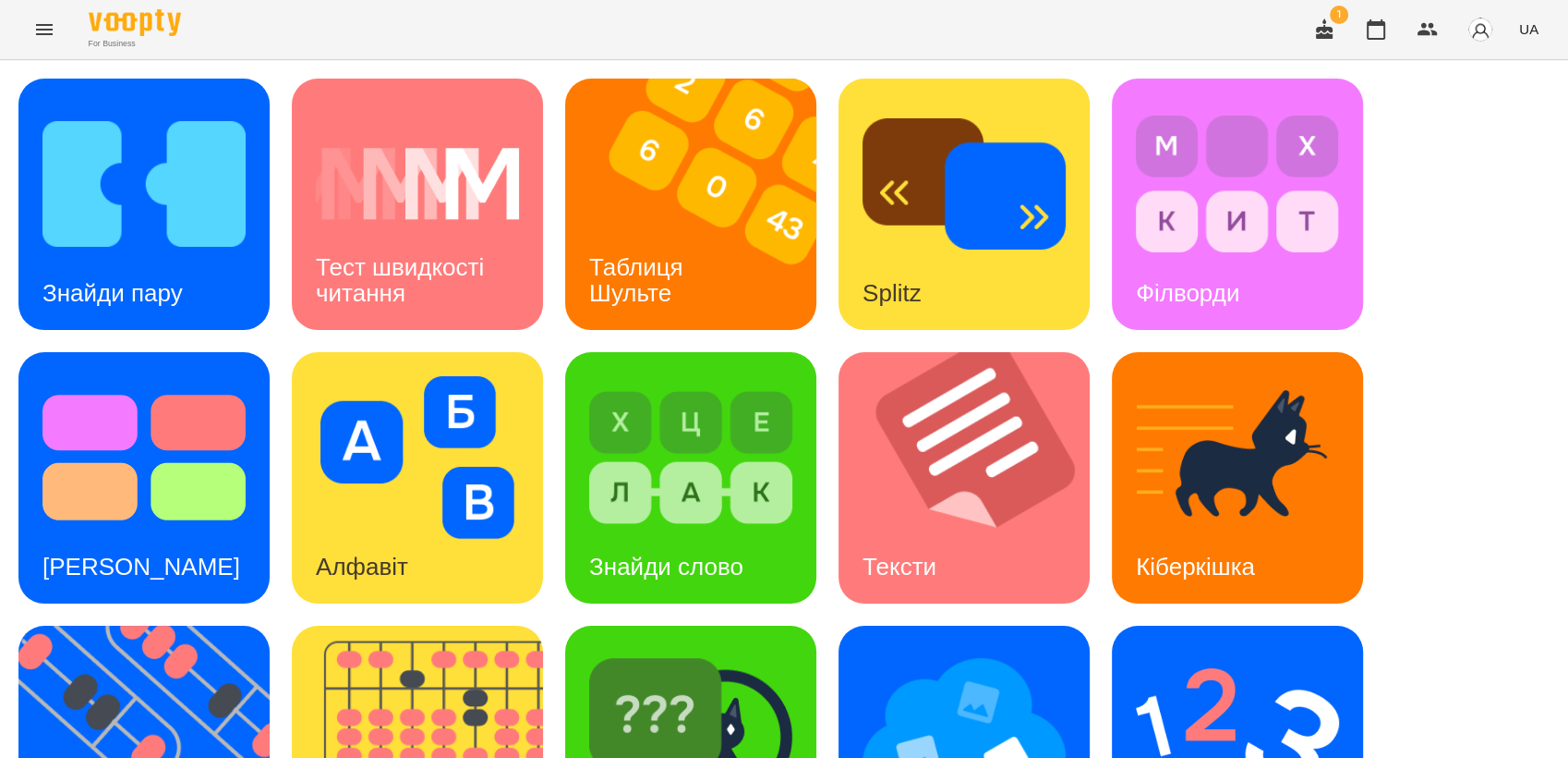
scroll to position [410, 0]
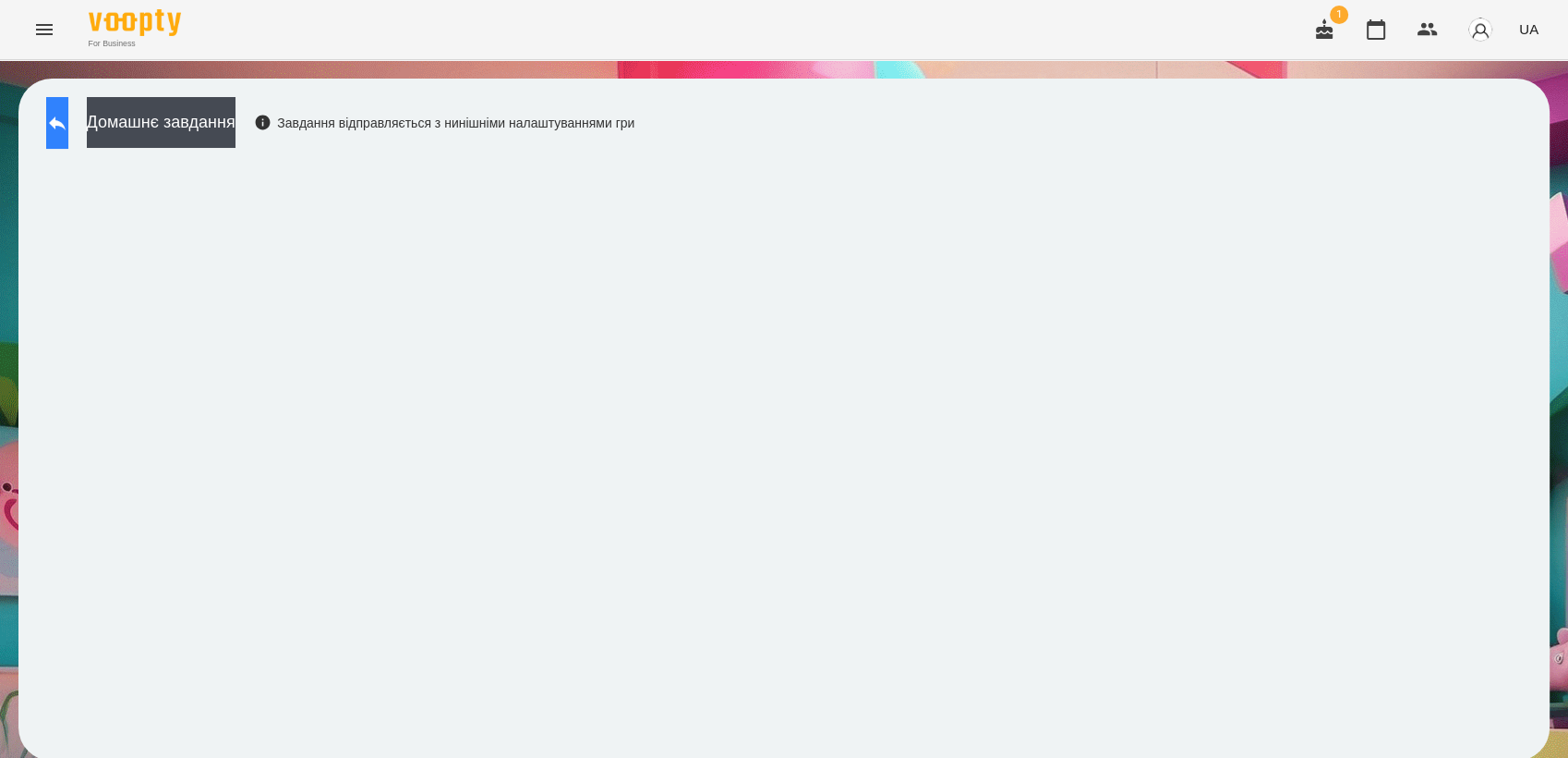
click at [69, 114] on icon at bounding box center [57, 122] width 23 height 23
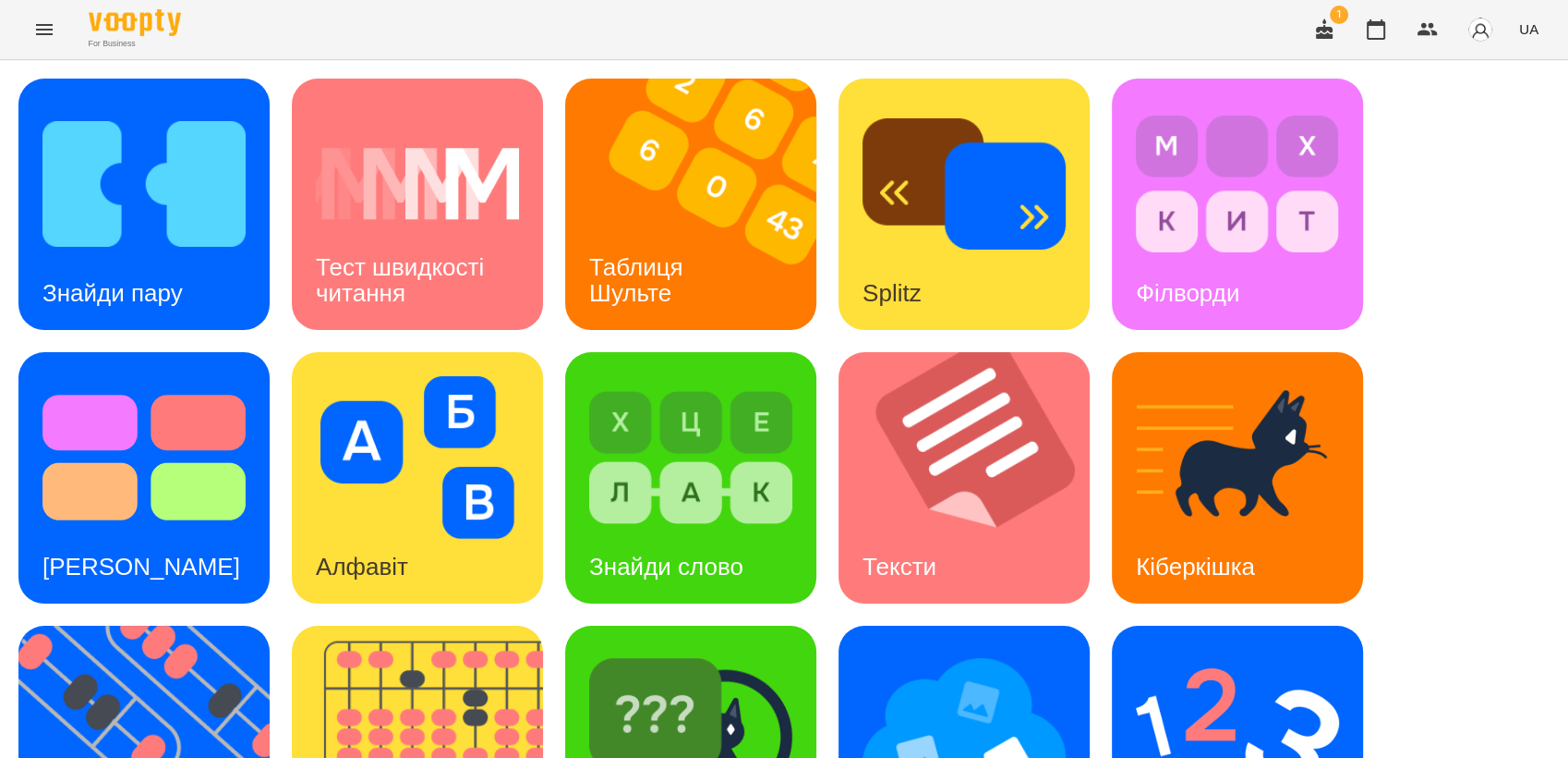
scroll to position [410, 0]
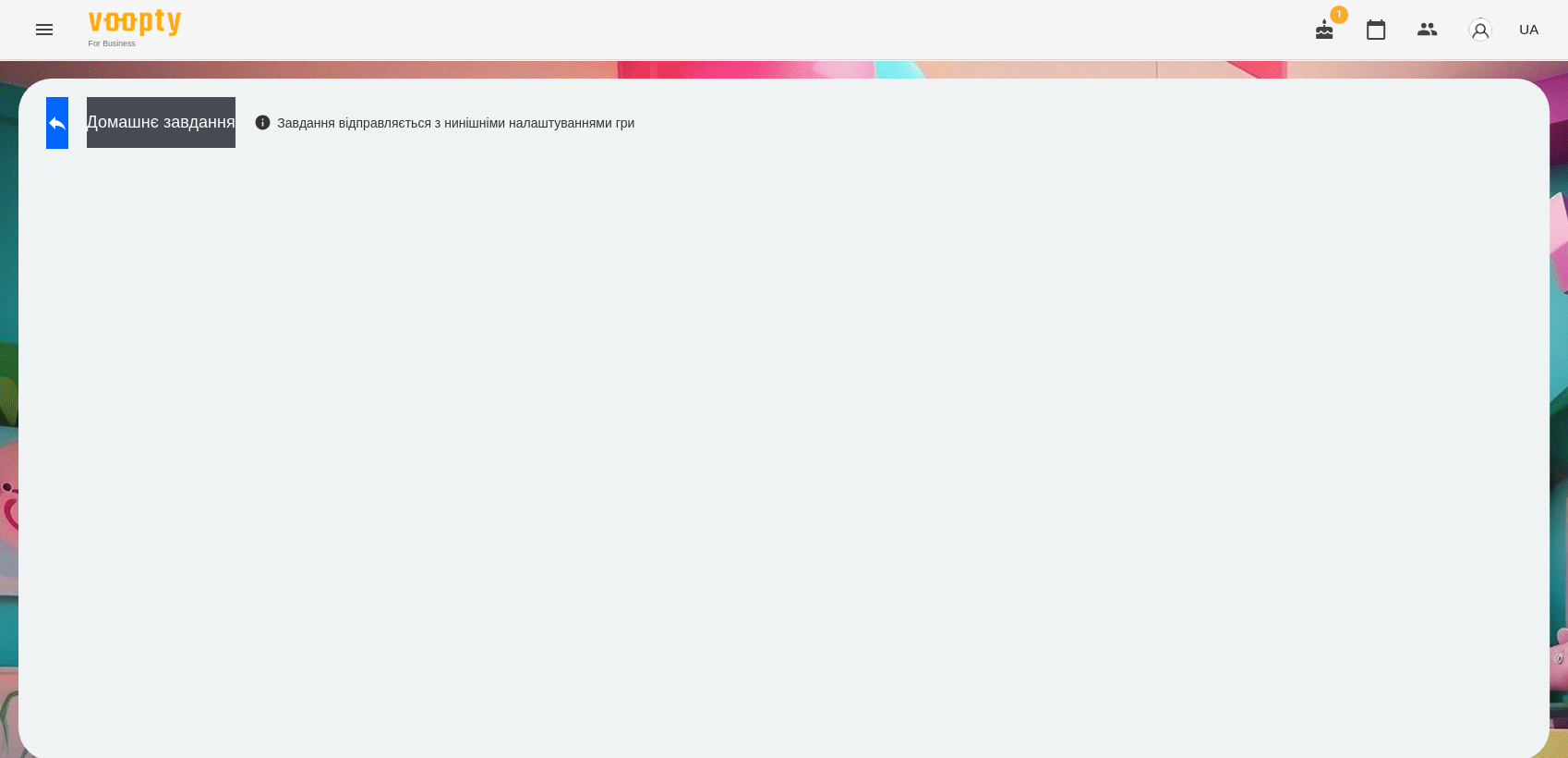
click at [55, 31] on icon "Menu" at bounding box center [44, 29] width 23 height 23
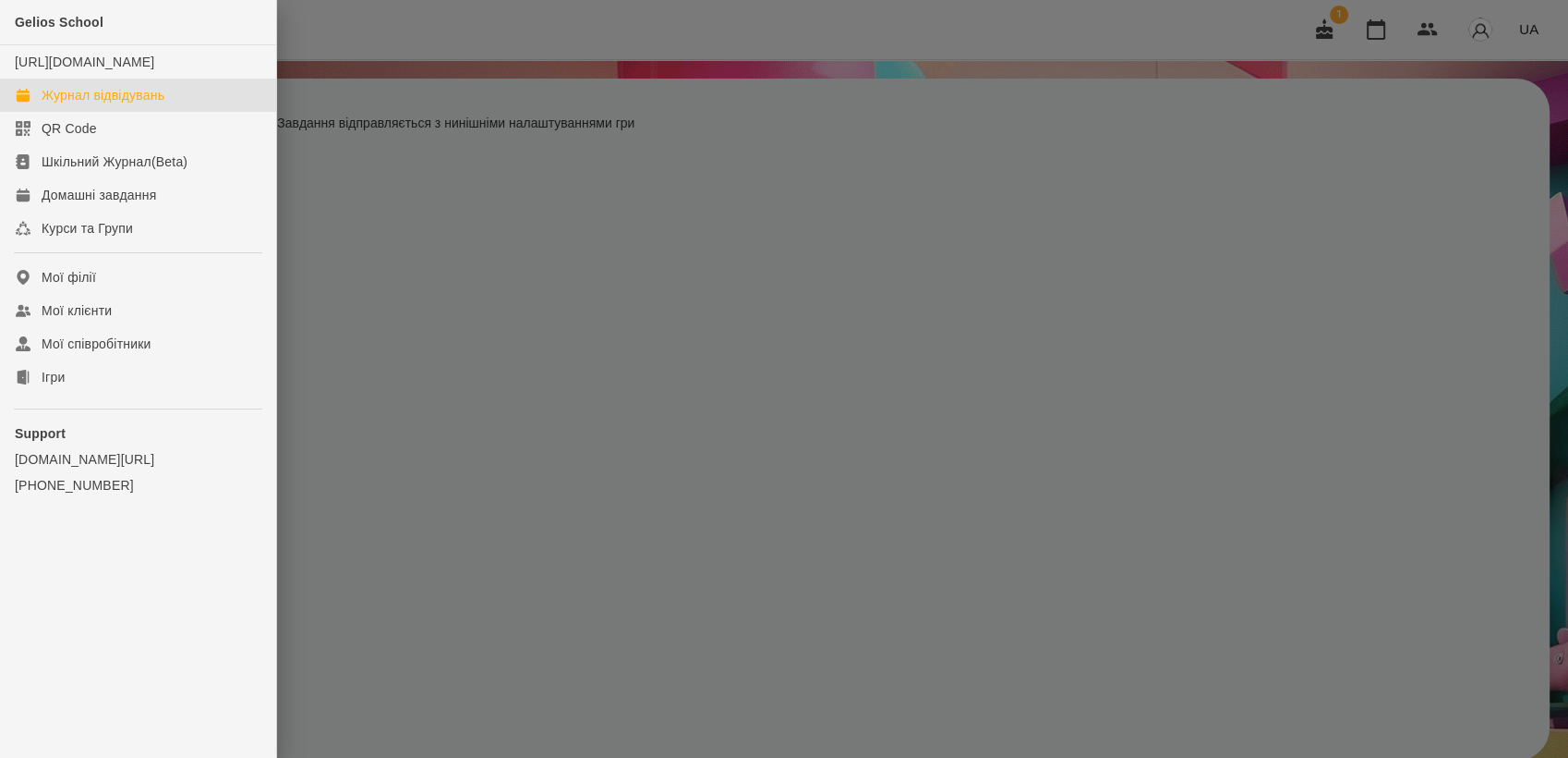
click at [119, 105] on div "Журнал відвідувань" at bounding box center [103, 95] width 123 height 19
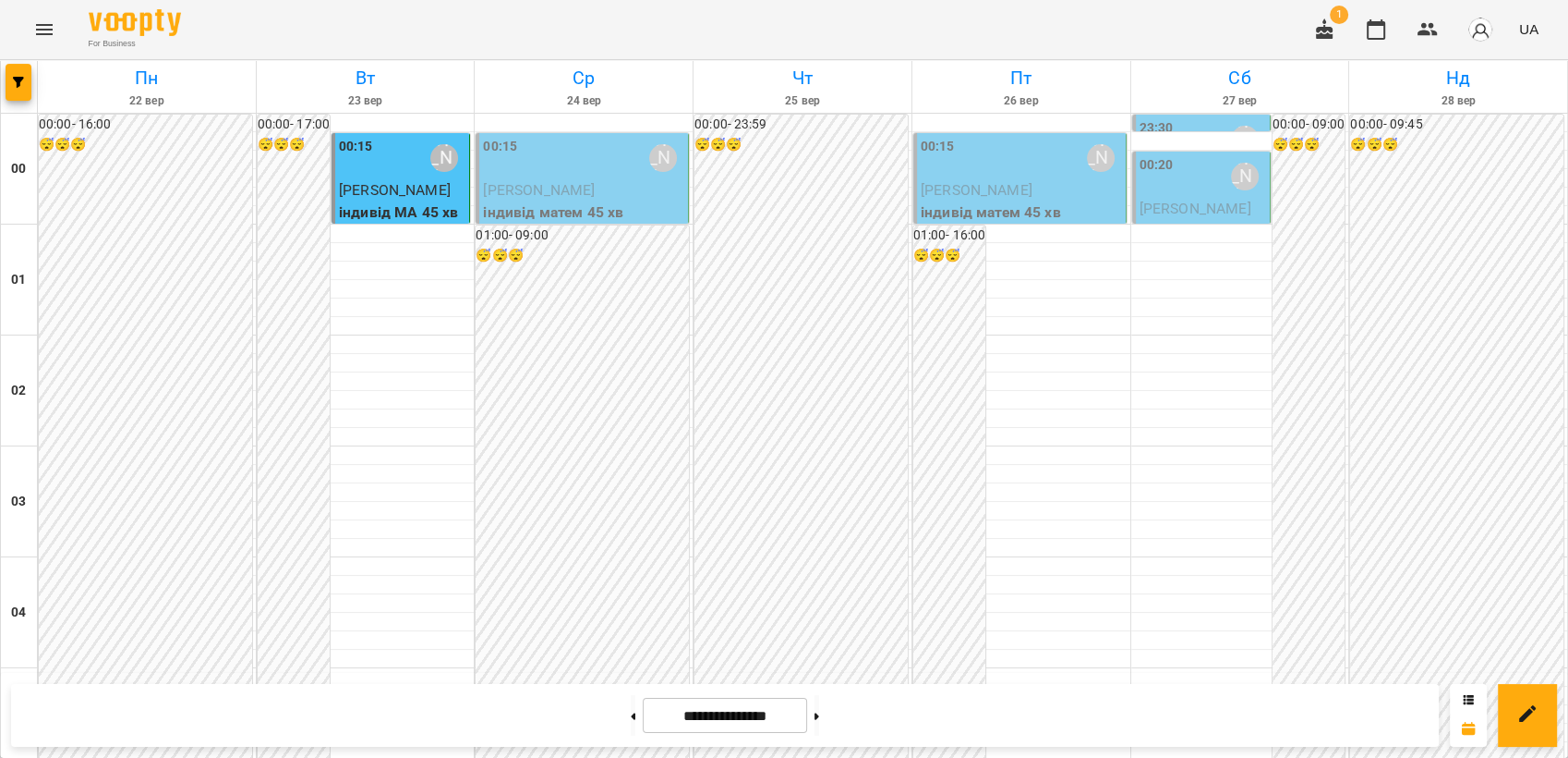
scroll to position [1642, 0]
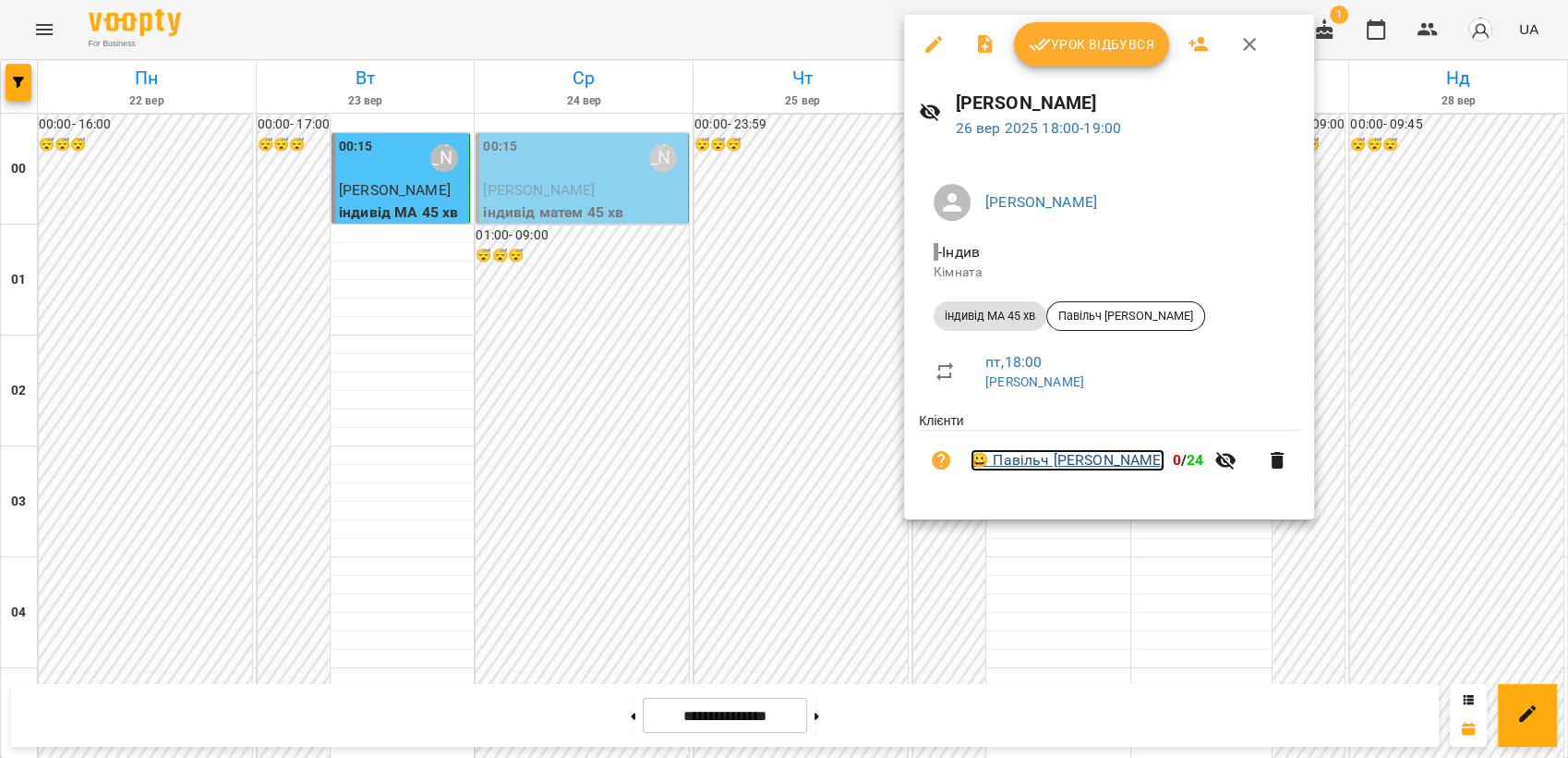
click at [1046, 466] on link "😀 Павільч [PERSON_NAME]" at bounding box center [1068, 460] width 194 height 23
